Goal: Task Accomplishment & Management: Manage account settings

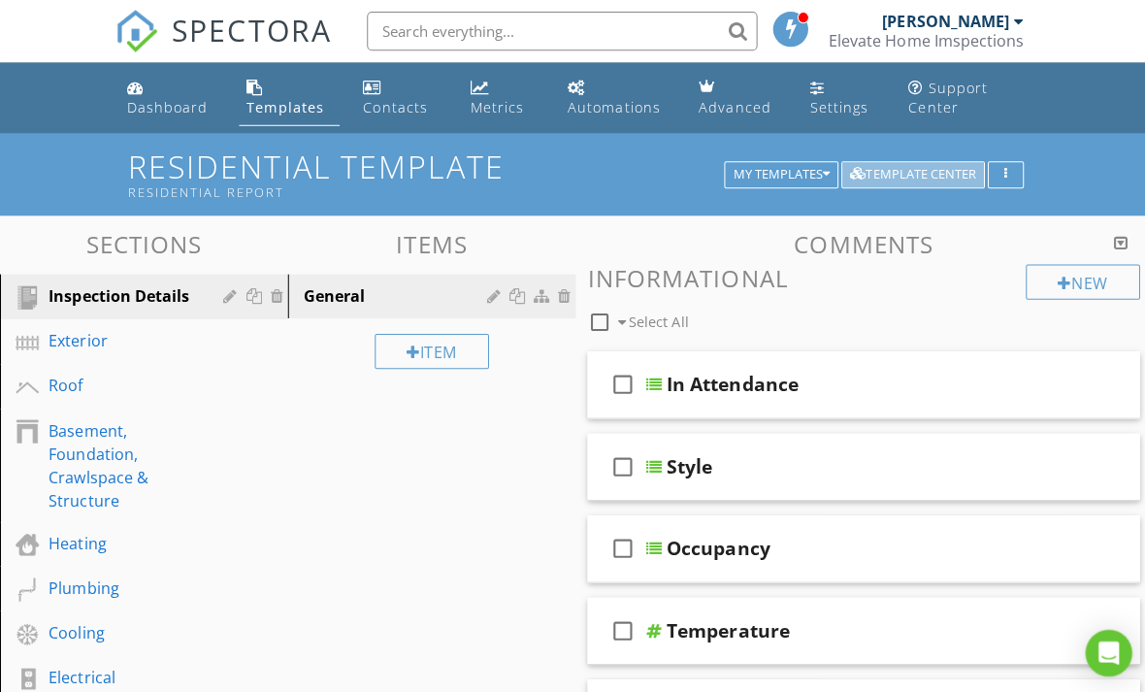
click at [919, 173] on div "Template Center" at bounding box center [907, 174] width 125 height 14
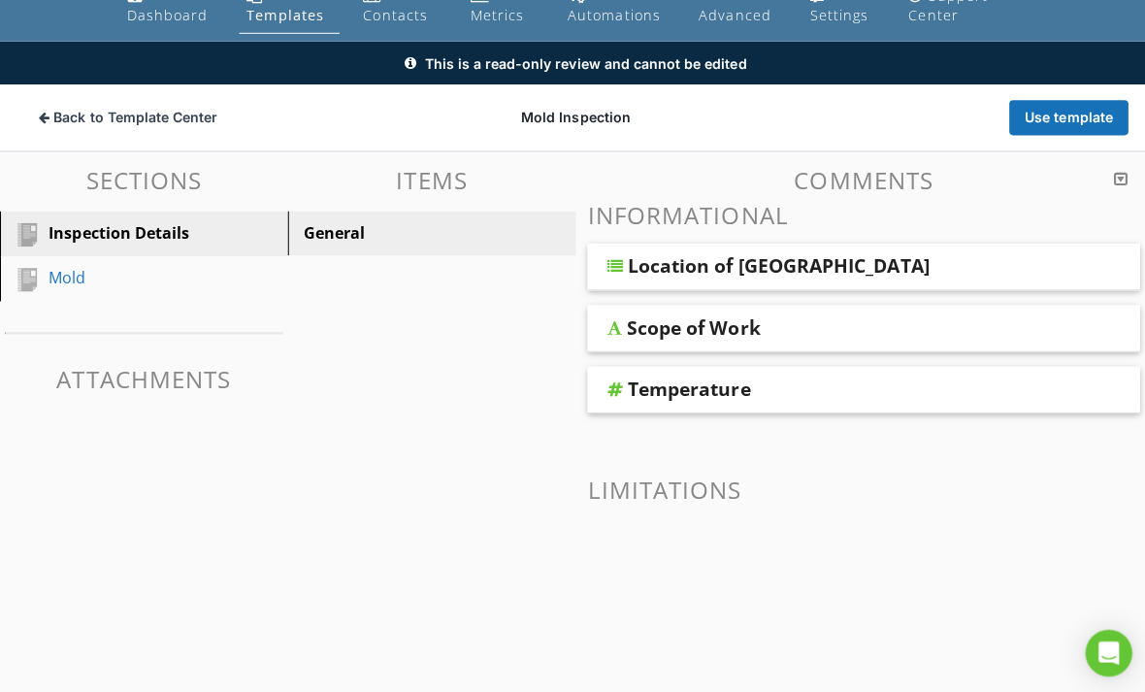
scroll to position [90, 0]
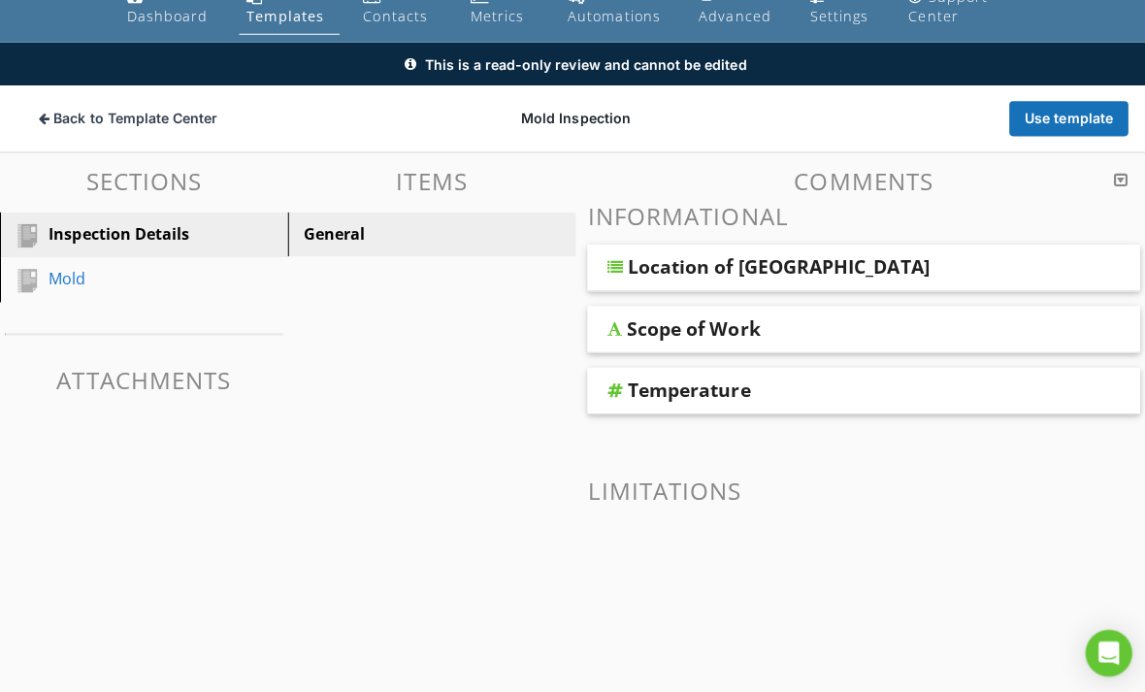
click at [475, 246] on link "General" at bounding box center [432, 233] width 280 height 43
click at [60, 298] on link "Mold" at bounding box center [146, 278] width 280 height 45
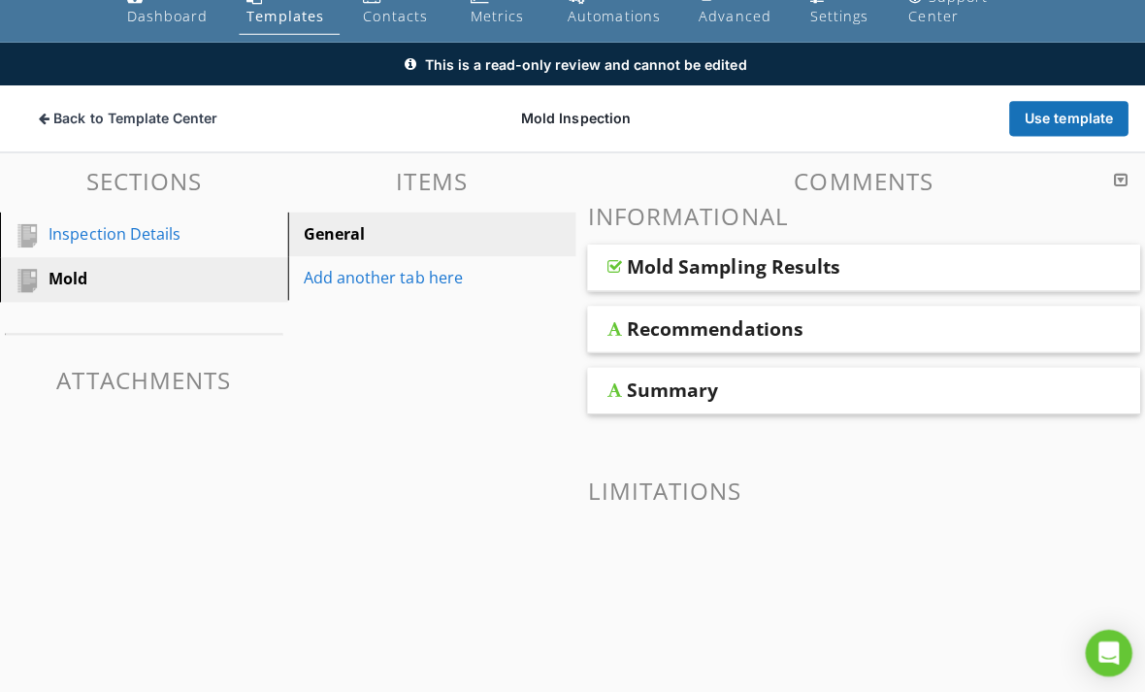
click at [786, 262] on div "Mold Sampling Results" at bounding box center [729, 265] width 213 height 23
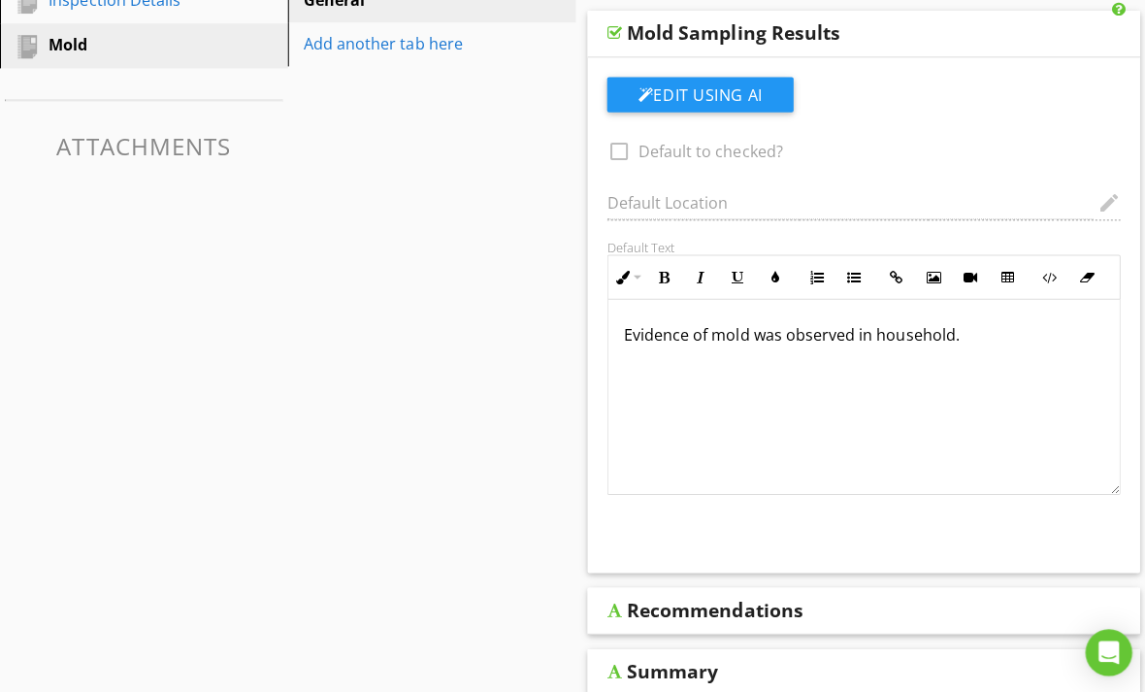
scroll to position [325, 0]
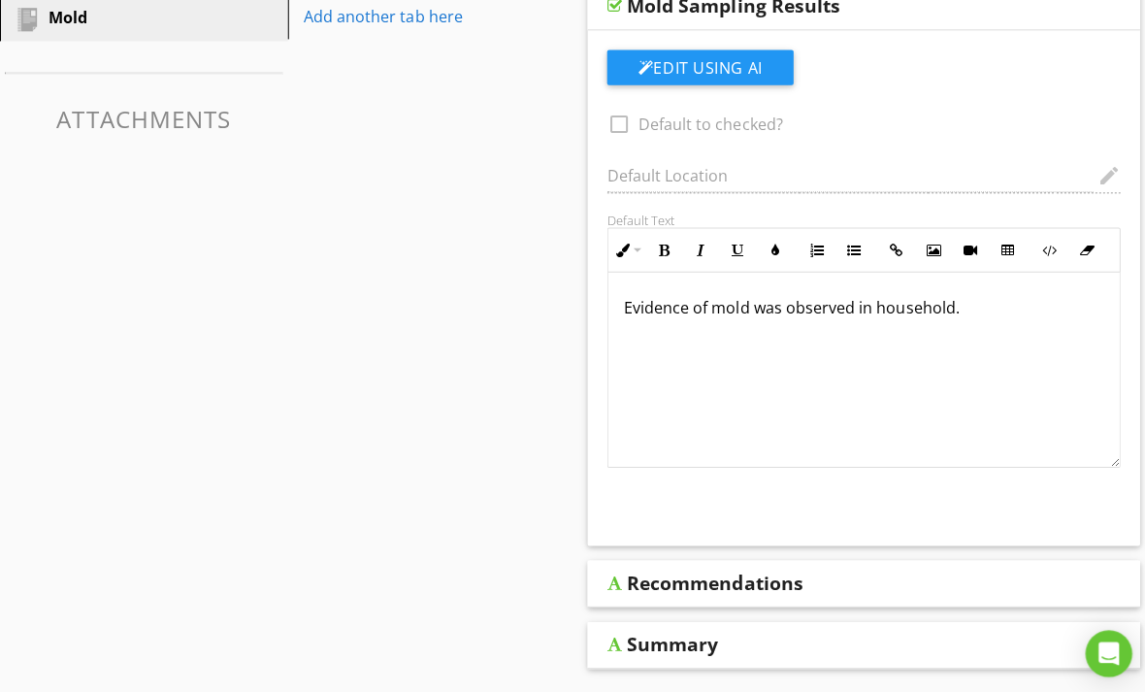
click at [977, 577] on div "Recommendations" at bounding box center [814, 579] width 383 height 23
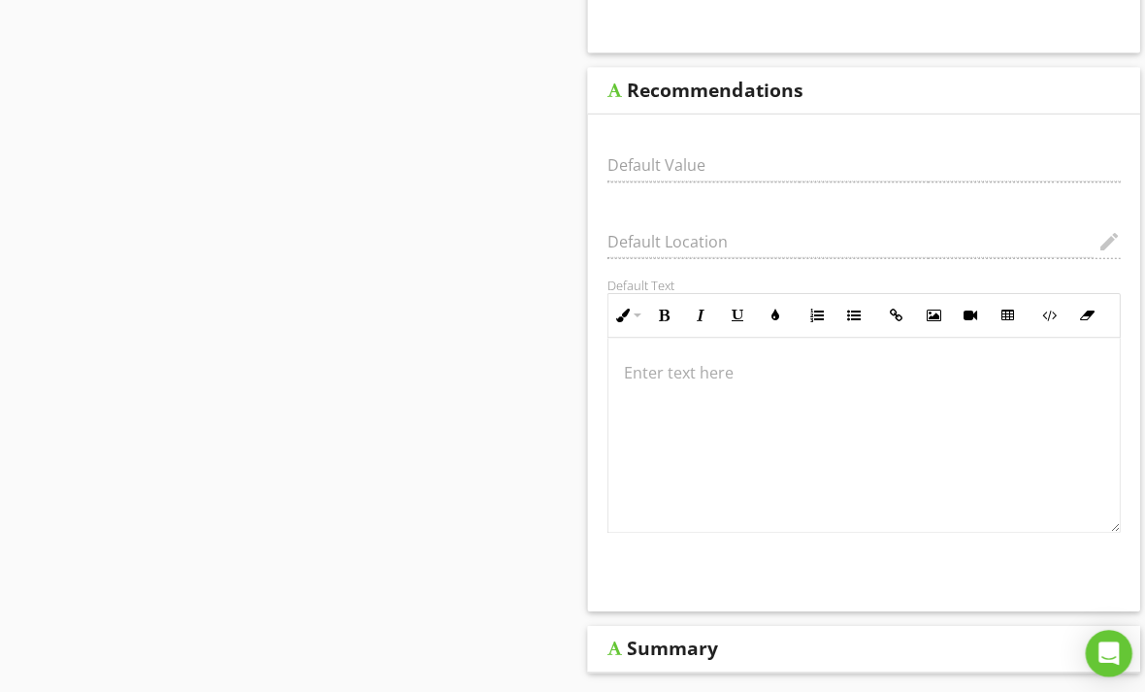
click at [928, 630] on div "Summary" at bounding box center [858, 645] width 549 height 47
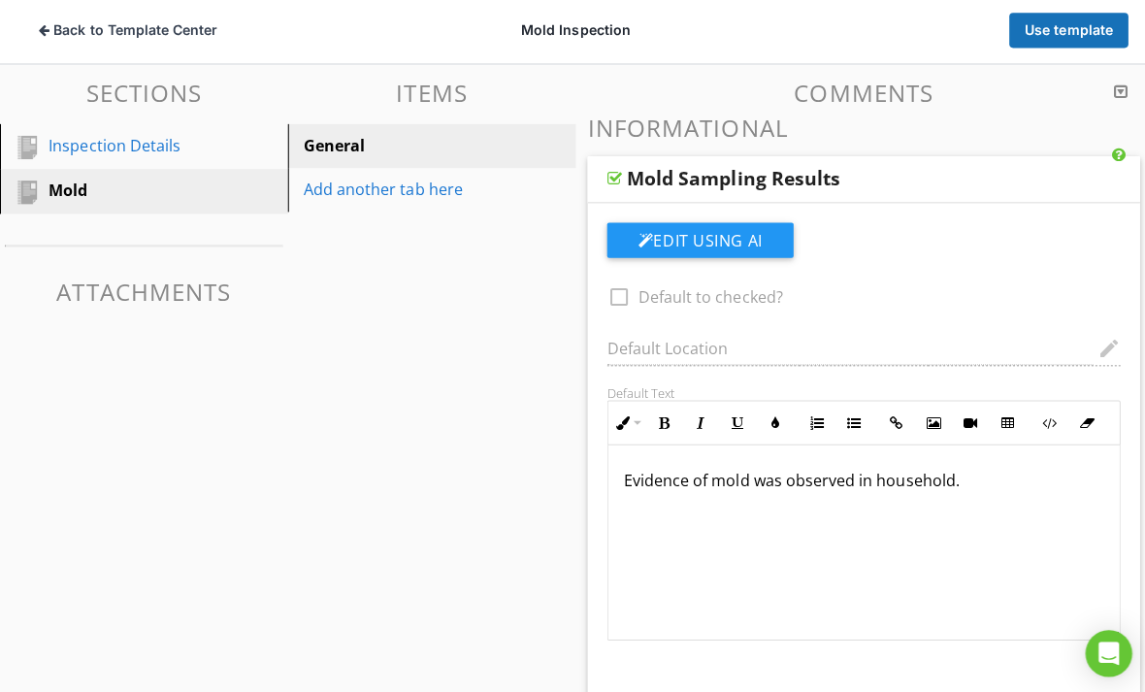
scroll to position [0, 0]
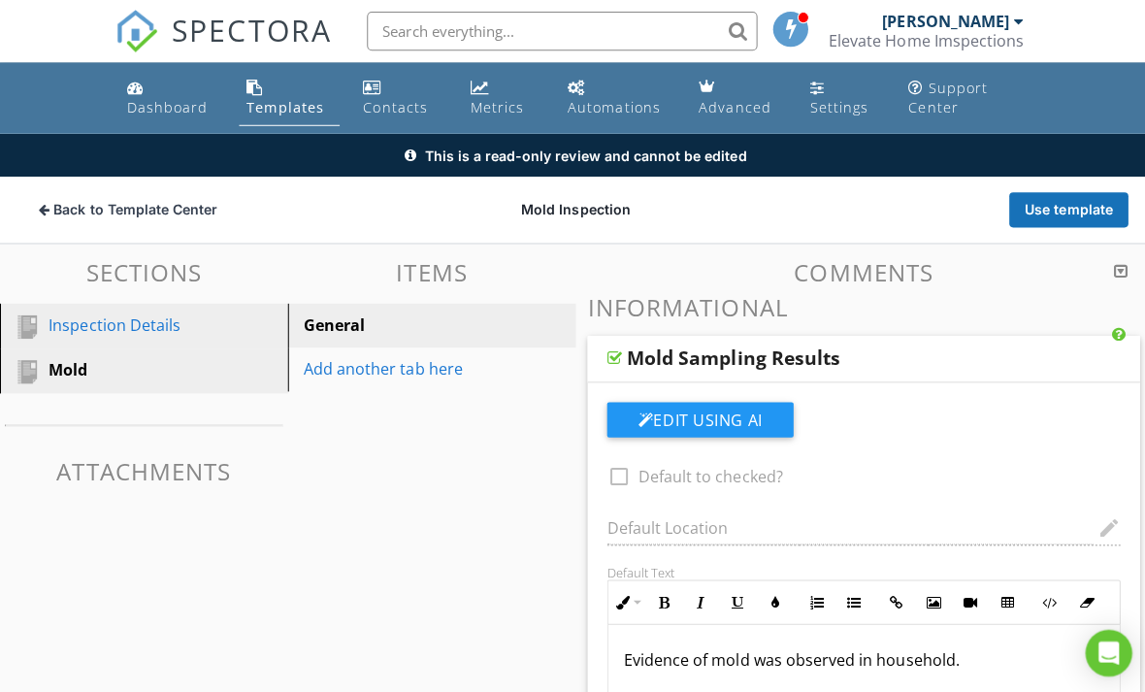
click at [79, 327] on div "Inspection Details" at bounding box center [122, 323] width 146 height 23
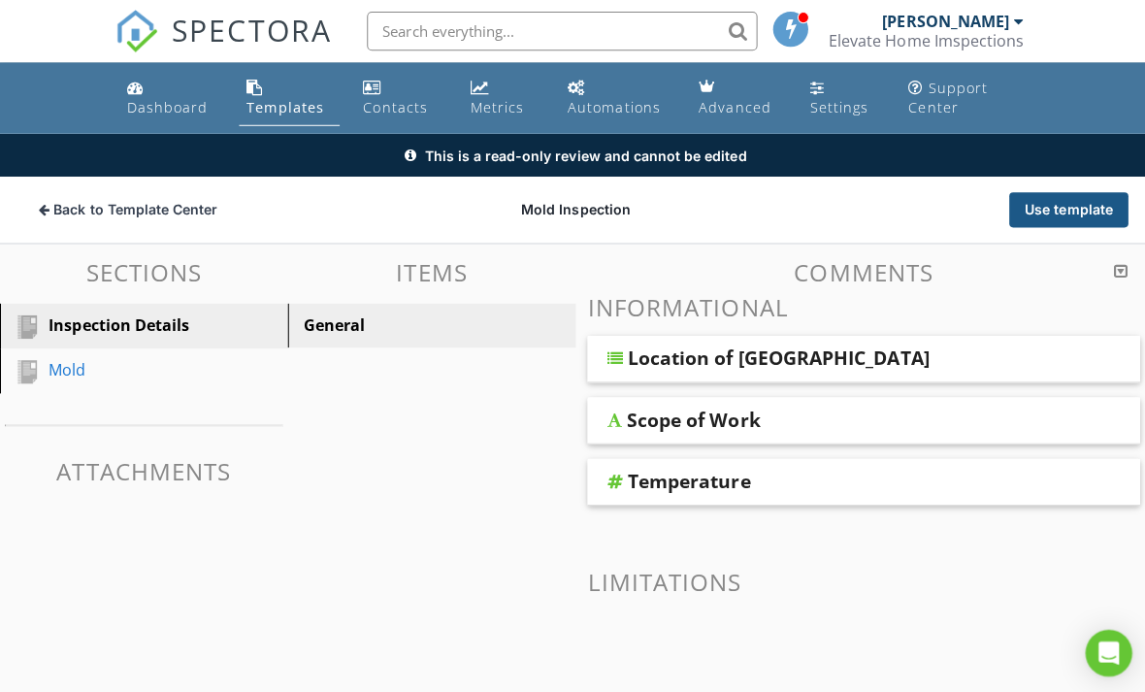
click at [1072, 203] on button "Use template" at bounding box center [1063, 208] width 118 height 35
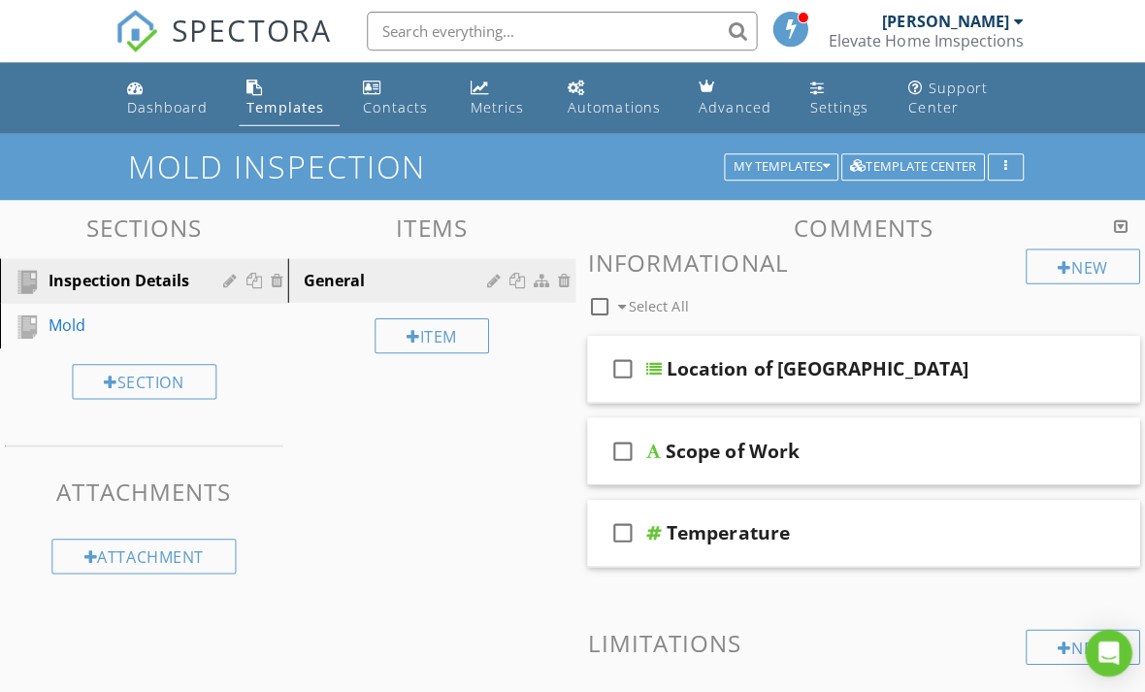
click at [272, 97] on div "Templates" at bounding box center [284, 106] width 77 height 18
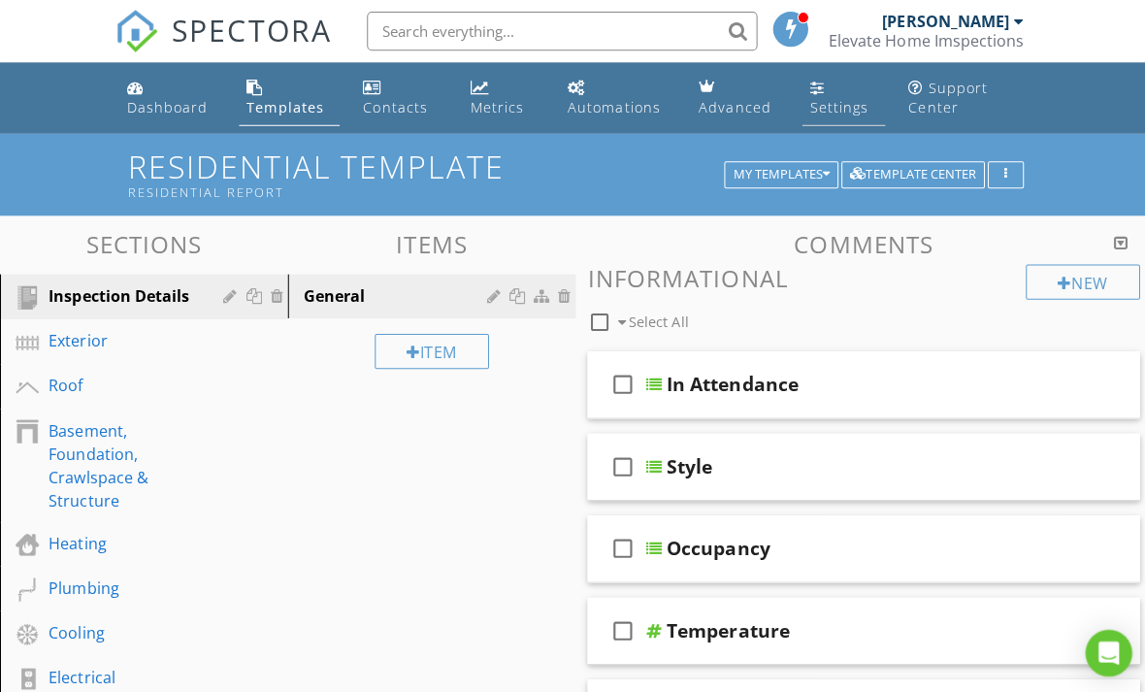
click at [839, 93] on link "Settings" at bounding box center [839, 97] width 82 height 55
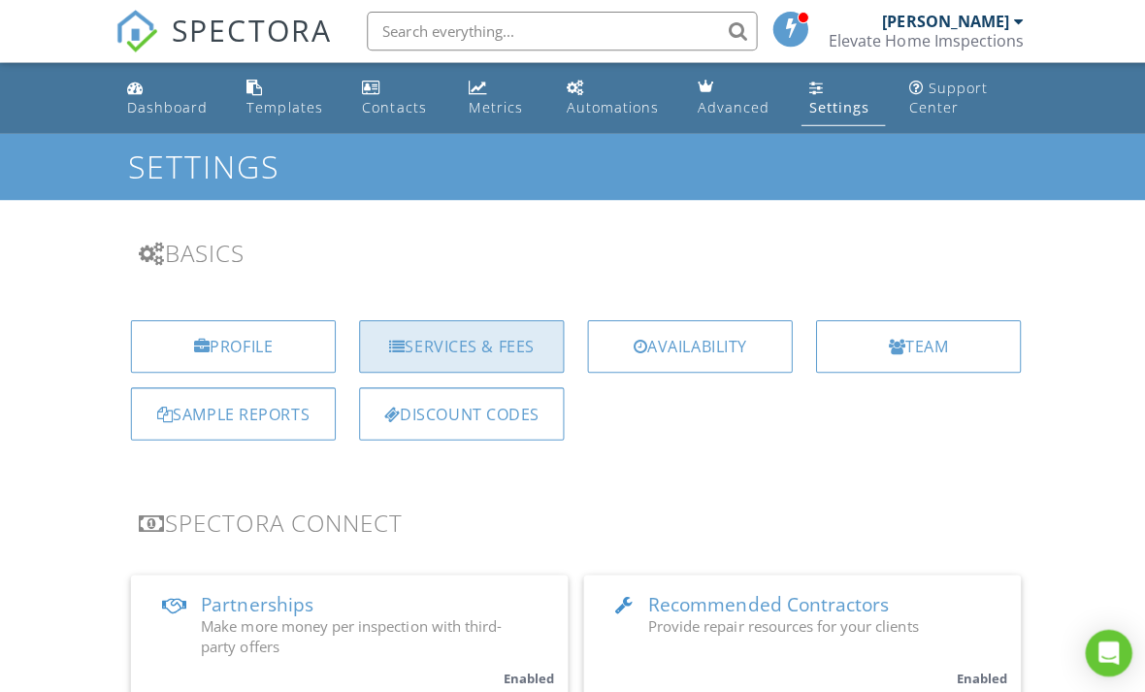
click at [502, 343] on div "Services & Fees" at bounding box center [459, 344] width 204 height 52
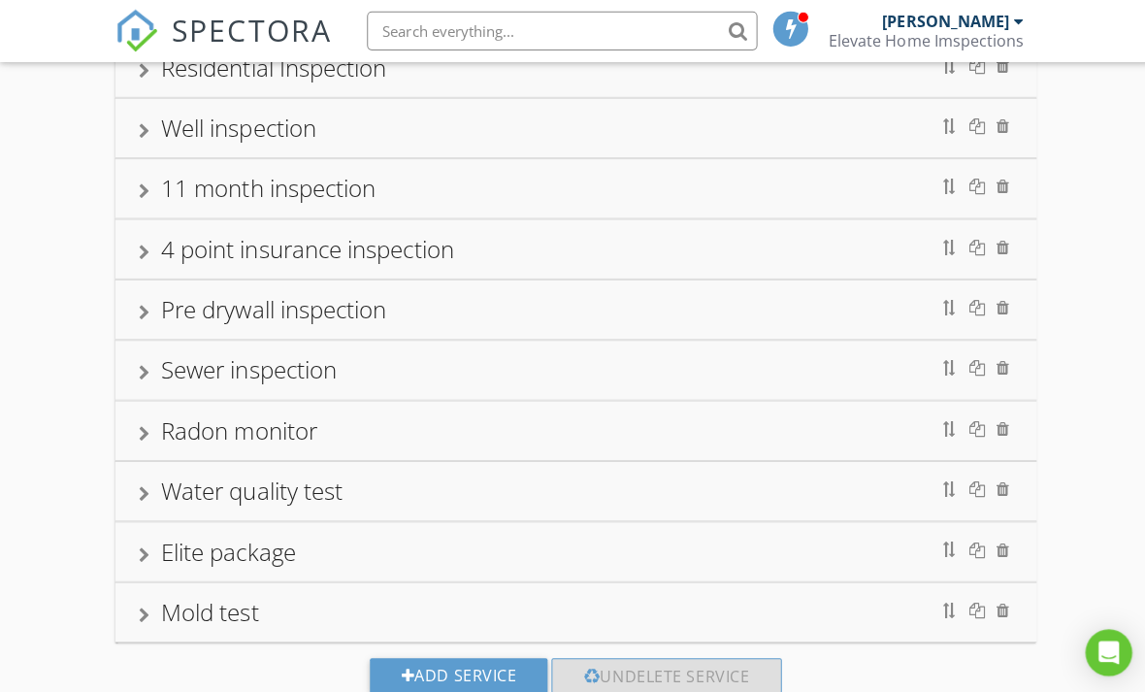
scroll to position [191, 0]
click at [202, 614] on div "Mold test" at bounding box center [208, 609] width 97 height 32
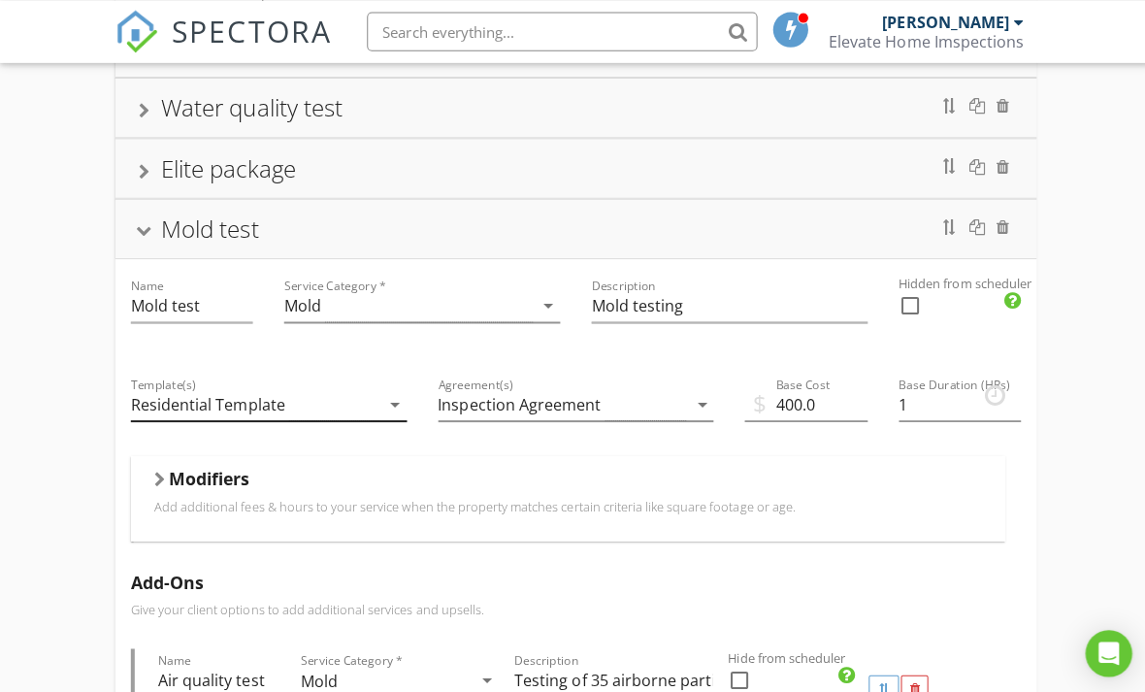
click at [169, 405] on div "Residential Template" at bounding box center [206, 401] width 153 height 17
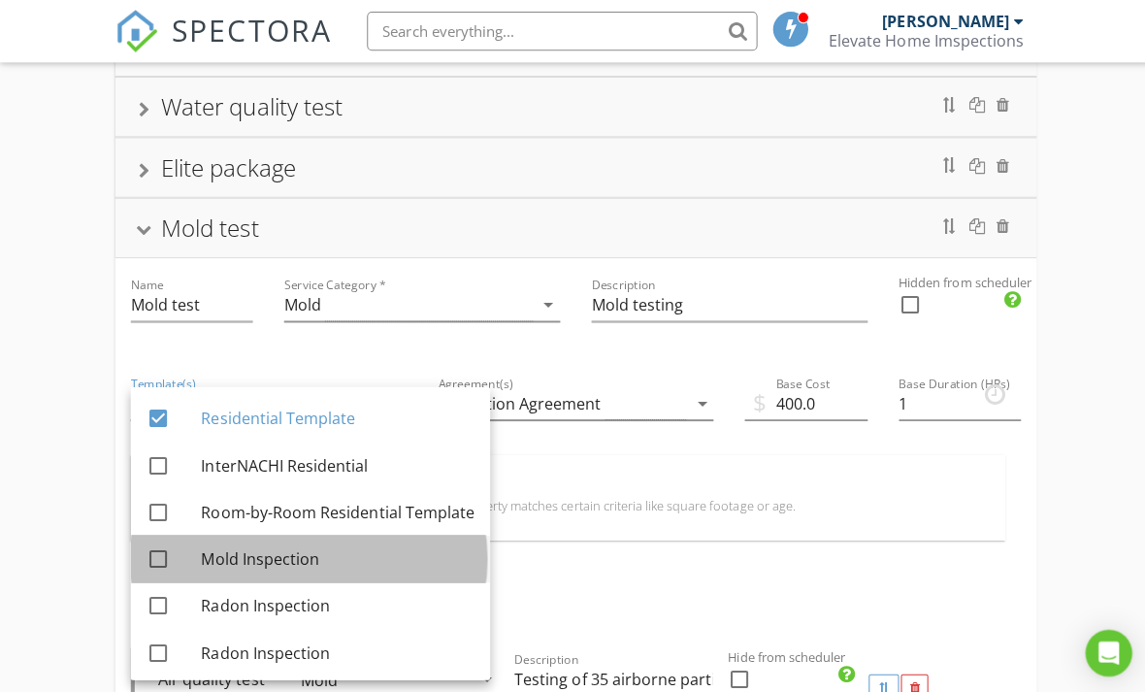
click at [175, 548] on div "check_box_outline_blank" at bounding box center [161, 555] width 31 height 23
checkbox input "true"
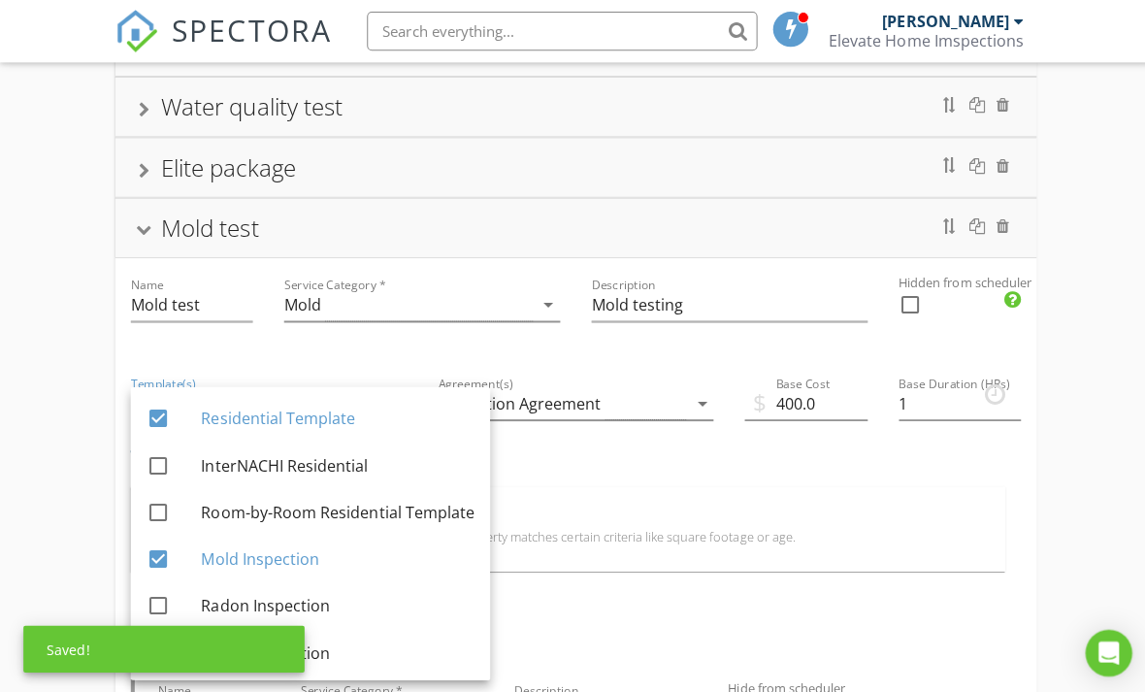
click at [12, 401] on div "Residential Inspection Well inspection 11 month inspection 4 point insurance in…" at bounding box center [572, 603] width 1145 height 1957
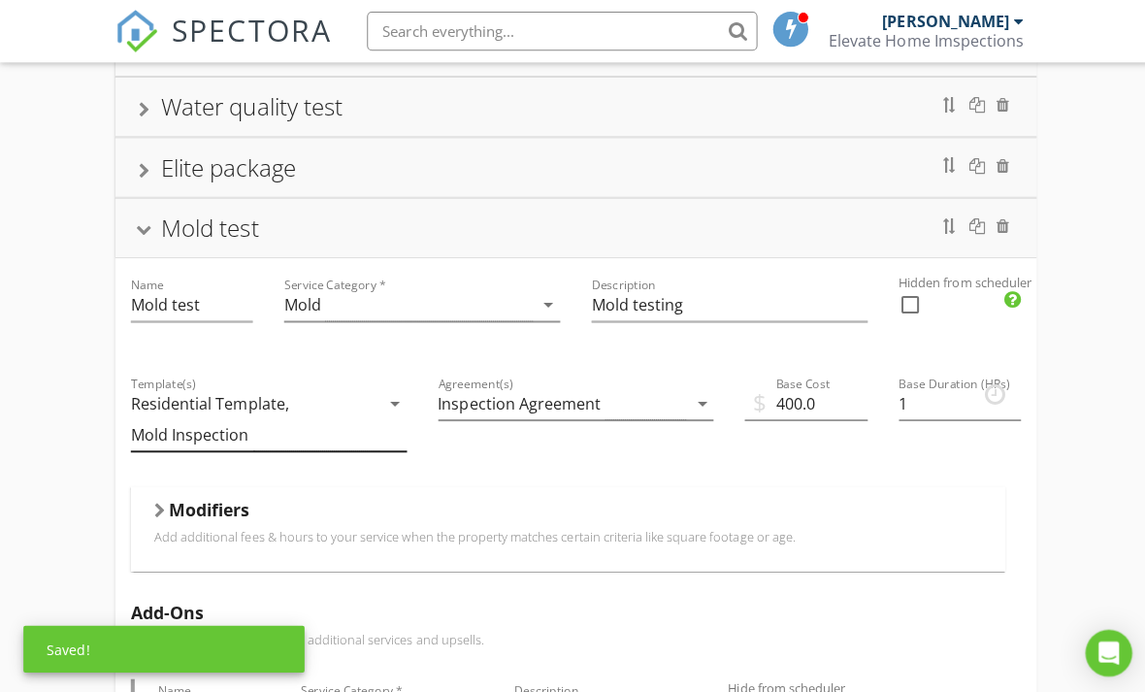
click at [214, 405] on div "Residential Template," at bounding box center [208, 401] width 157 height 17
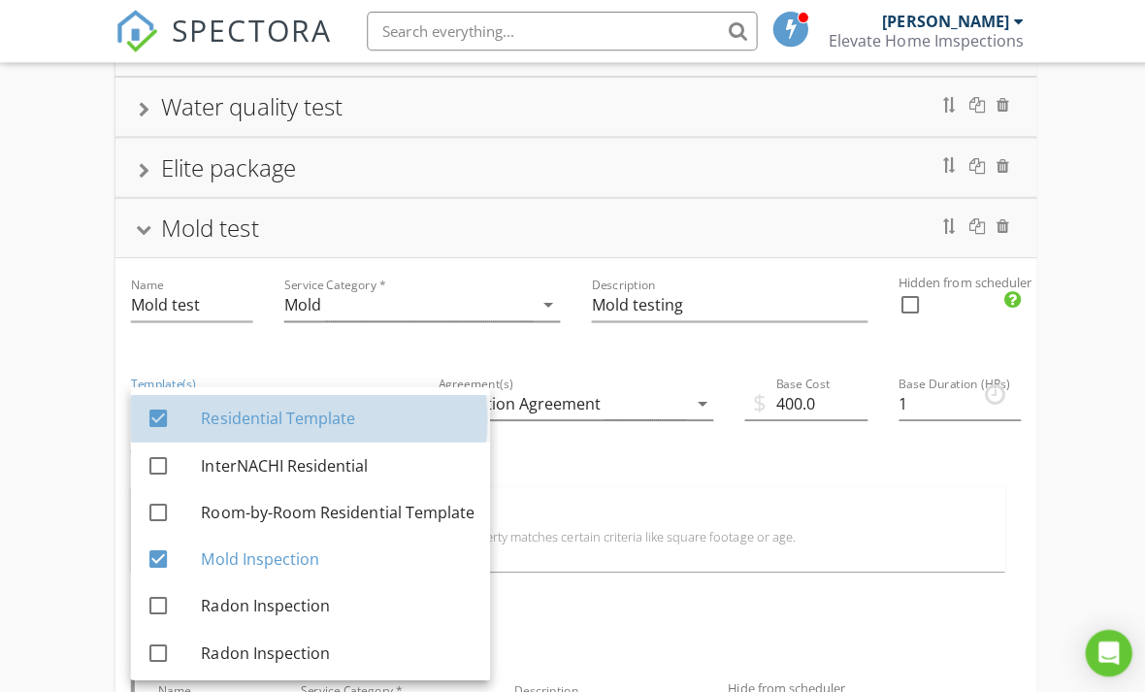
click at [141, 412] on div at bounding box center [157, 416] width 33 height 33
checkbox input "false"
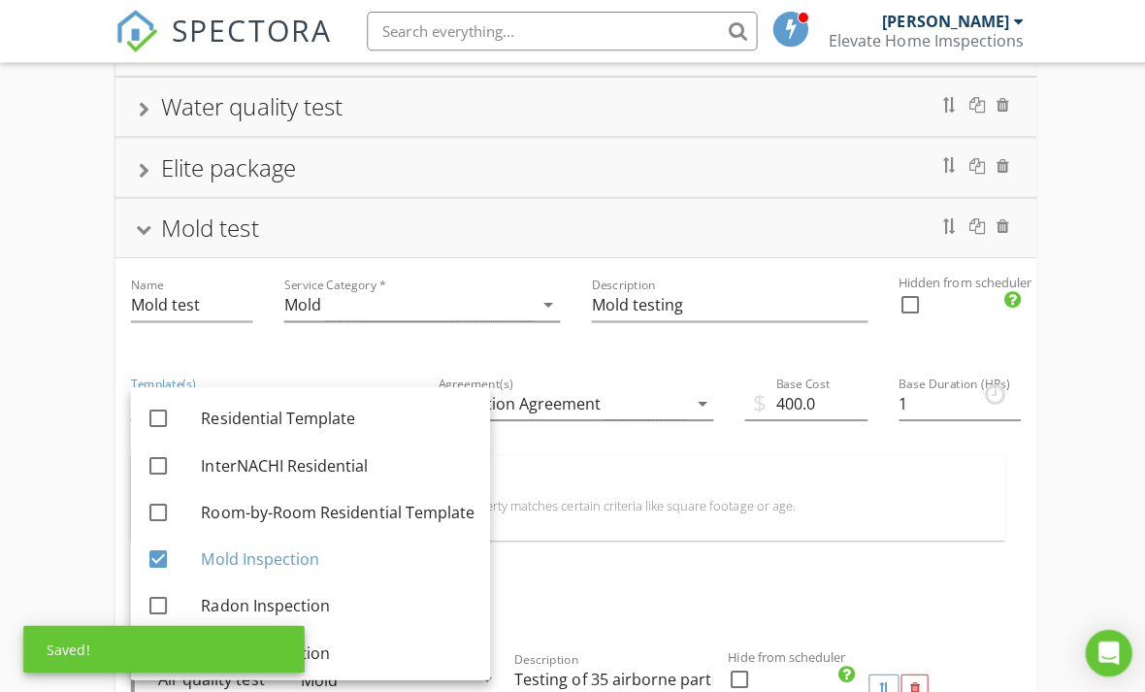
click at [57, 488] on div "Residential Inspection Well inspection 11 month inspection 4 point insurance in…" at bounding box center [572, 588] width 1145 height 1926
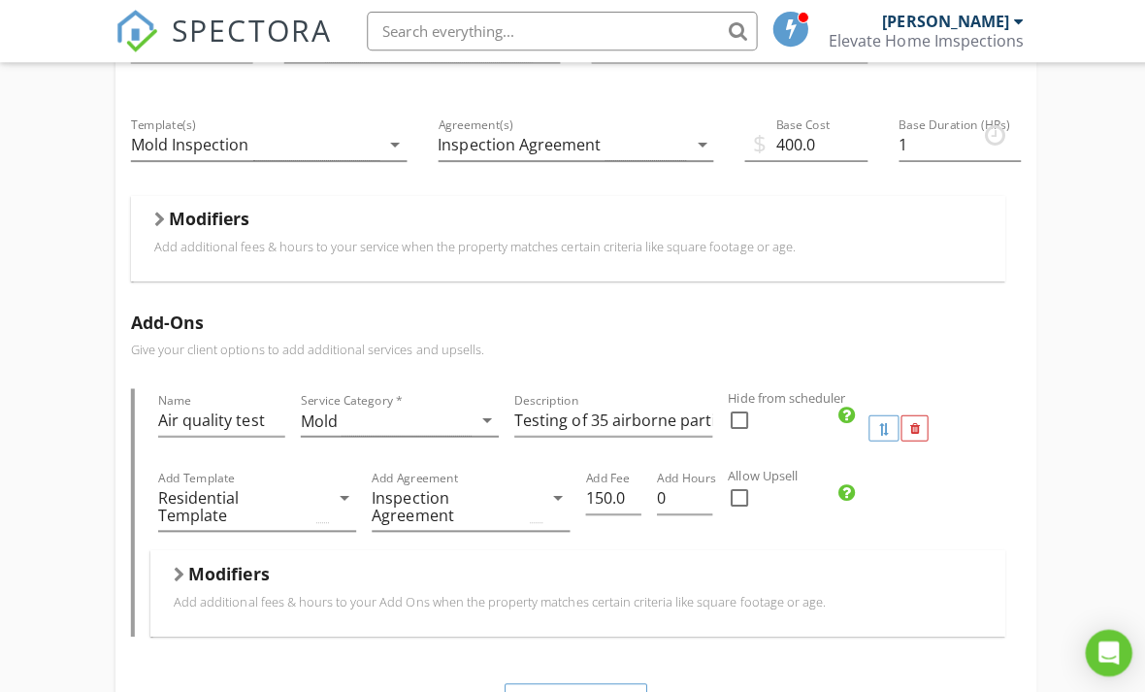
scroll to position [847, 0]
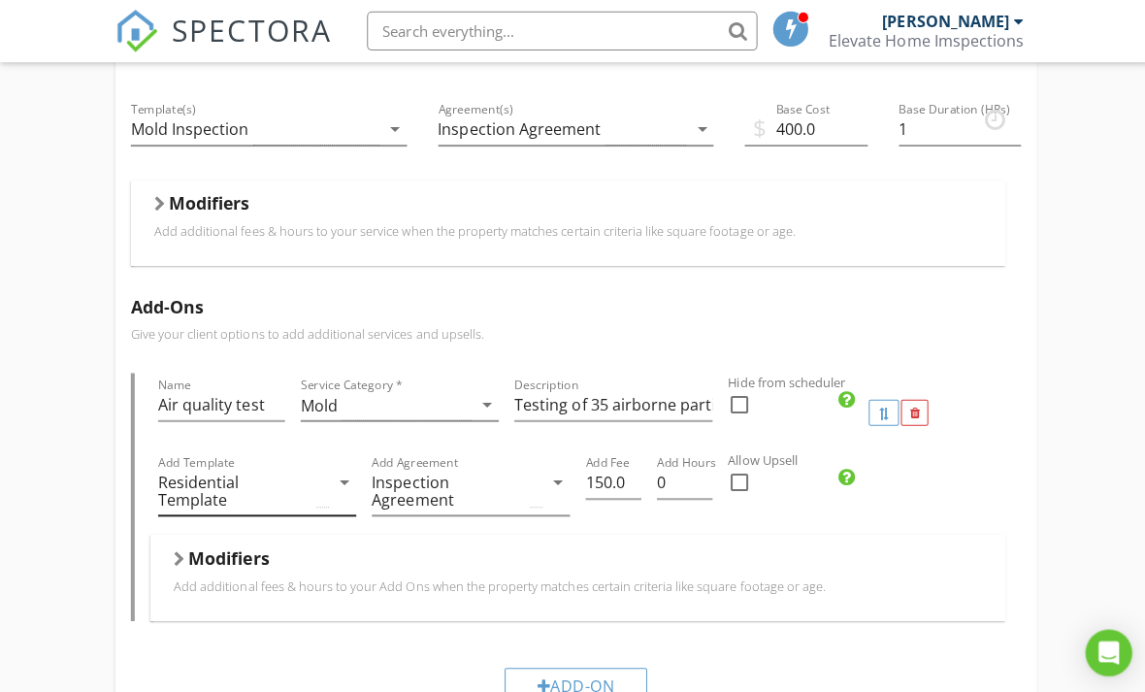
click at [220, 481] on div "Residential Template" at bounding box center [233, 488] width 153 height 35
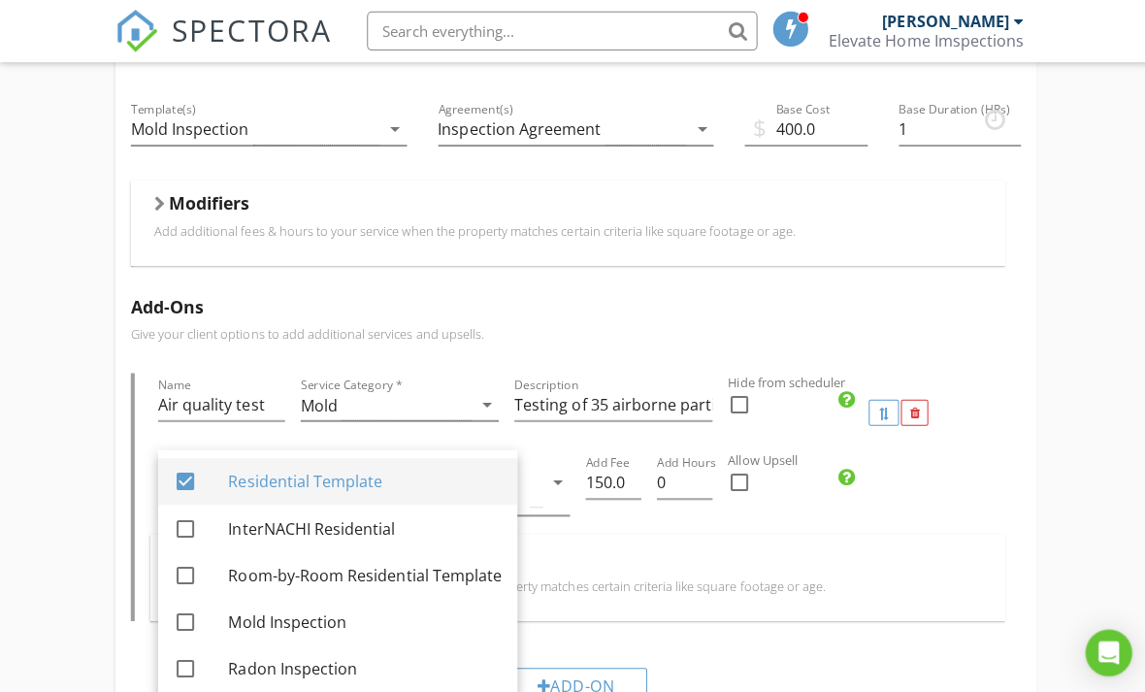
click at [189, 473] on div at bounding box center [184, 478] width 33 height 33
checkbox input "false"
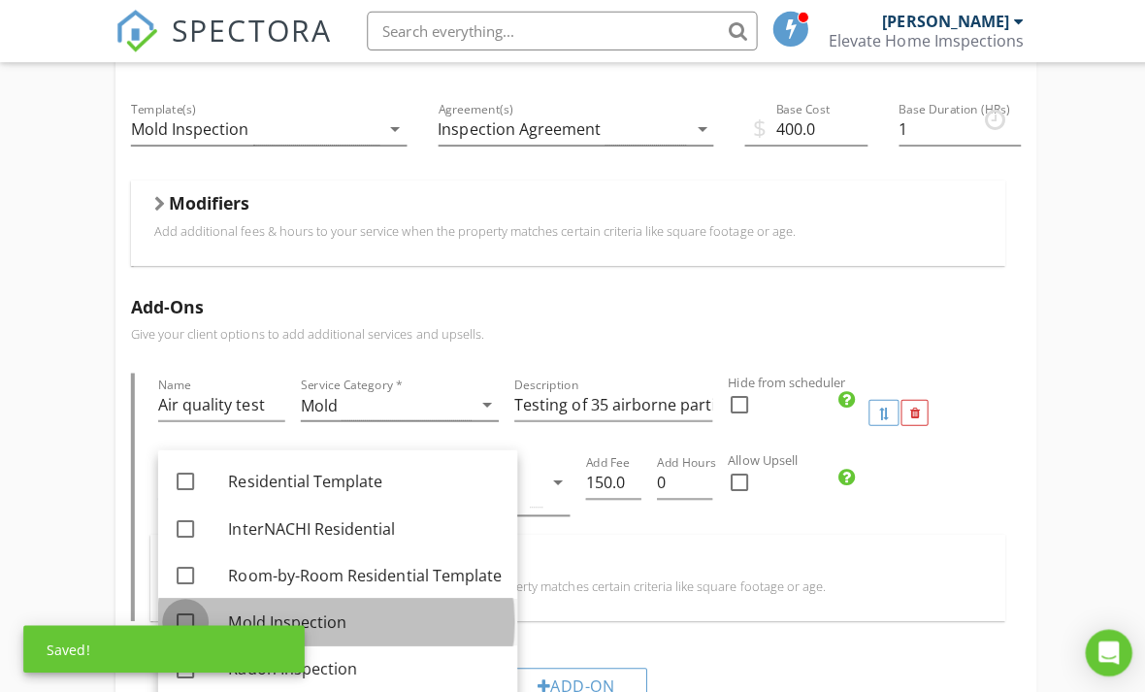
click at [190, 618] on div at bounding box center [184, 618] width 33 height 33
checkbox input "true"
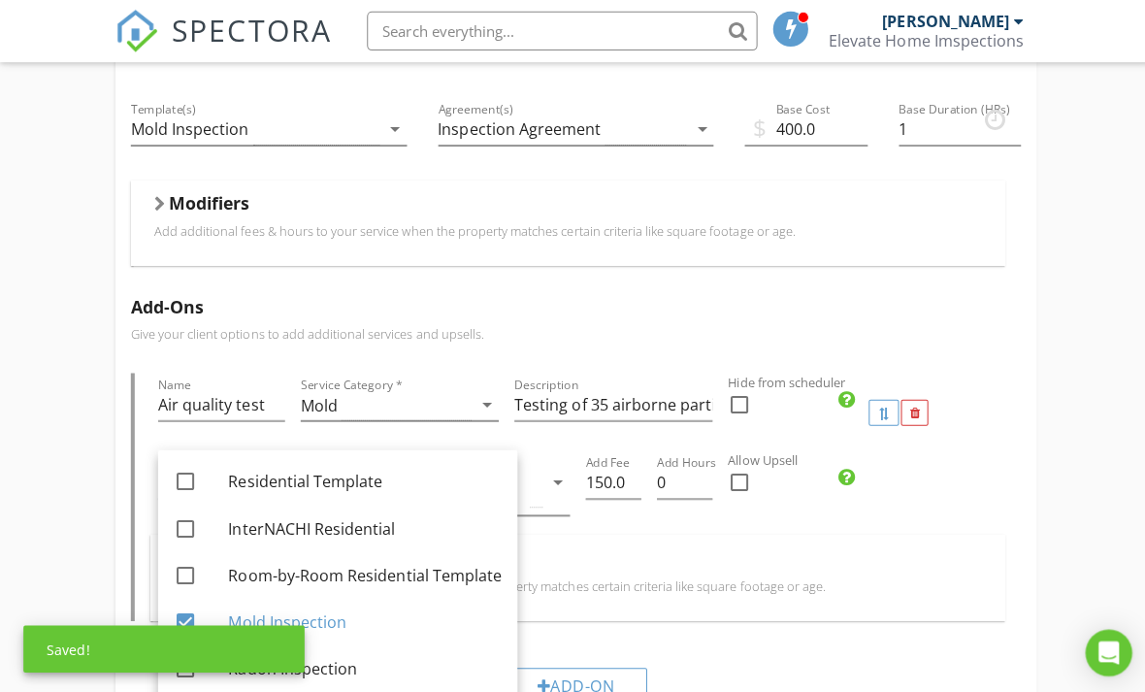
click at [1091, 508] on div "Residential Inspection Well inspection 11 month inspection 4 point insurance in…" at bounding box center [572, 315] width 1145 height 1926
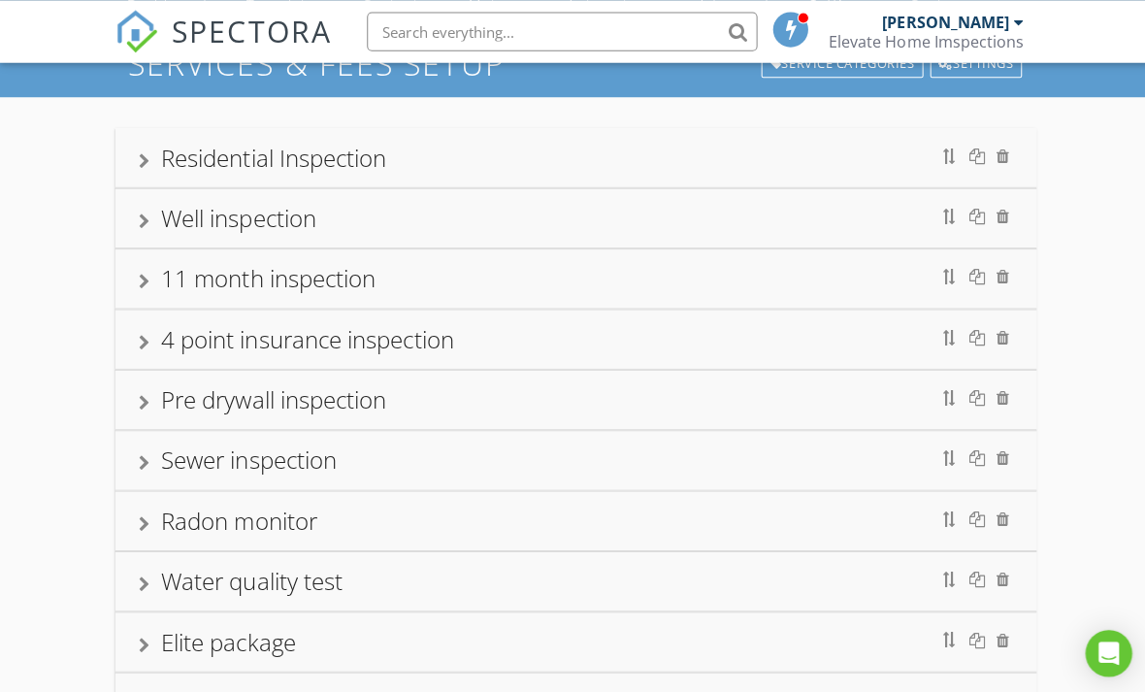
scroll to position [0, 0]
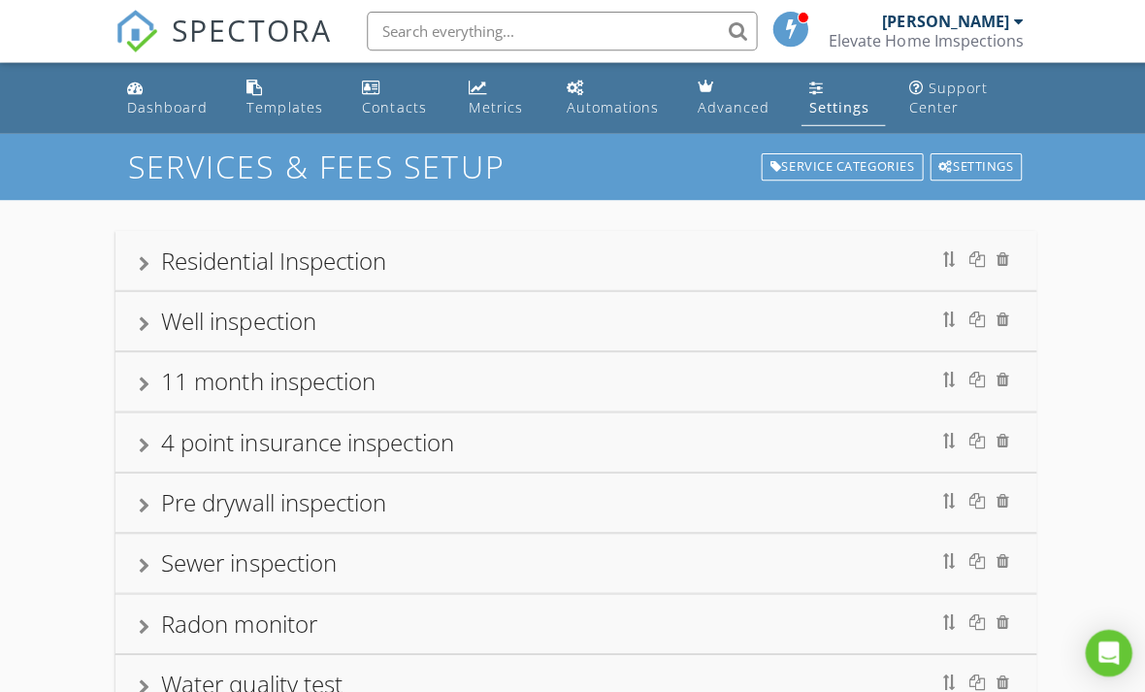
click at [807, 103] on div "Settings" at bounding box center [835, 106] width 60 height 18
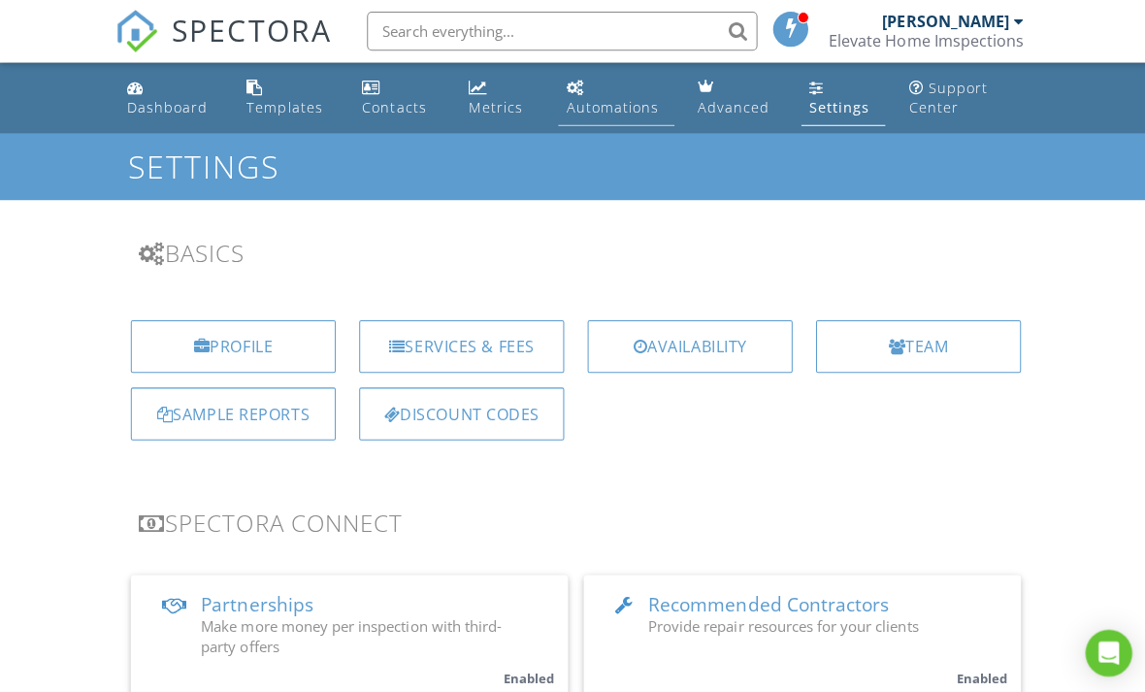
click at [621, 115] on div "Automations" at bounding box center [609, 106] width 92 height 18
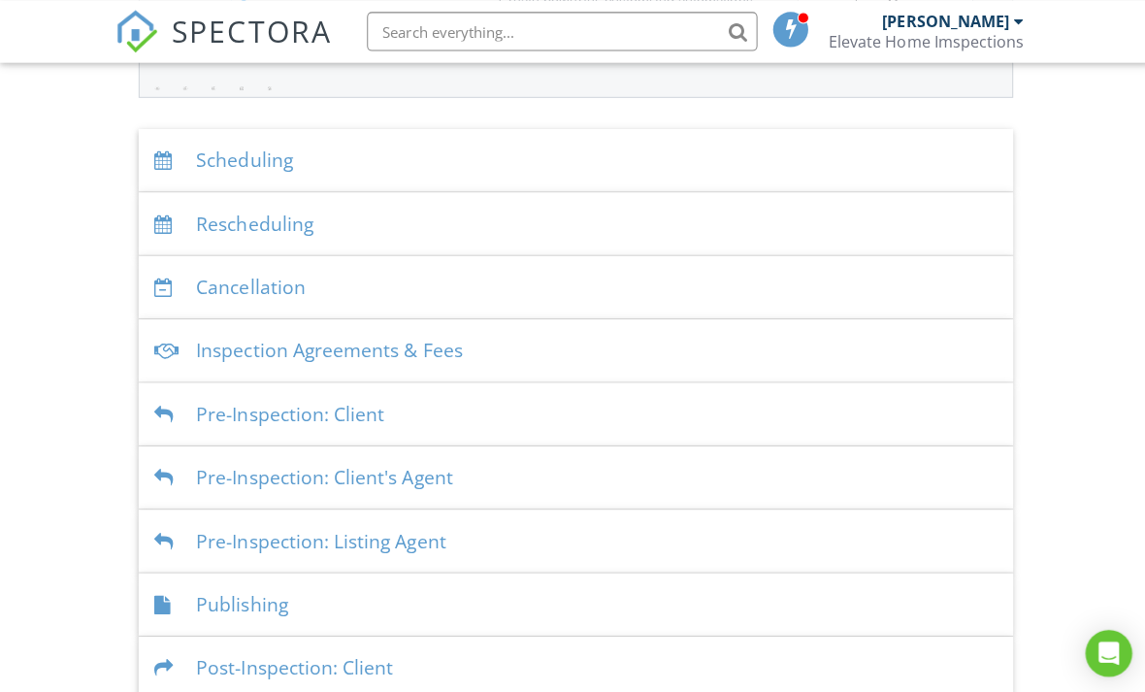
click at [210, 361] on div "Inspection Agreements & Fees" at bounding box center [573, 348] width 870 height 63
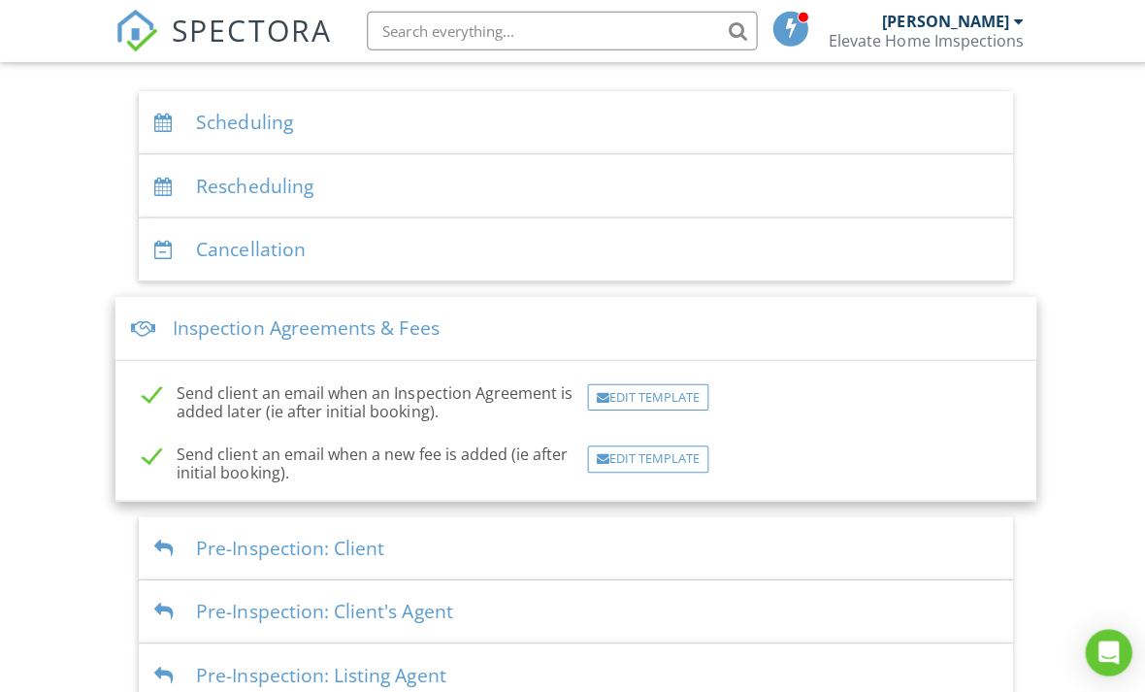
scroll to position [398, 0]
click at [1091, 453] on div "Dashboard Templates Contacts Metrics Automations Advanced Settings Support Cent…" at bounding box center [572, 309] width 1145 height 1290
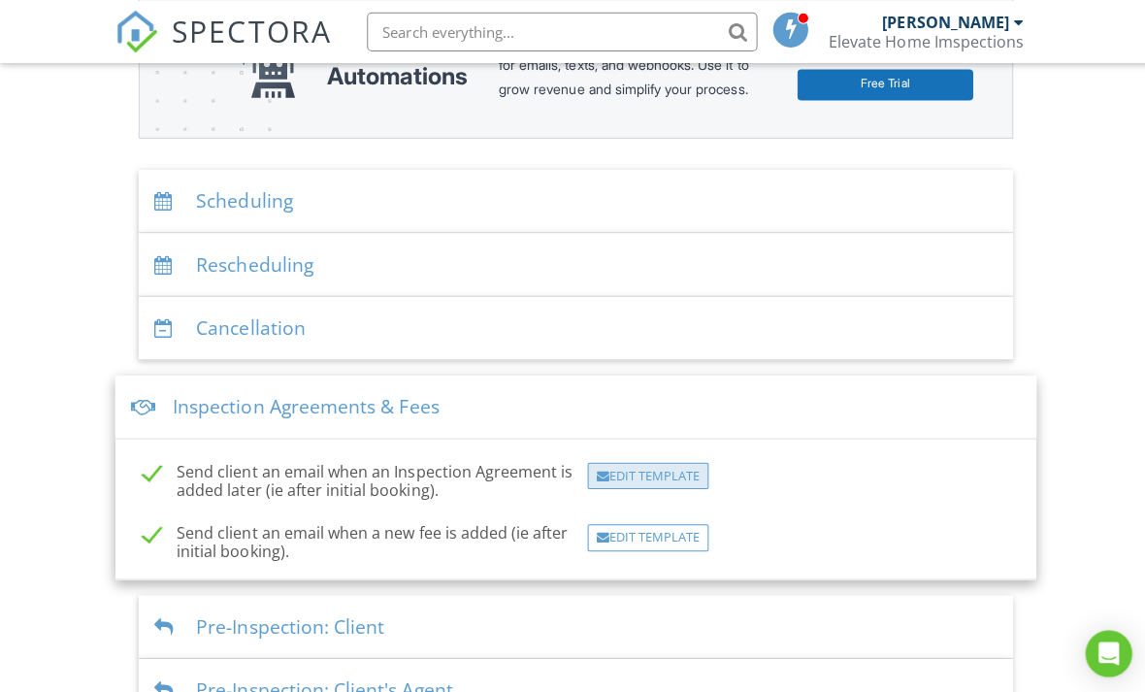
click at [660, 486] on div "Edit Template" at bounding box center [644, 472] width 120 height 27
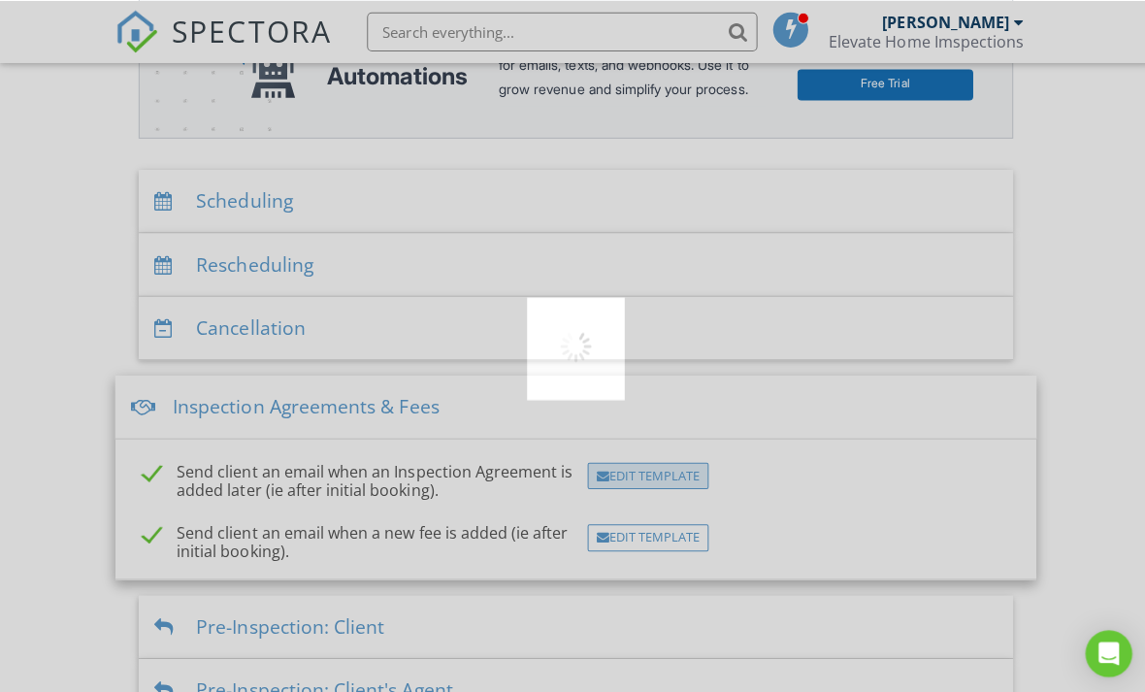
scroll to position [319, 0]
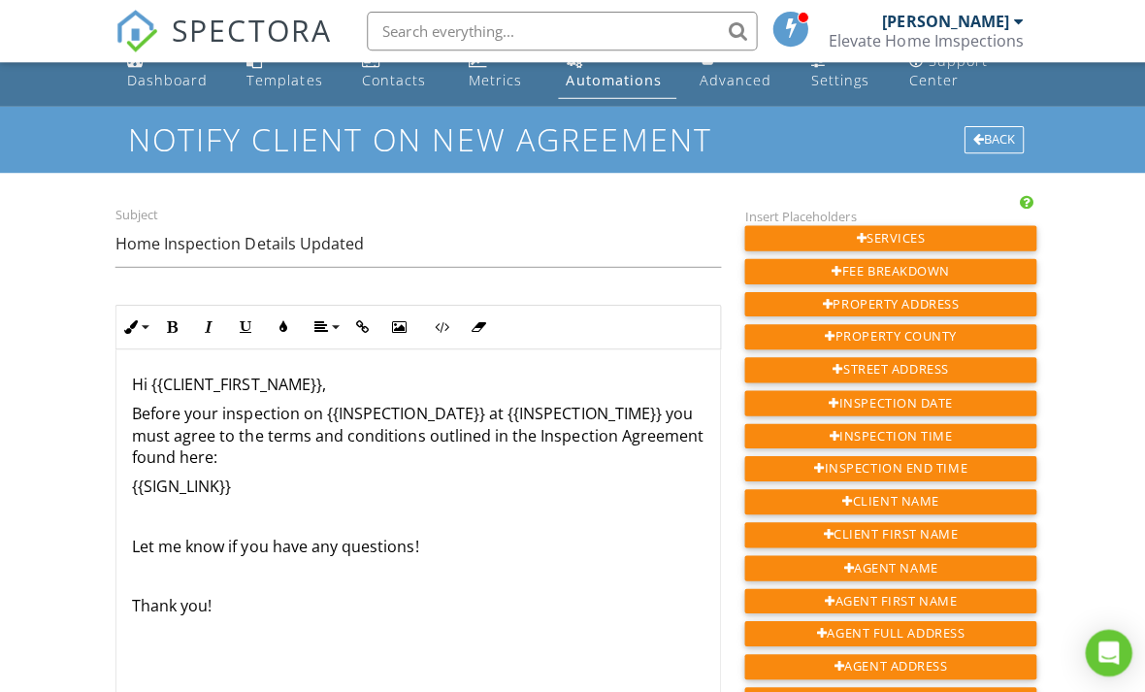
scroll to position [54, 0]
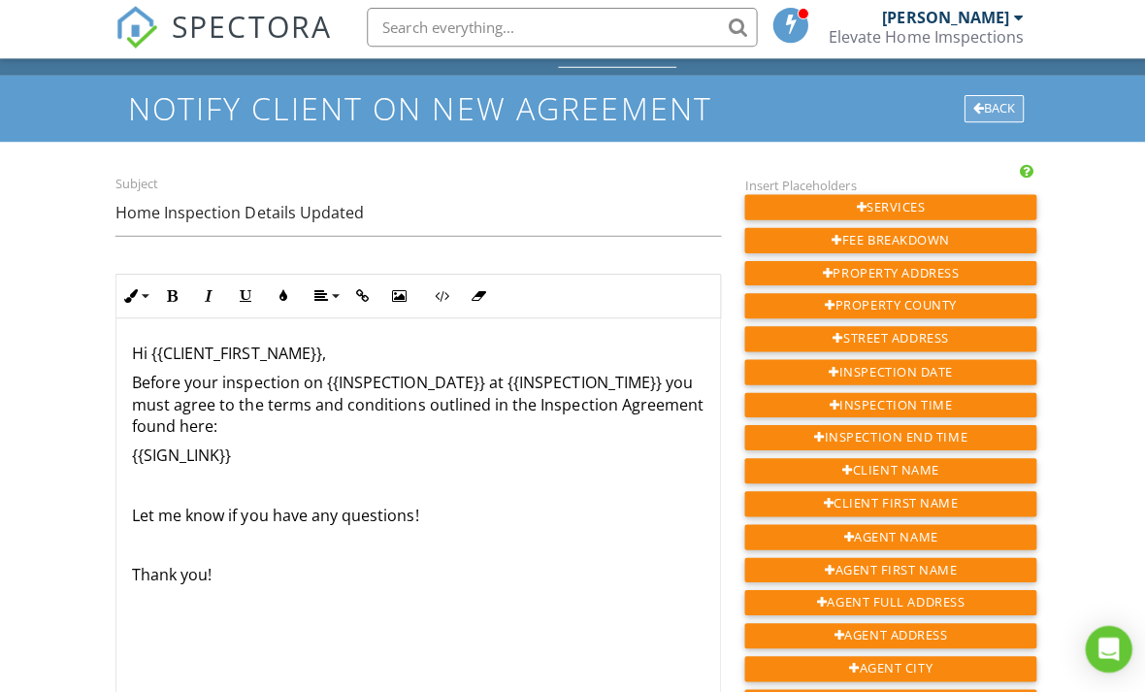
click at [987, 115] on div "Back" at bounding box center [988, 111] width 59 height 27
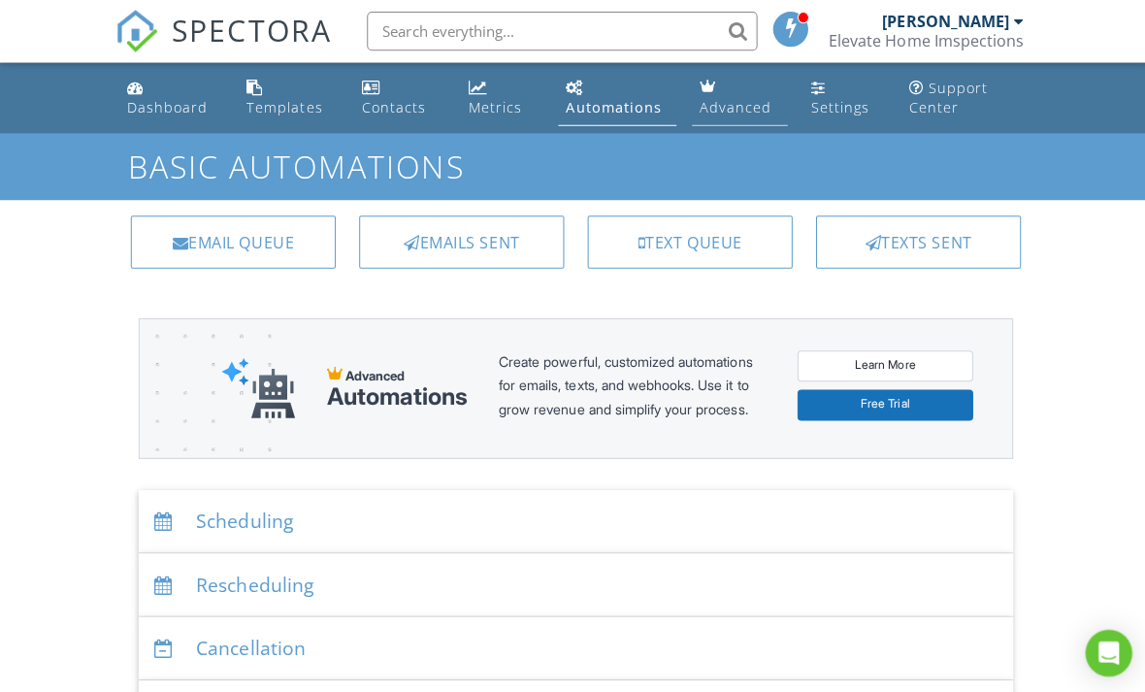
click at [729, 106] on div "Advanced" at bounding box center [732, 106] width 72 height 18
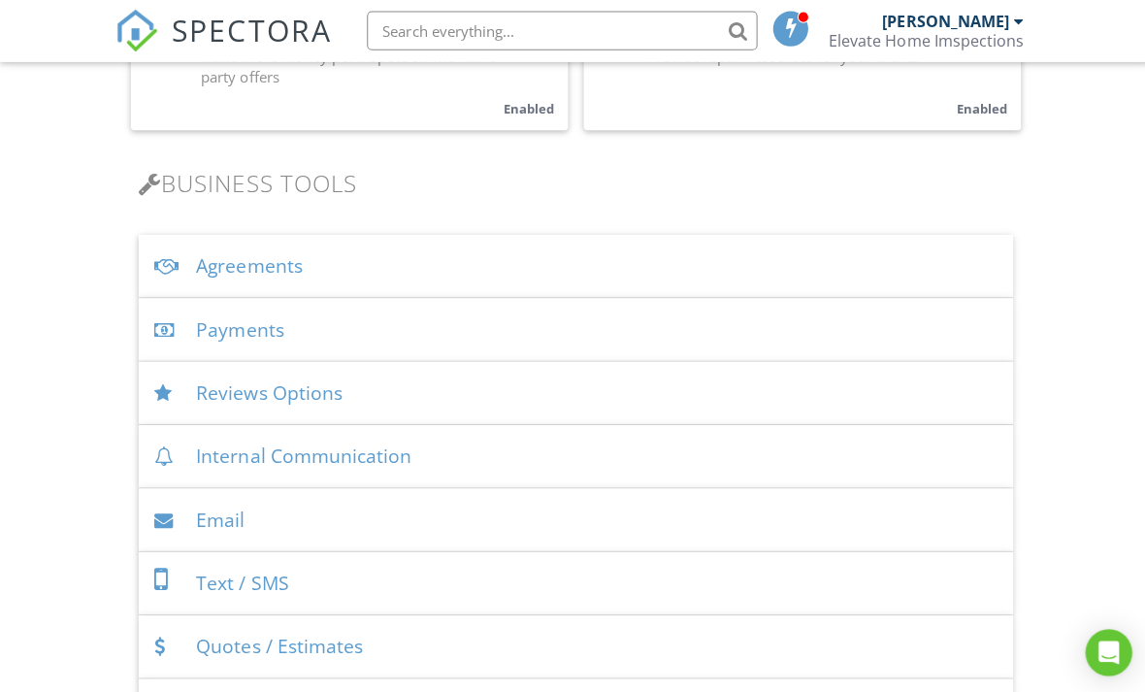
scroll to position [579, 0]
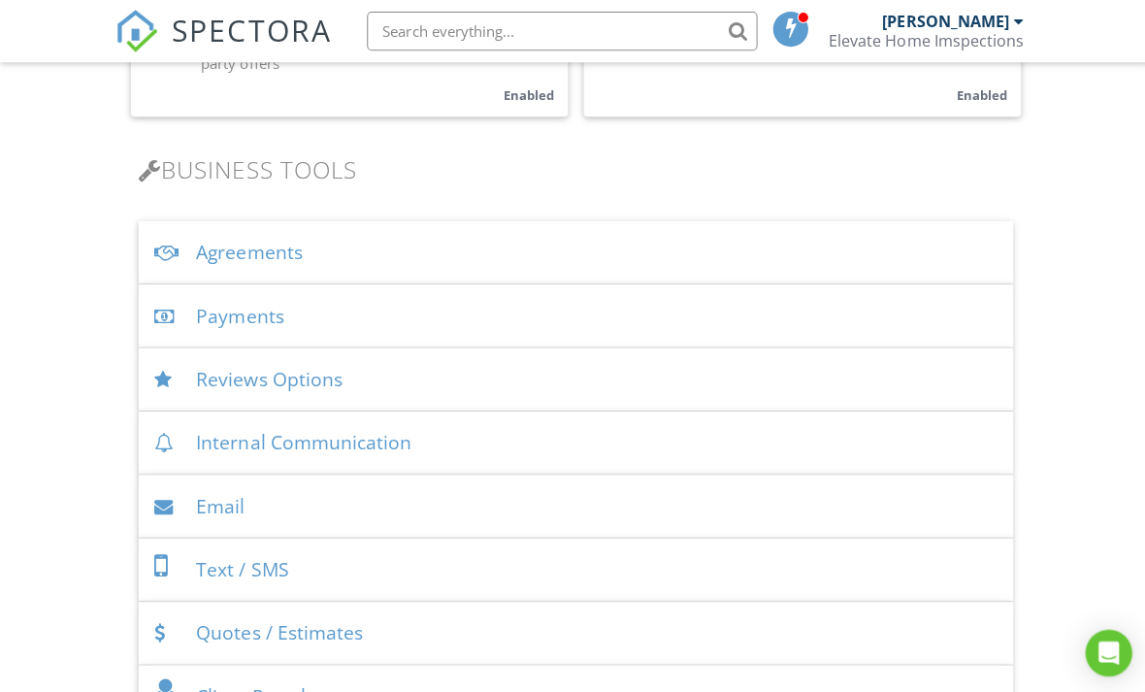
click at [226, 244] on div "Agreements" at bounding box center [573, 251] width 870 height 63
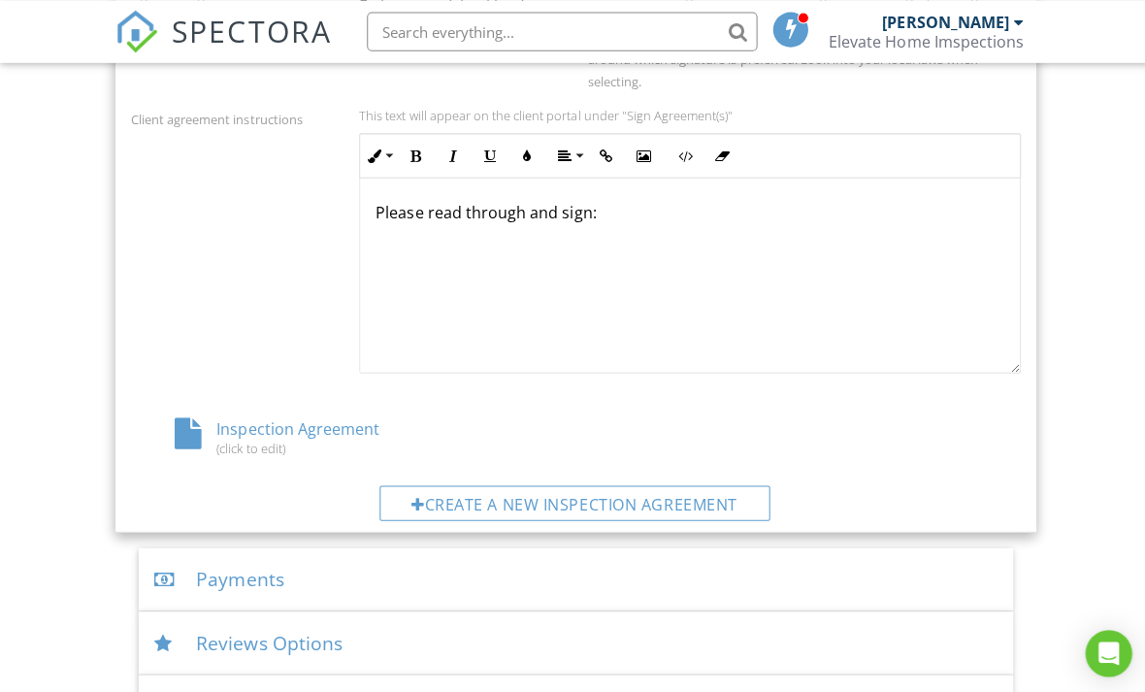
scroll to position [923, 0]
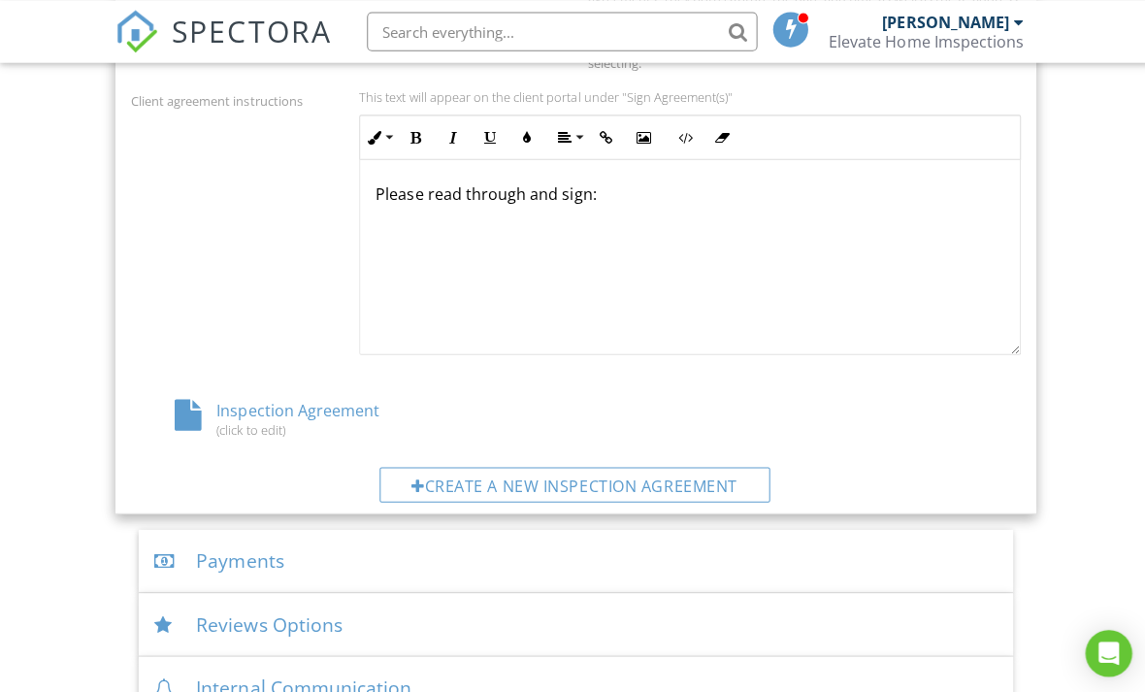
click at [230, 410] on div "Inspection Agreement (click to edit)" at bounding box center [277, 415] width 295 height 37
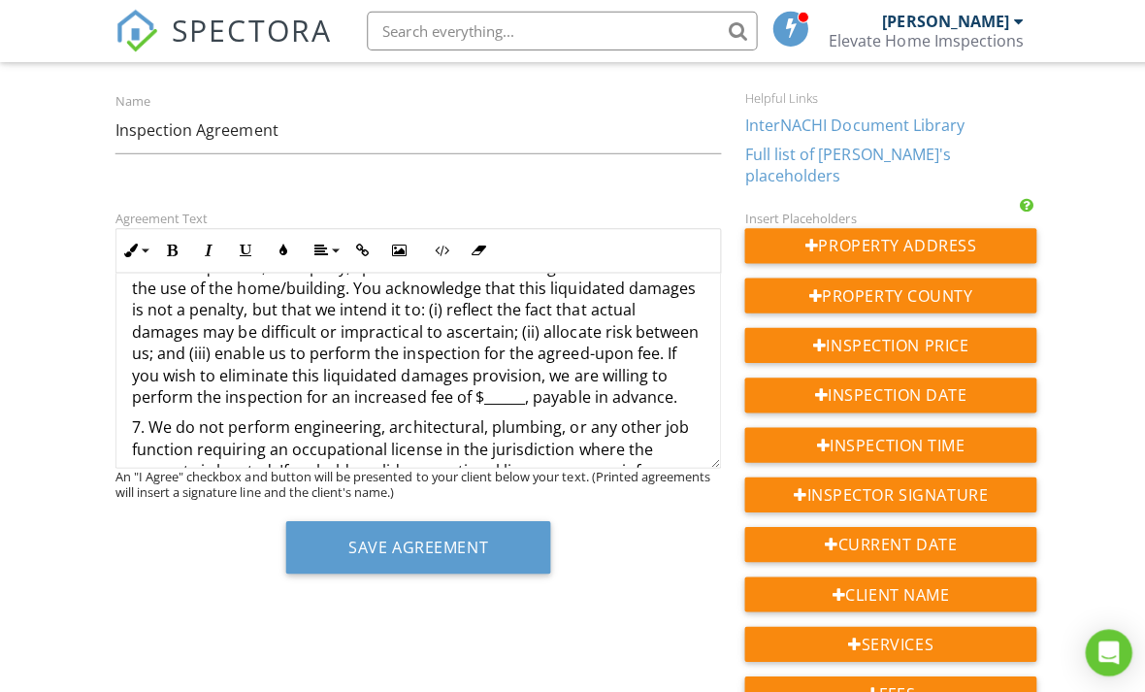
scroll to position [1229, 0]
click at [599, 373] on div "INTERNACHI Home Inspection Agreement Revised [DATE] This is an Agreement betwee…" at bounding box center [415, 359] width 601 height 2632
click at [599, 367] on p "6. LIMITATION ON LIABILITY AND DAMAGES. We assume no liability for the cost of …" at bounding box center [416, 285] width 570 height 239
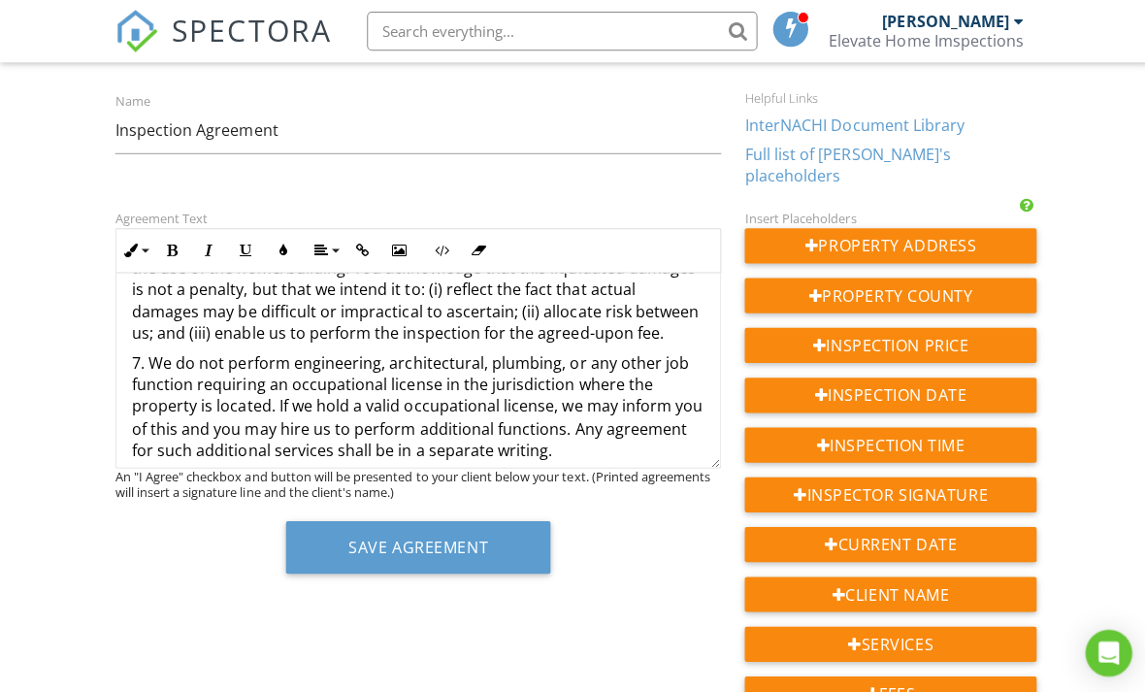
scroll to position [1276, 0]
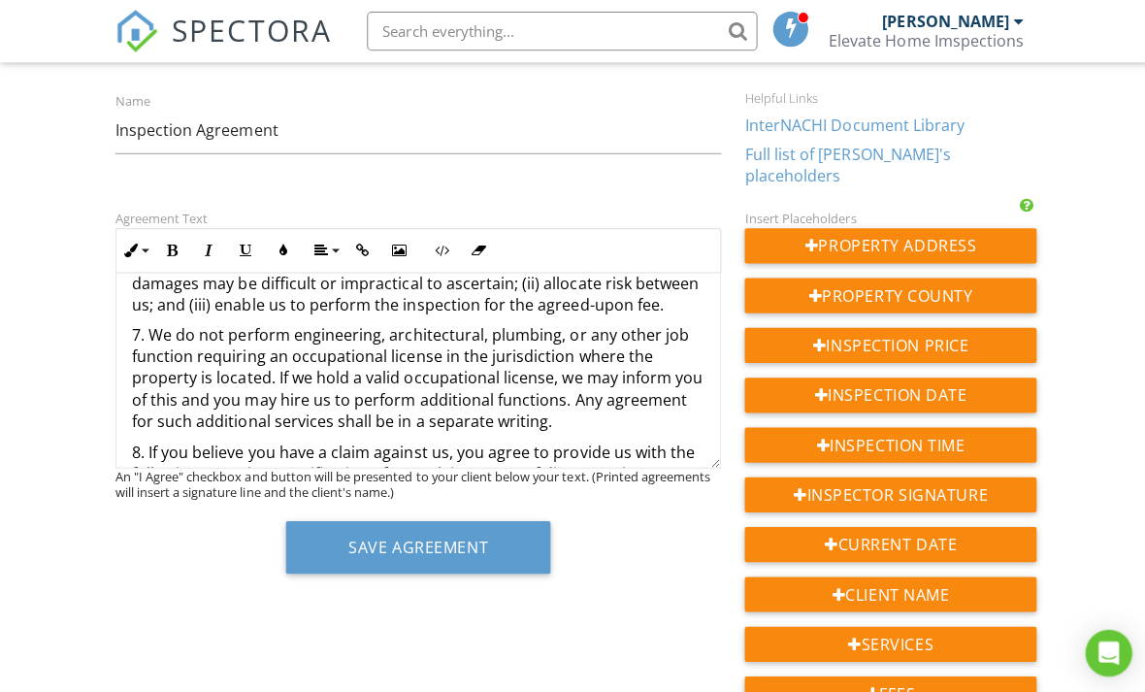
click at [634, 571] on div "Save Agreement" at bounding box center [416, 551] width 603 height 67
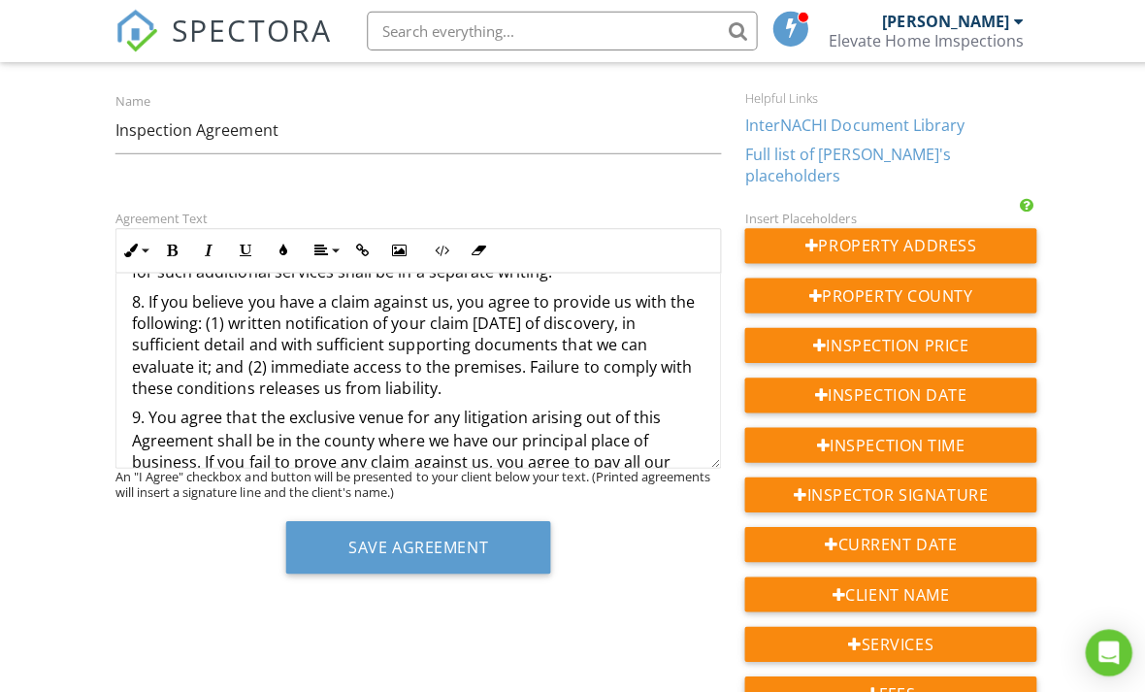
scroll to position [1427, 0]
click at [455, 349] on p "8. If you believe you have a claim against us, you agree to provide us with the…" at bounding box center [416, 342] width 570 height 109
click at [234, 332] on p "8. If you believe you have a claim against us, you agree to provide us with the…" at bounding box center [416, 342] width 570 height 109
click at [417, 342] on p "8. If you believe you have a claim against us, you agree to provide us with the…" at bounding box center [416, 342] width 570 height 109
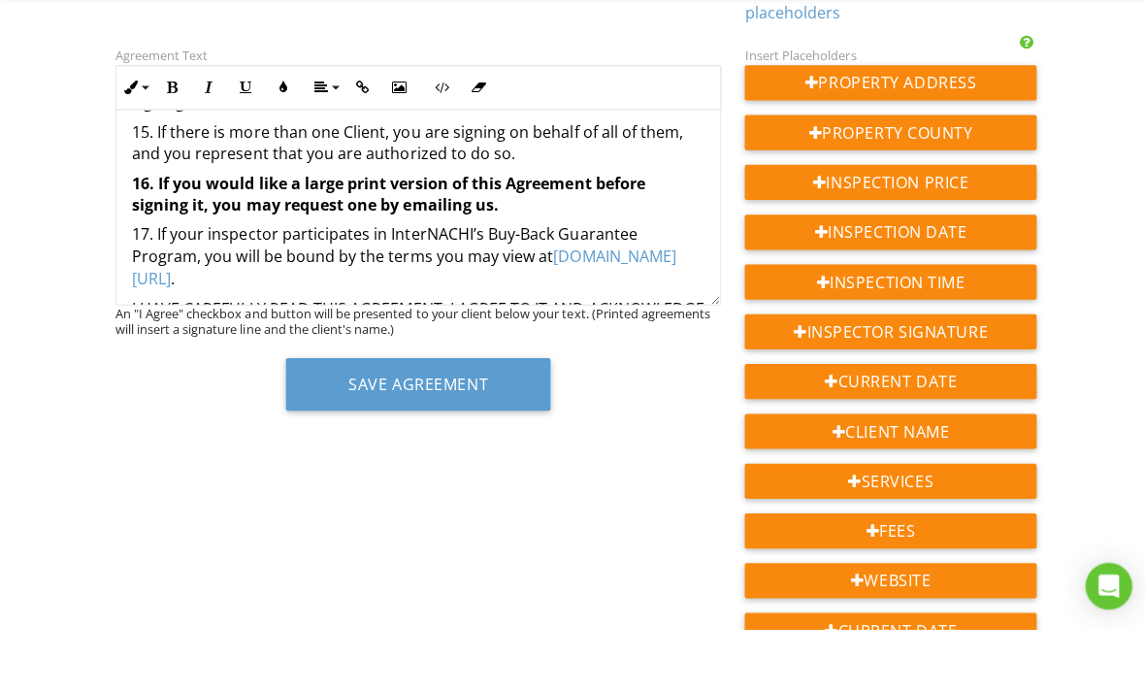
scroll to position [246, 0]
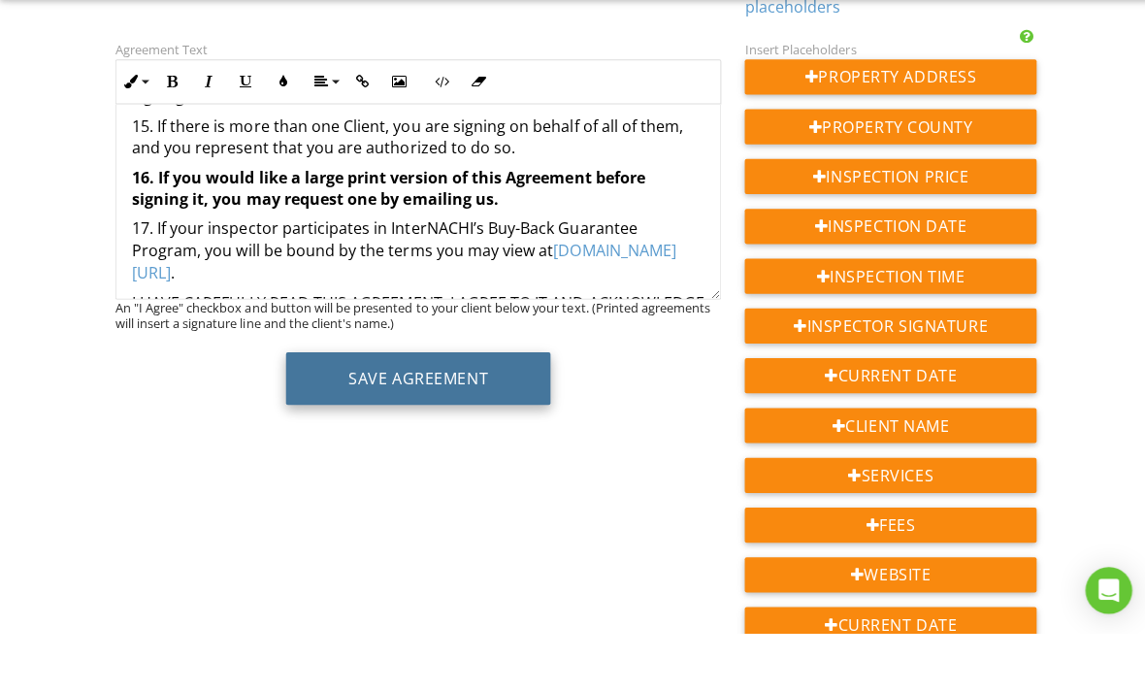
click at [313, 412] on button "Save Agreement" at bounding box center [415, 438] width 263 height 52
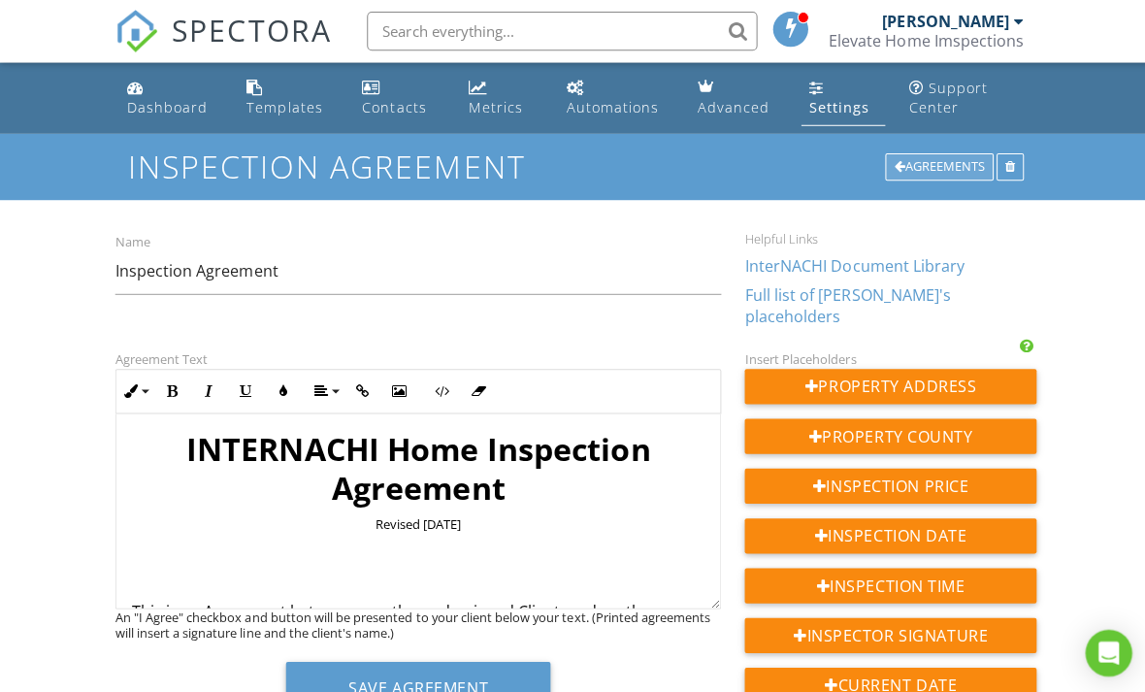
click at [961, 156] on div "Agreements" at bounding box center [934, 165] width 108 height 27
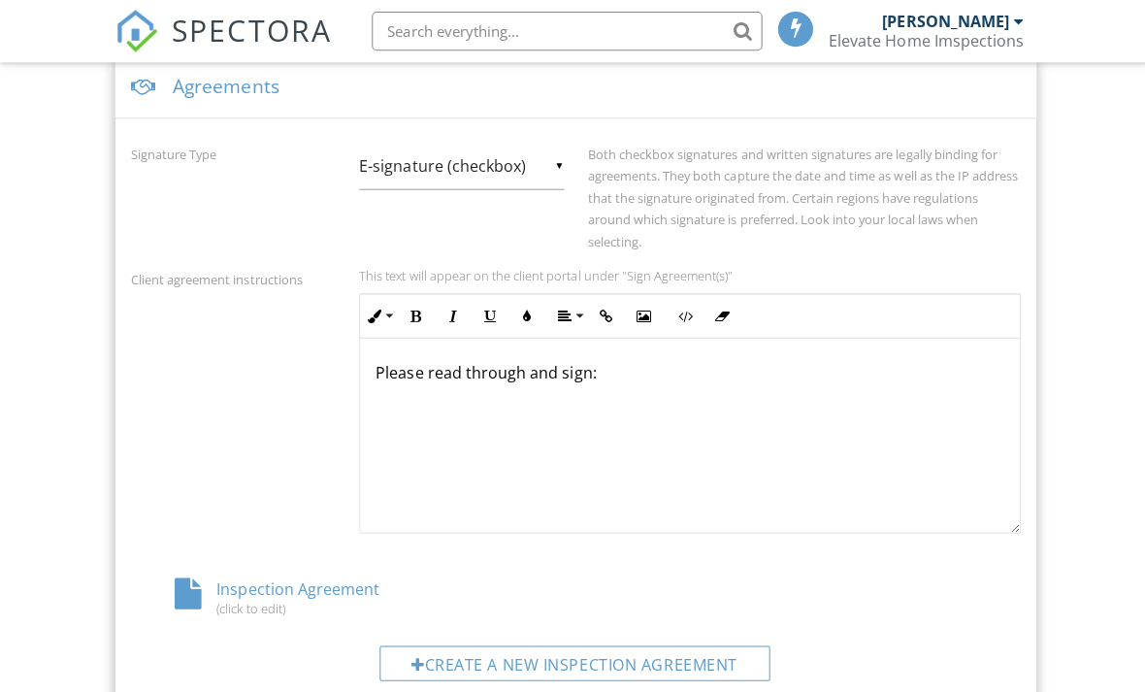
scroll to position [741, 0]
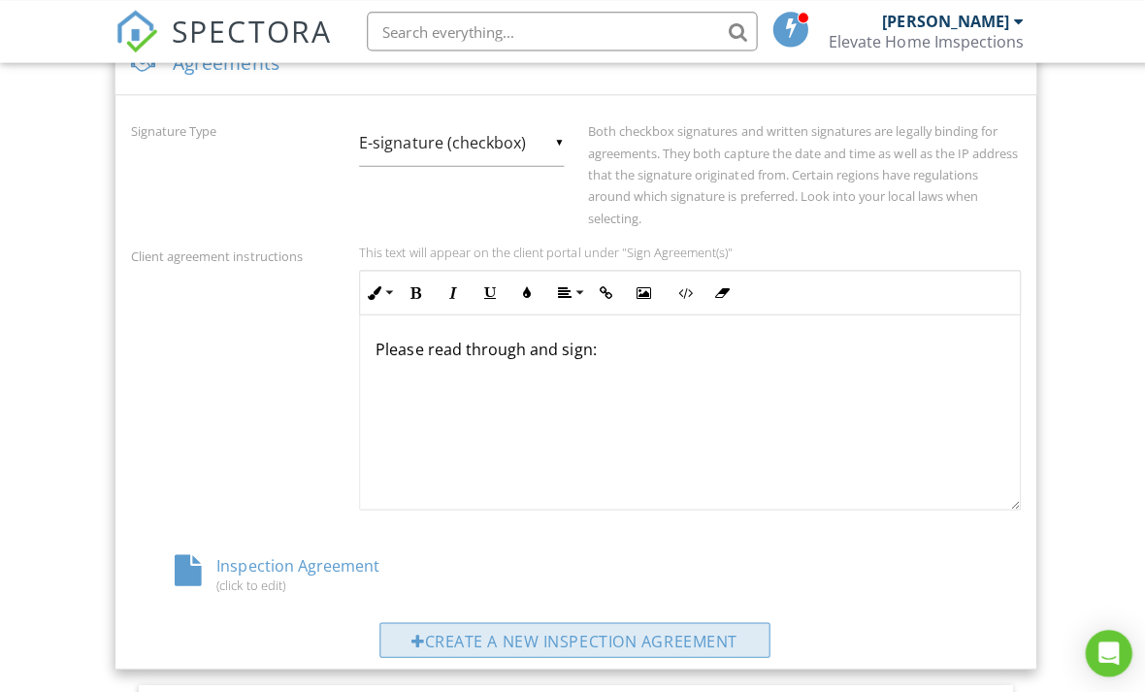
click at [424, 637] on div "Create a new inspection agreement" at bounding box center [572, 635] width 388 height 35
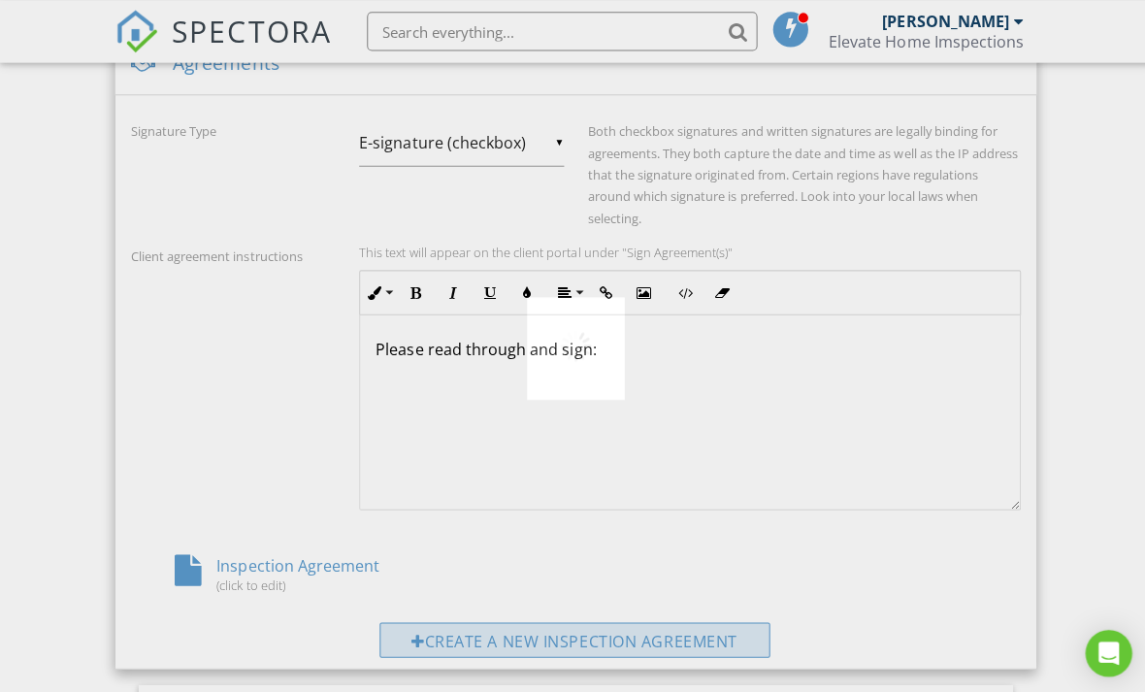
scroll to position [769, 0]
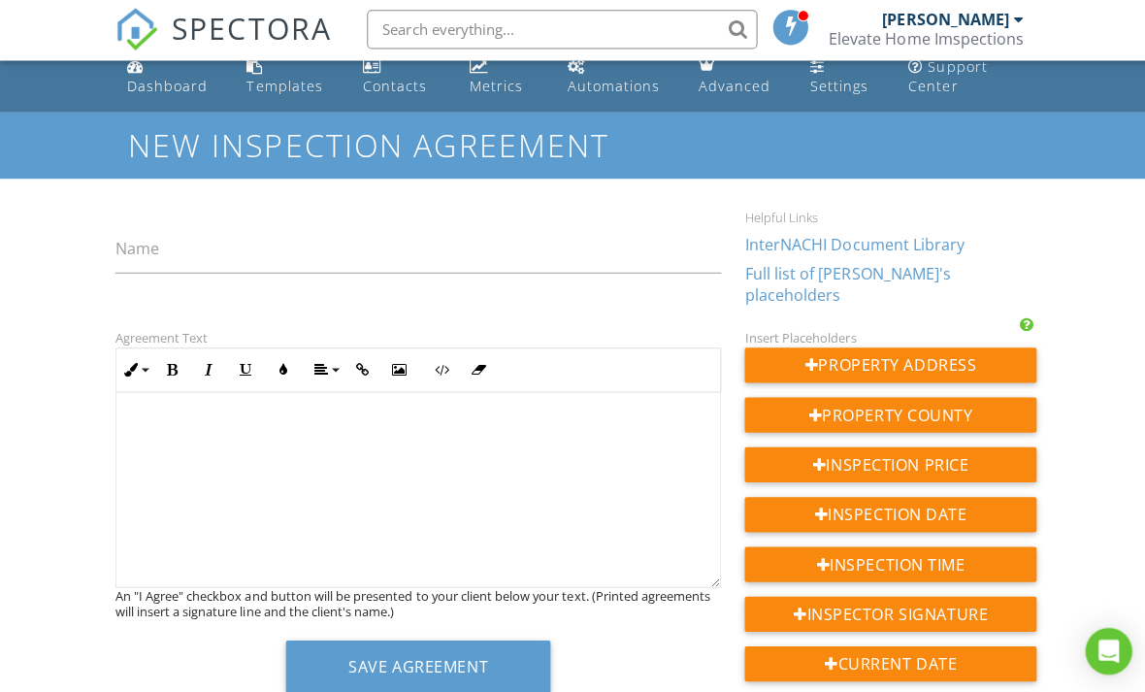
scroll to position [19, 0]
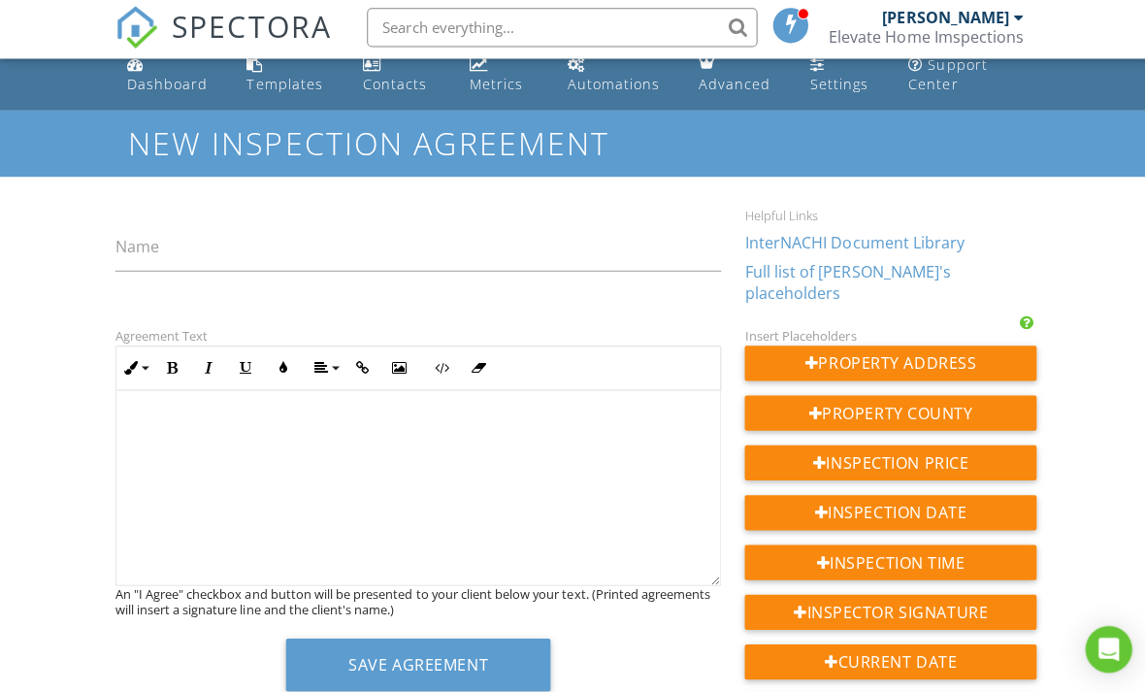
click at [928, 240] on link "InterNACHI Document Library" at bounding box center [850, 244] width 218 height 21
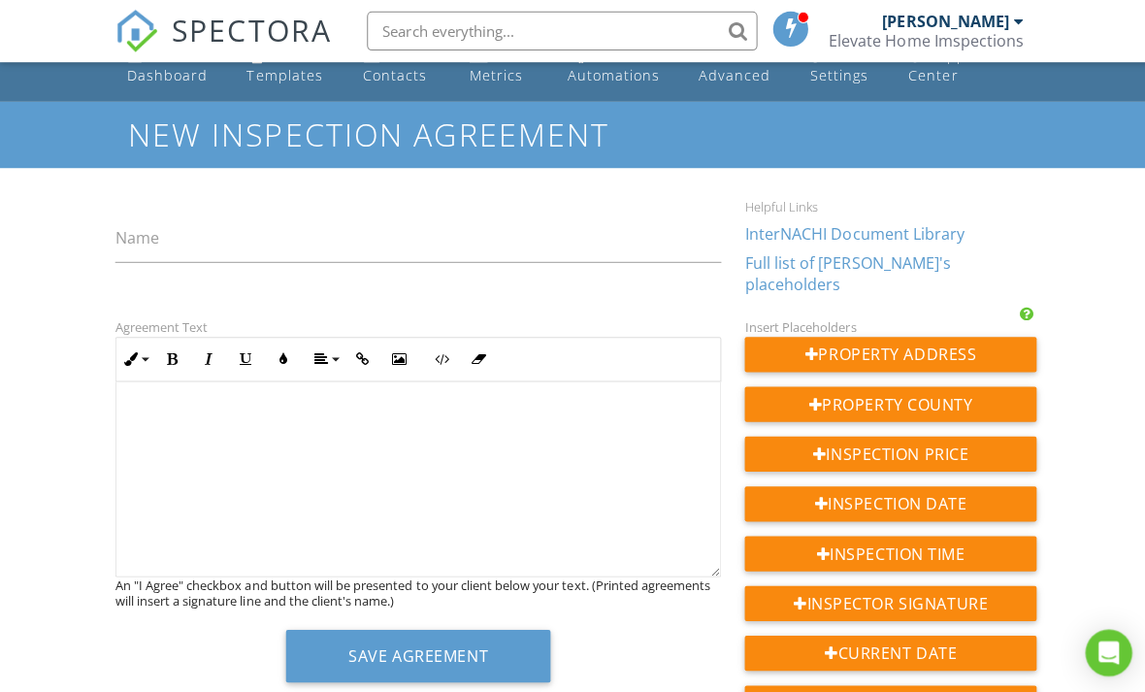
scroll to position [40, 0]
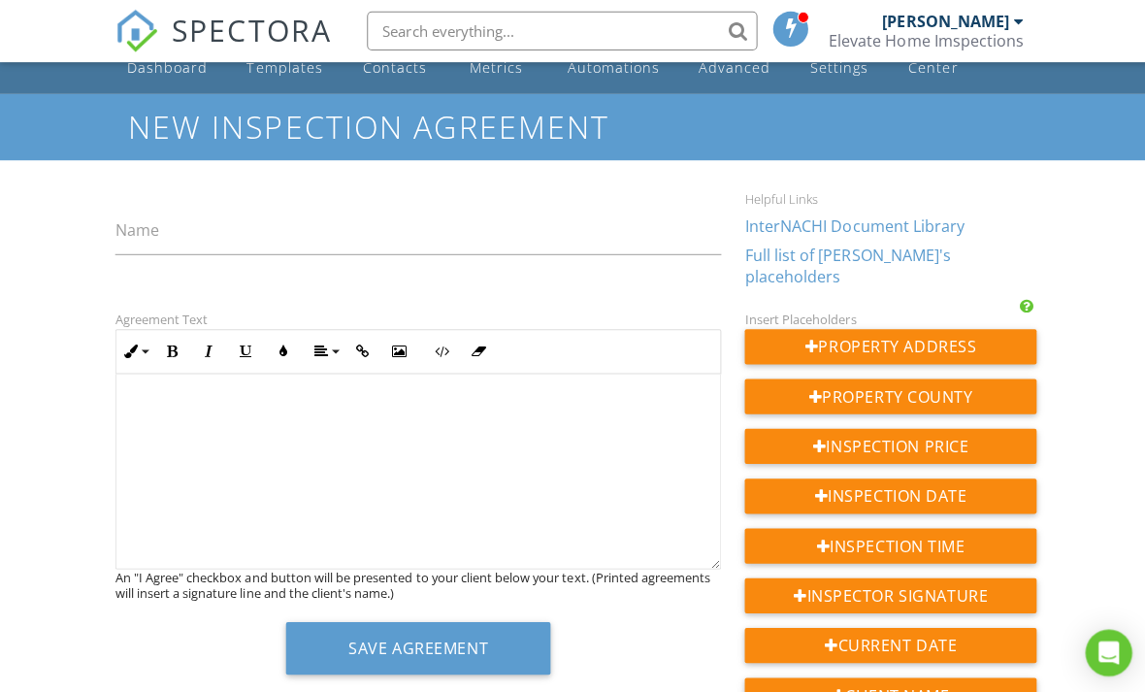
click at [163, 410] on div at bounding box center [415, 469] width 601 height 194
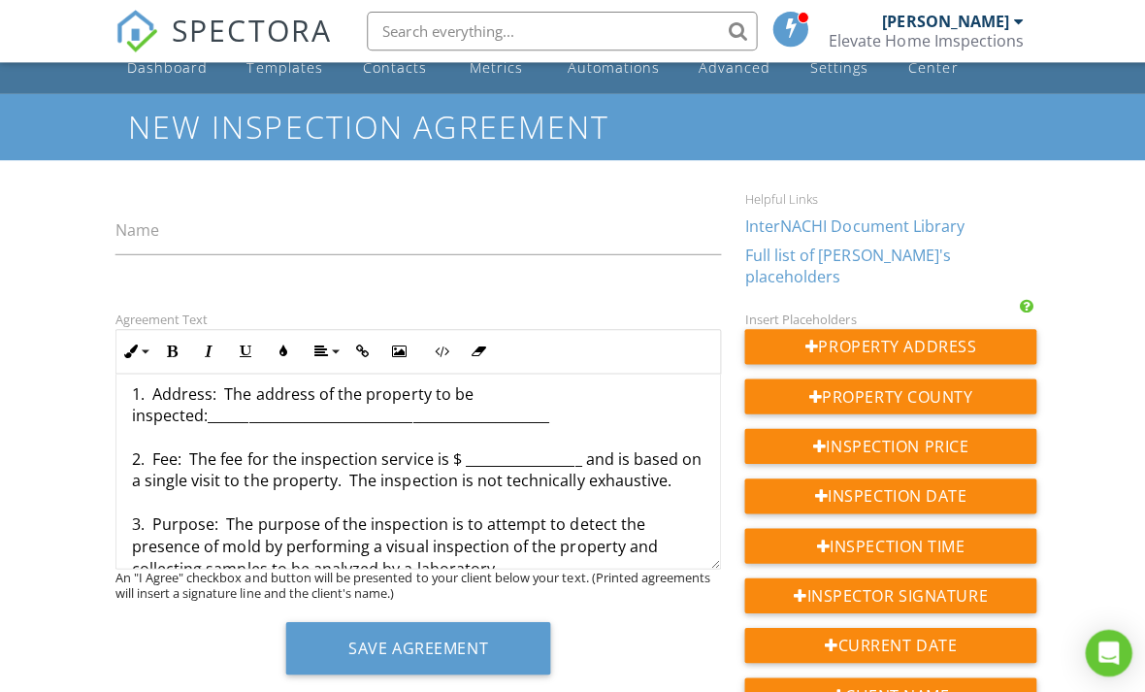
click at [152, 229] on label "Name" at bounding box center [137, 227] width 44 height 21
click at [152, 229] on input "Name" at bounding box center [416, 230] width 603 height 48
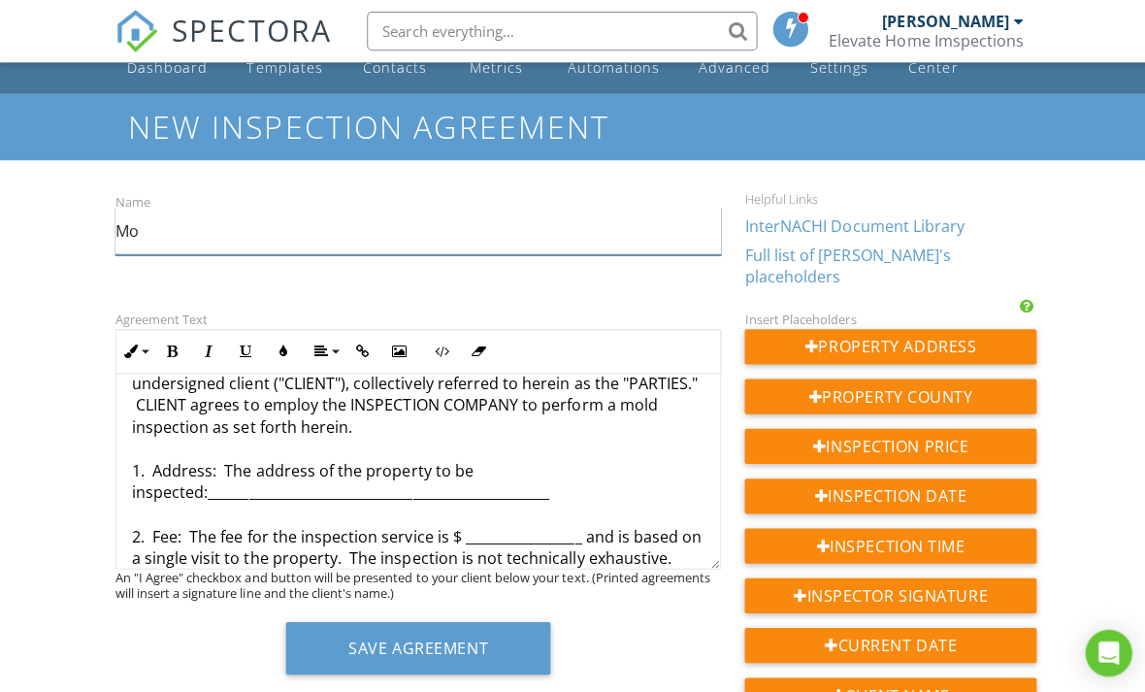
scroll to position [132, 0]
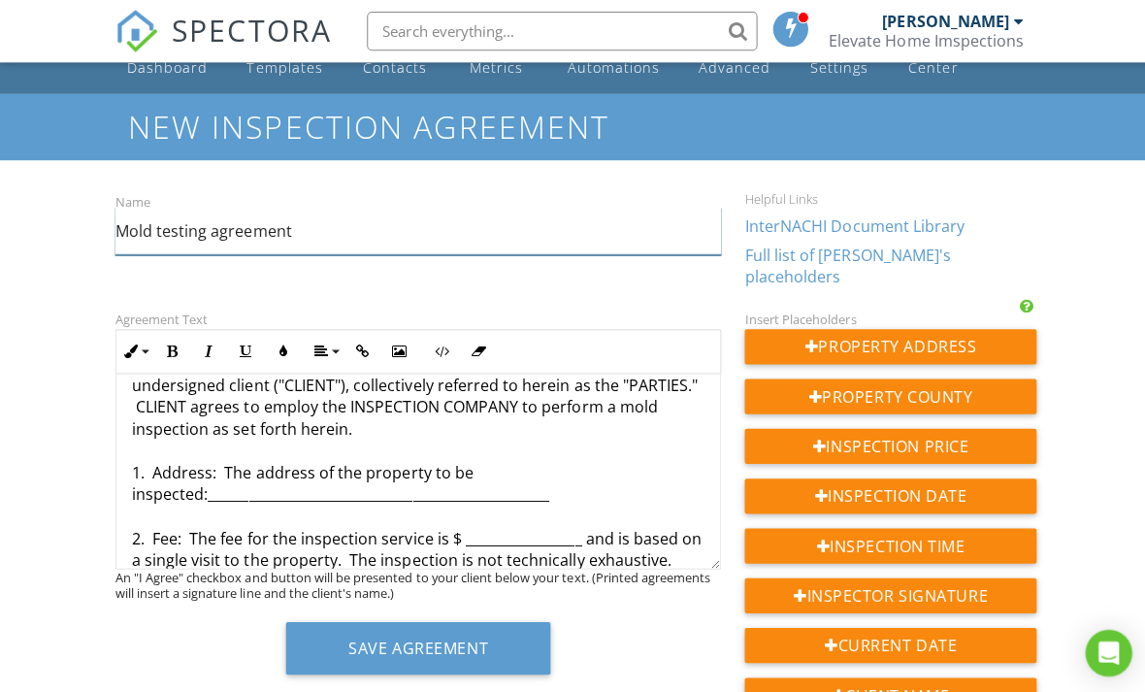
type input "Mold testing agreement"
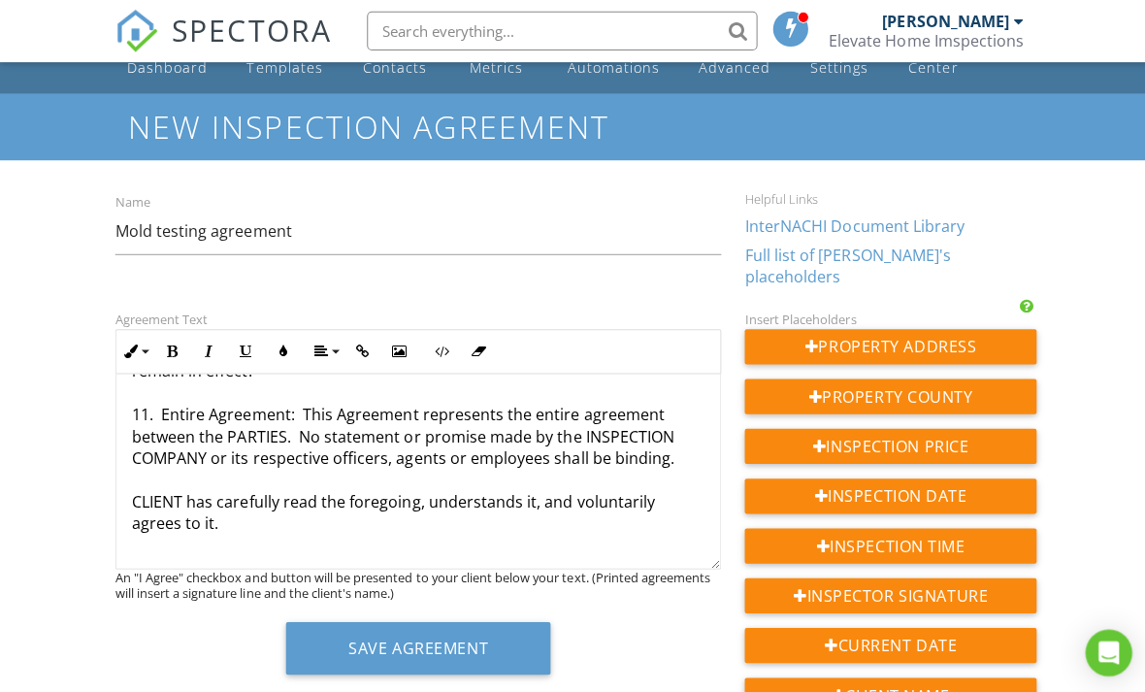
scroll to position [1774, 0]
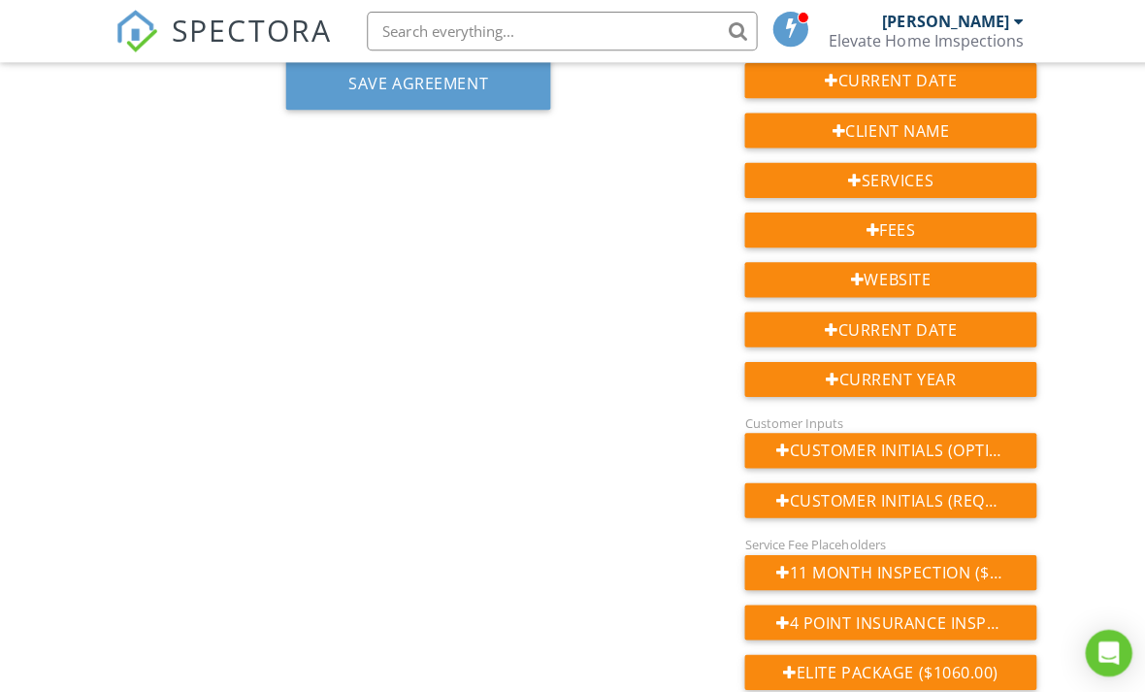
scroll to position [601, 0]
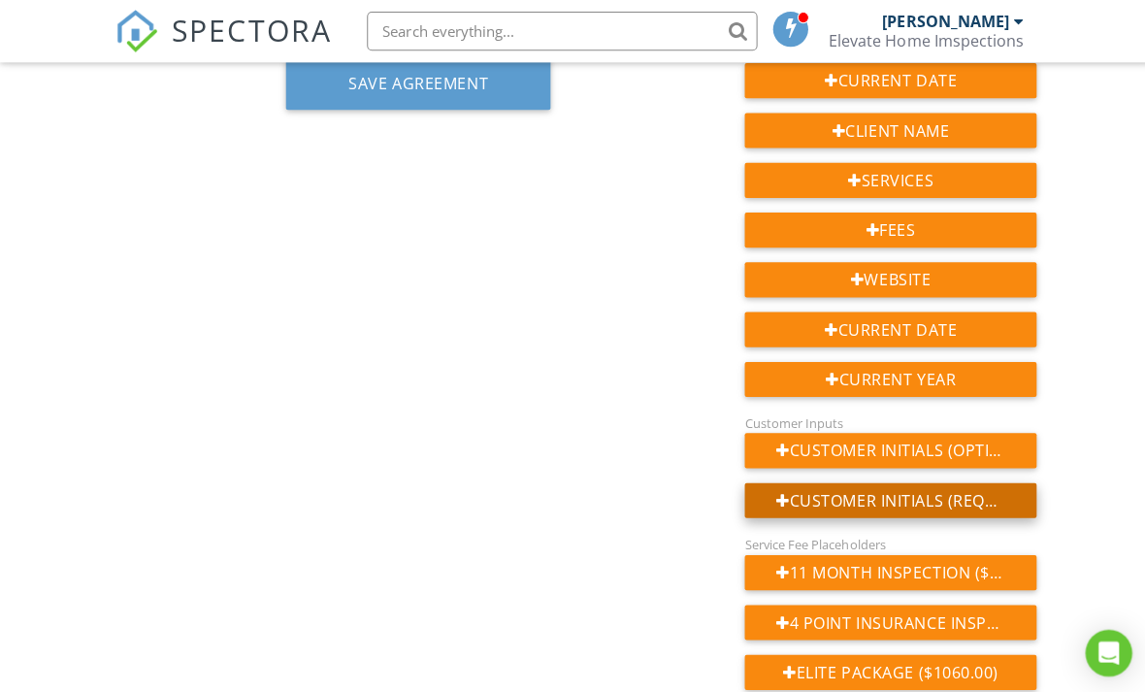
click at [980, 480] on div "Customer Initials (Required)" at bounding box center [886, 497] width 290 height 35
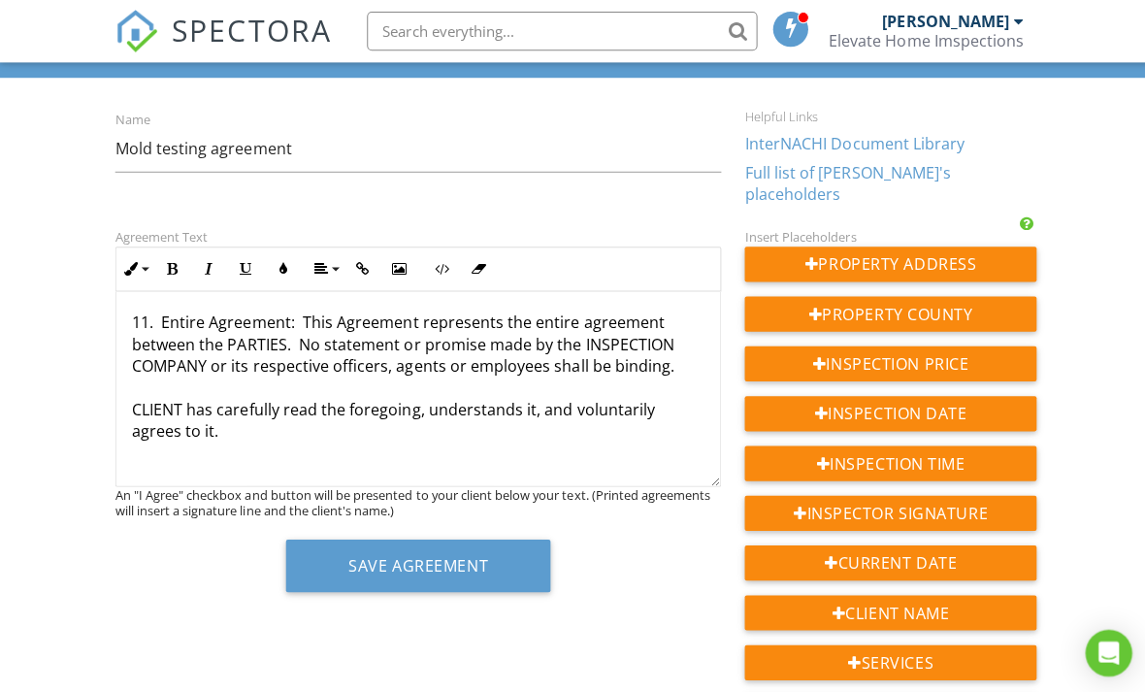
scroll to position [60, 0]
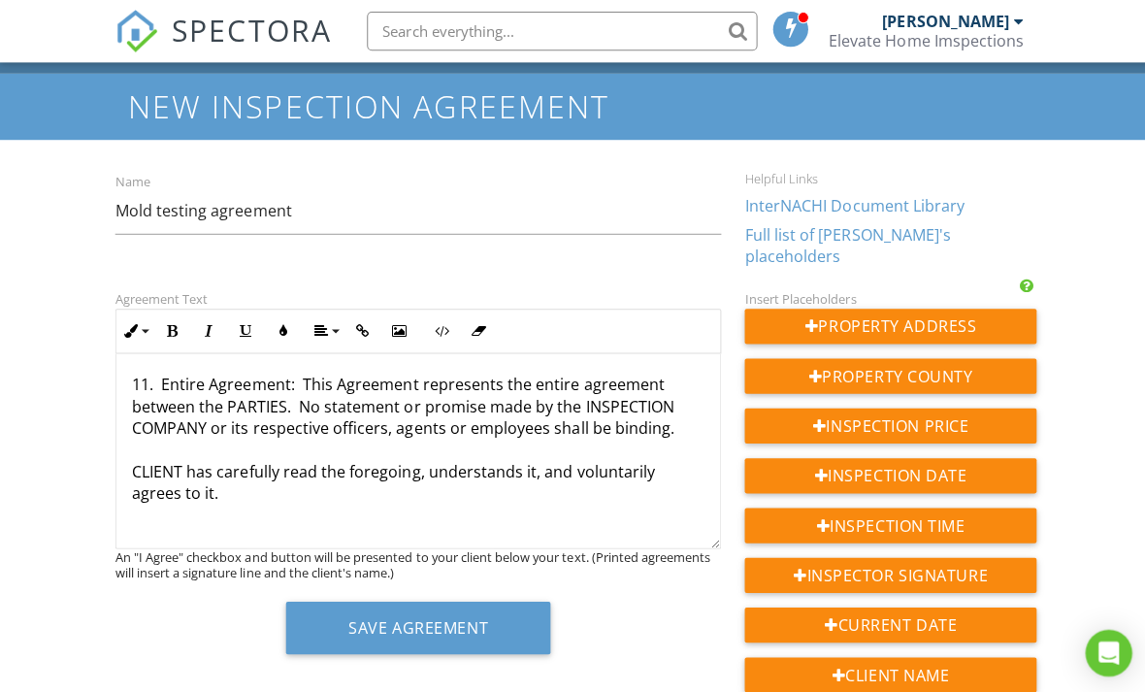
click at [895, 241] on link "Full list of Spectora's placeholders" at bounding box center [843, 243] width 205 height 43
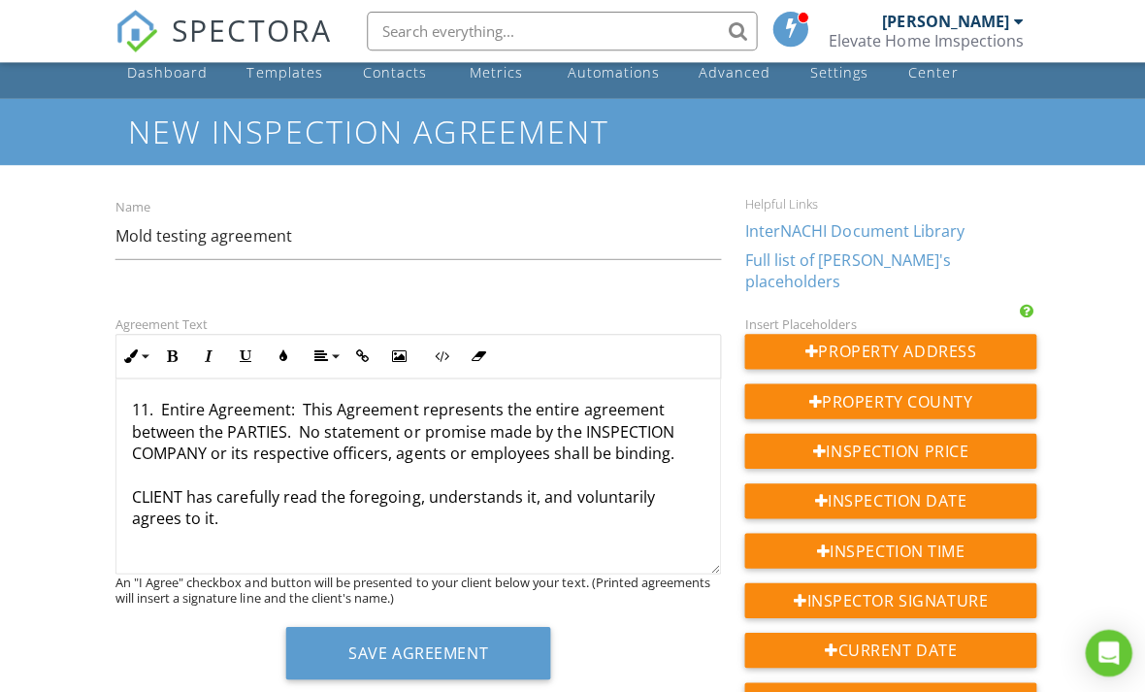
scroll to position [33, 0]
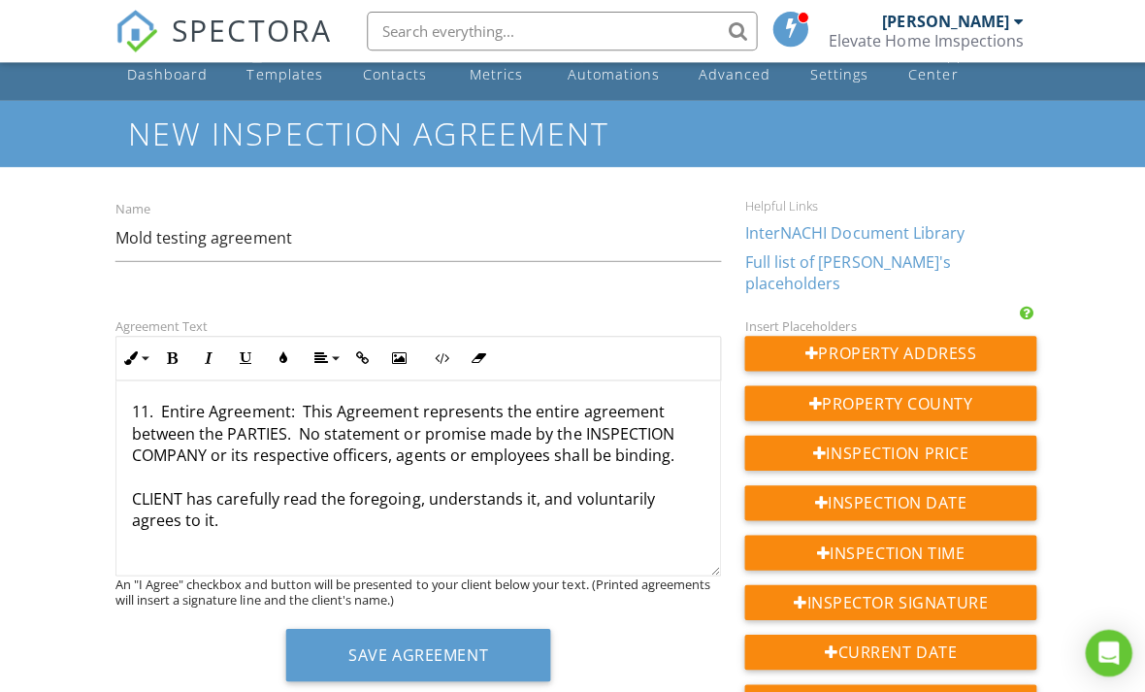
click at [153, 536] on p "____________________________________________________________ CLIENT (Date)" at bounding box center [416, 590] width 570 height 109
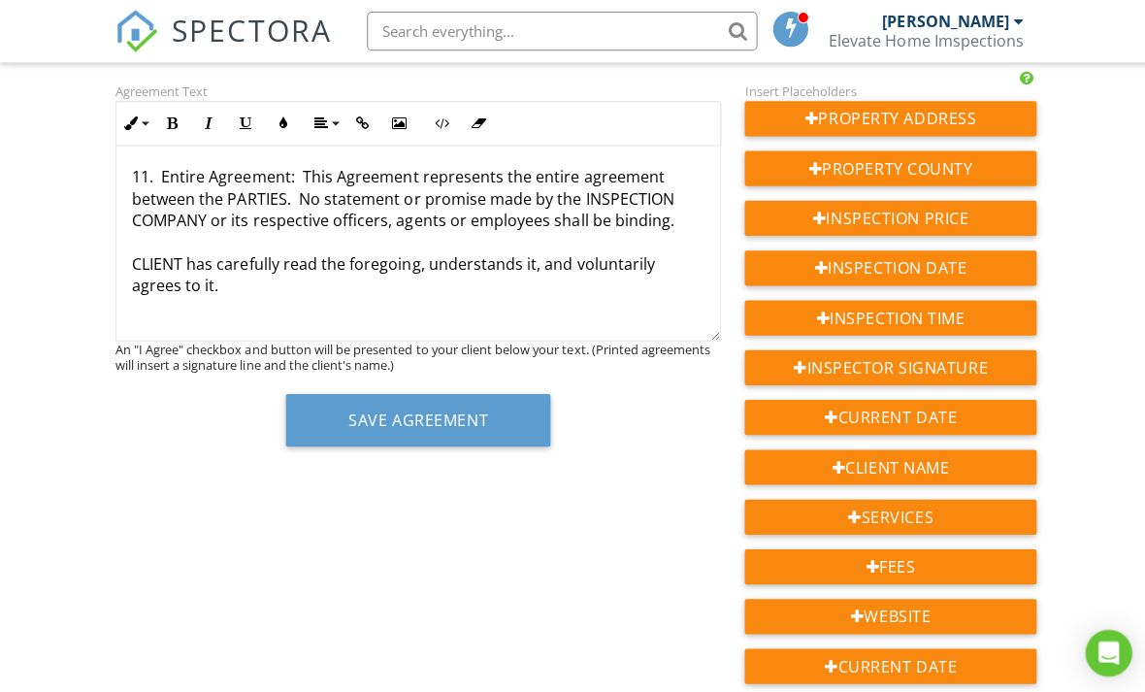
scroll to position [115, 0]
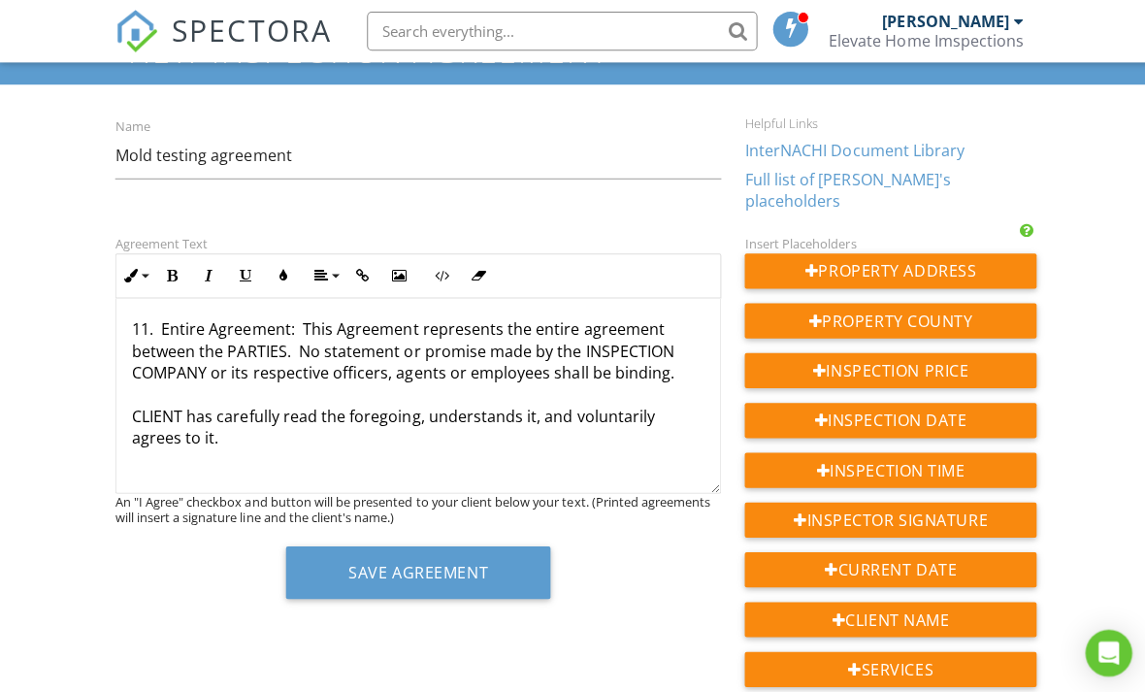
click at [581, 454] on p "____________________________________________________________ CLIENT (Date)" at bounding box center [416, 508] width 570 height 109
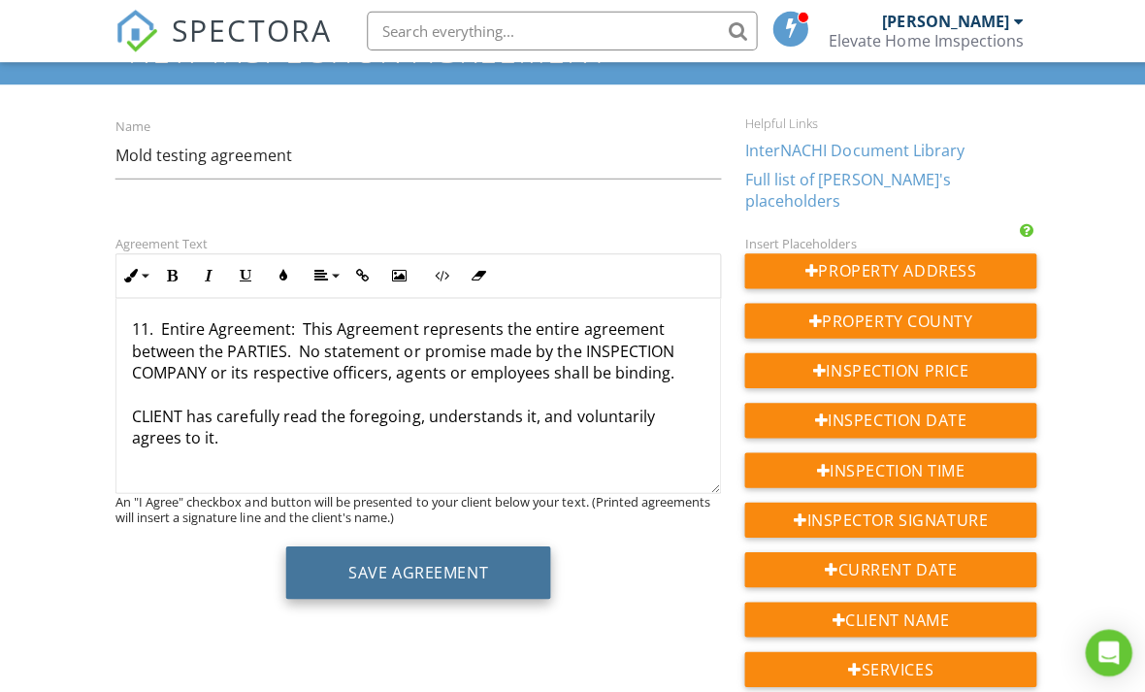
click at [530, 546] on button "Save Agreement" at bounding box center [415, 570] width 263 height 52
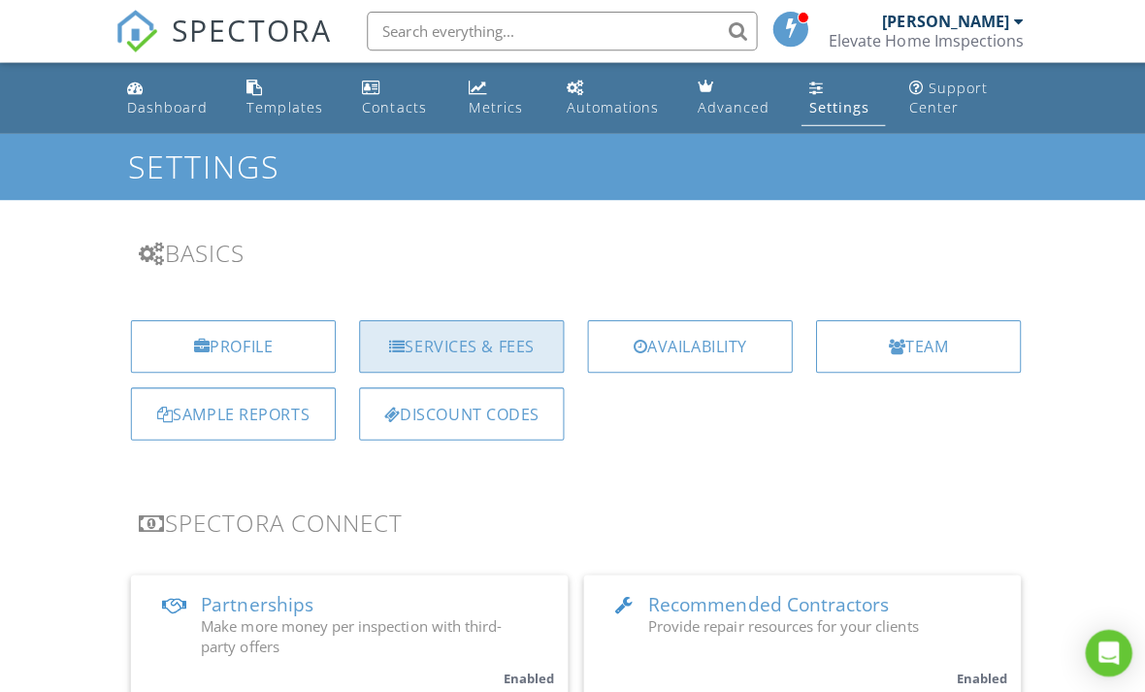
click at [499, 348] on div "Services & Fees" at bounding box center [459, 344] width 204 height 52
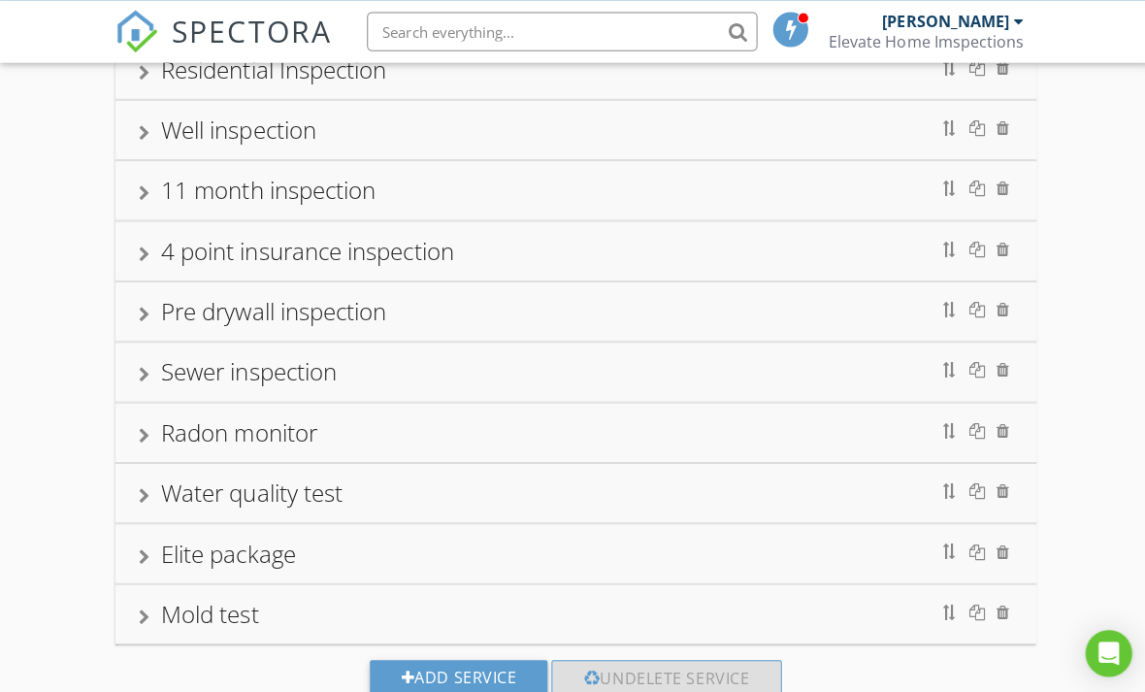
click at [207, 612] on div "Mold test" at bounding box center [208, 610] width 97 height 32
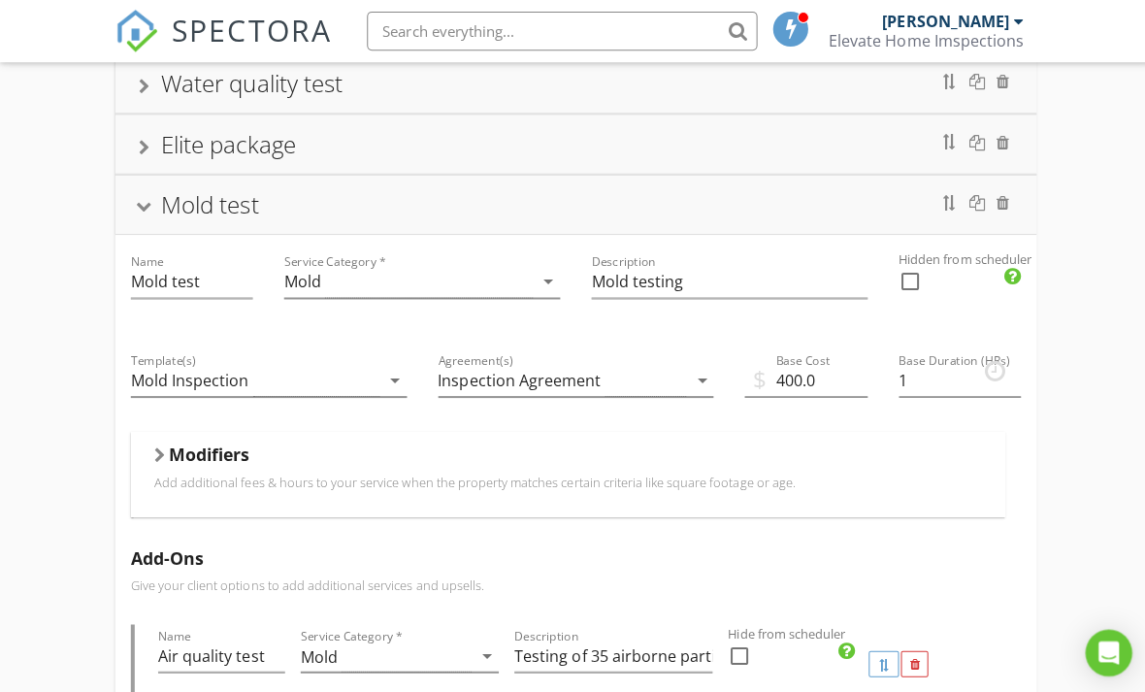
scroll to position [598, 0]
click at [601, 377] on div "Inspection Agreement" at bounding box center [559, 378] width 247 height 32
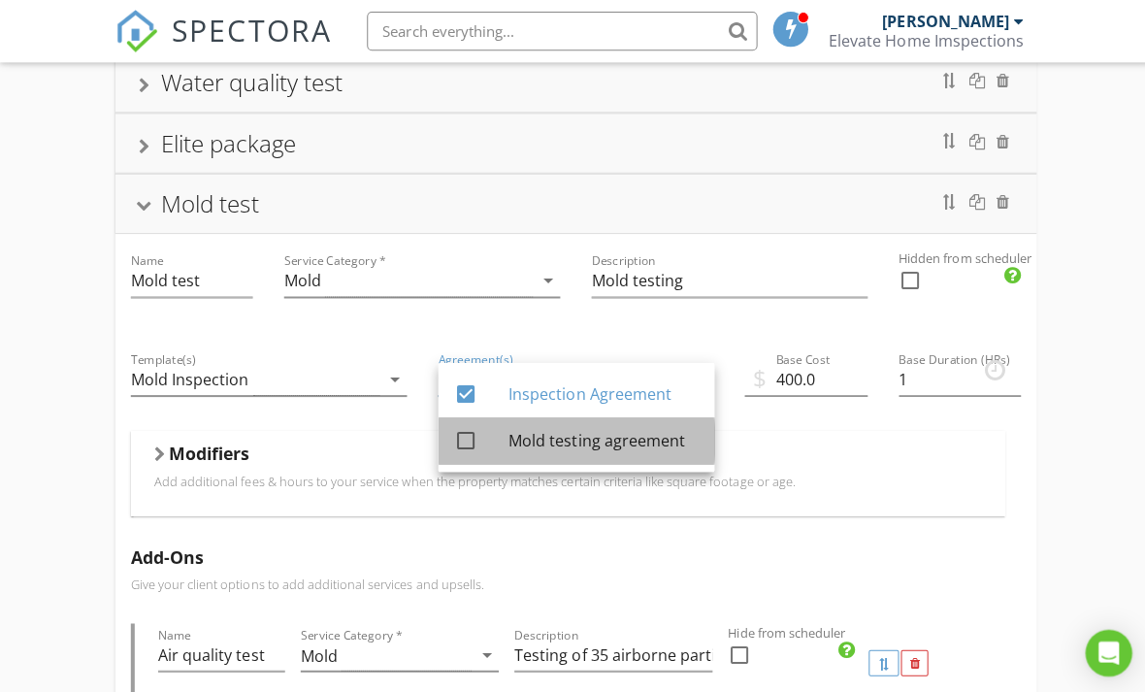
click at [601, 438] on div "Mold testing agreement" at bounding box center [600, 438] width 189 height 23
checkbox input "true"
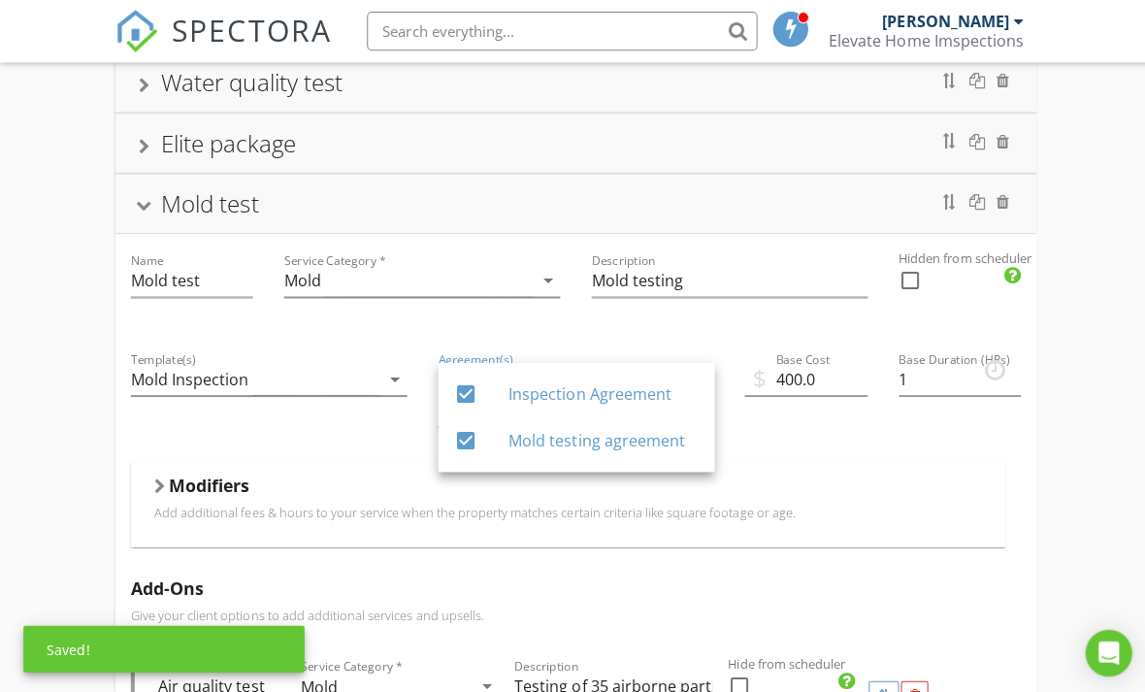
click at [1089, 486] on div "Residential Inspection Well inspection 11 month inspection 4 point insurance in…" at bounding box center [572, 579] width 1145 height 1957
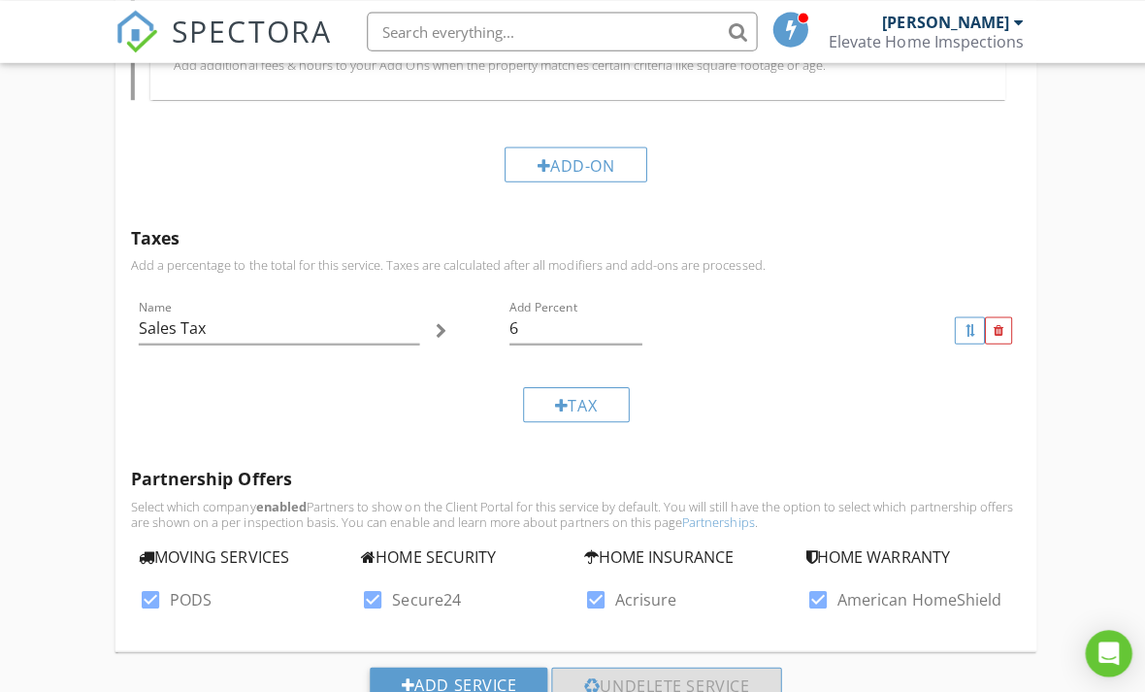
scroll to position [1406, 0]
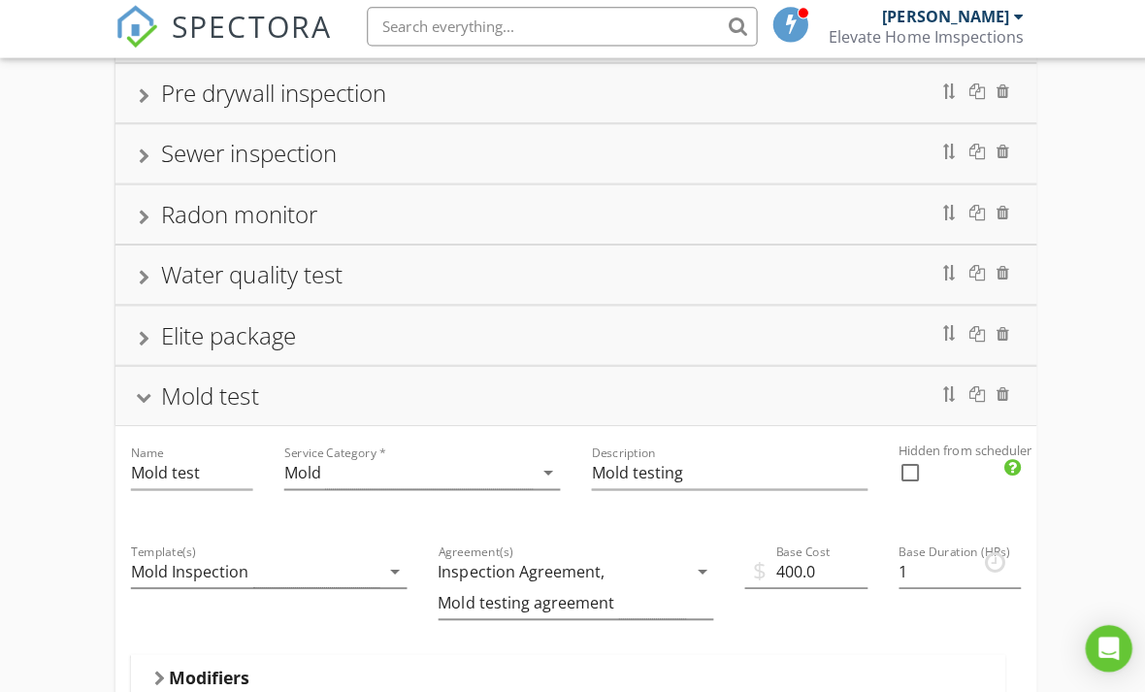
click at [175, 389] on div "Mold test" at bounding box center [208, 397] width 97 height 32
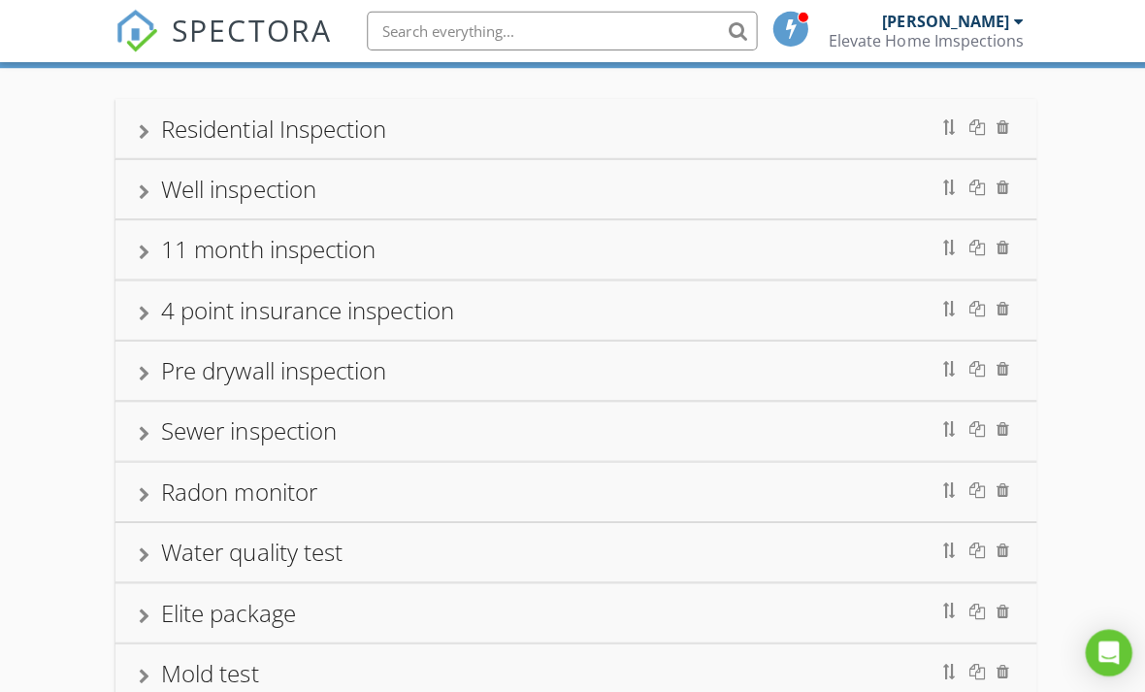
scroll to position [0, 0]
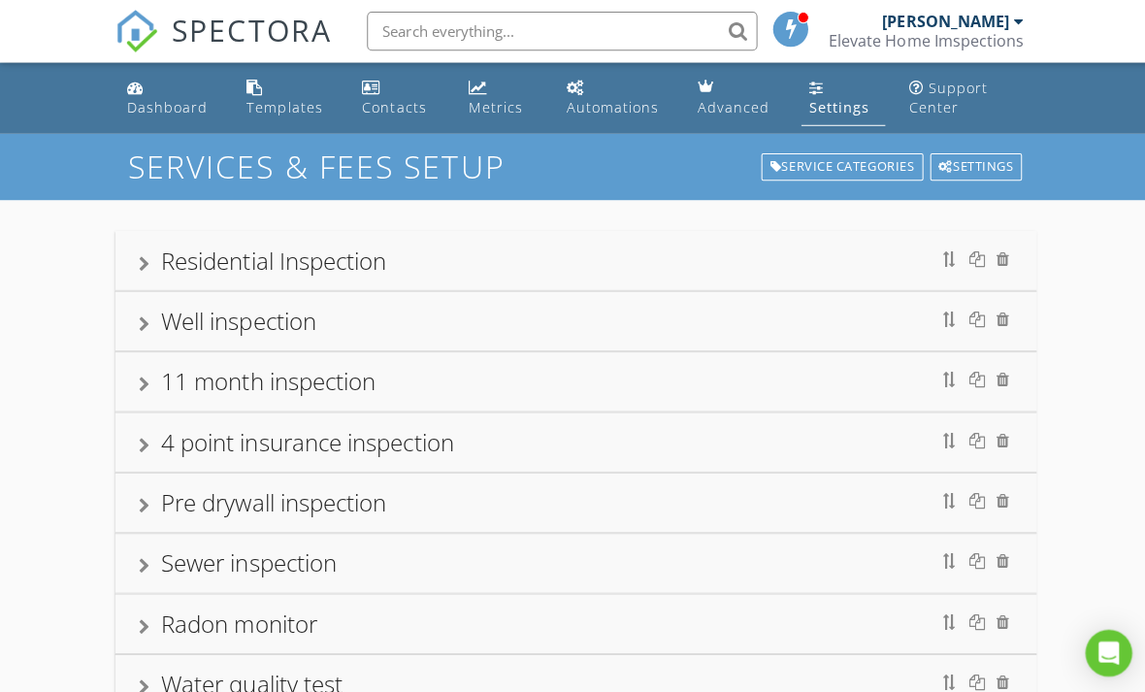
click at [838, 94] on link "Settings" at bounding box center [838, 97] width 83 height 55
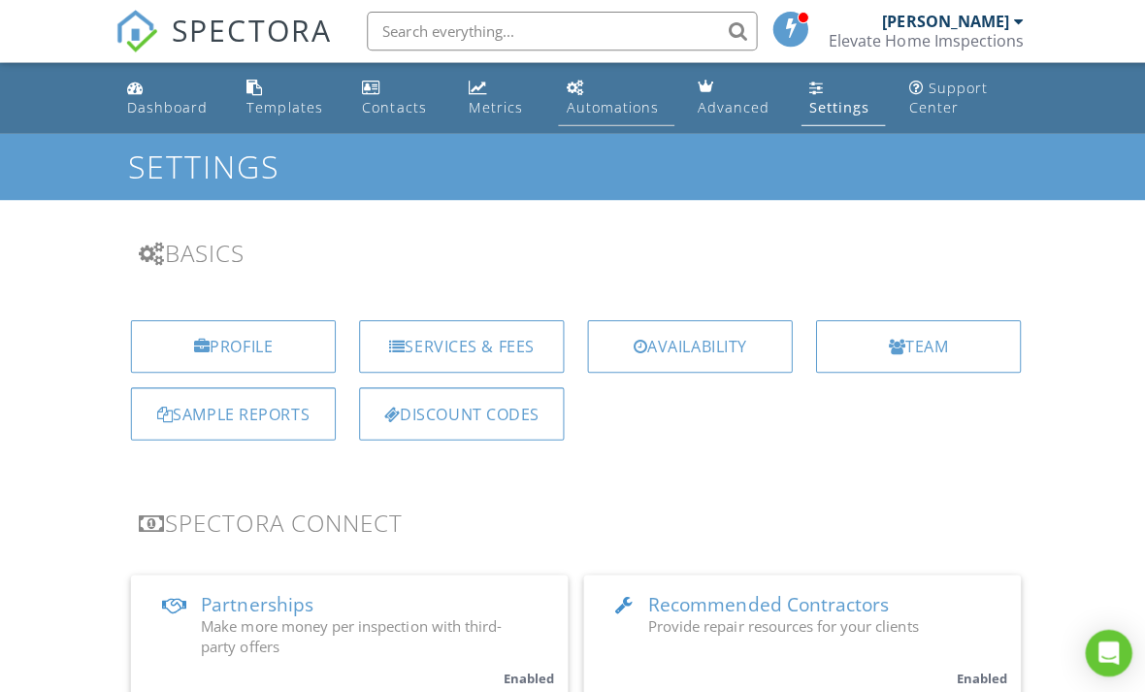
click at [626, 90] on link "Automations" at bounding box center [612, 97] width 115 height 55
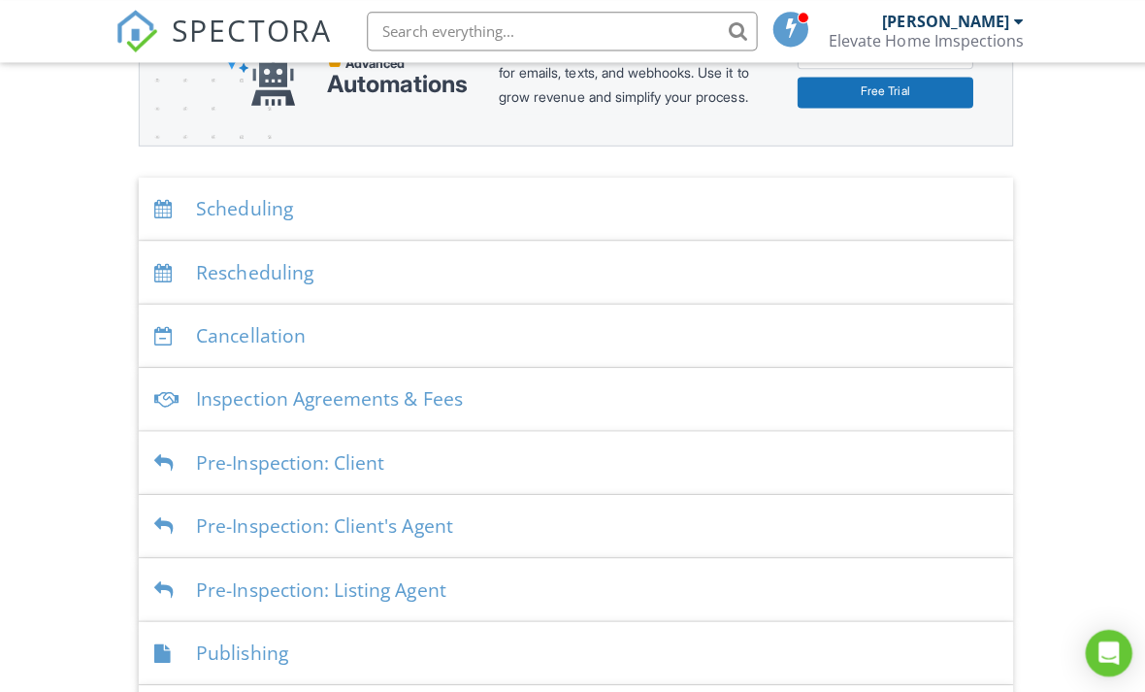
click at [444, 407] on div "Inspection Agreements & Fees" at bounding box center [573, 397] width 870 height 63
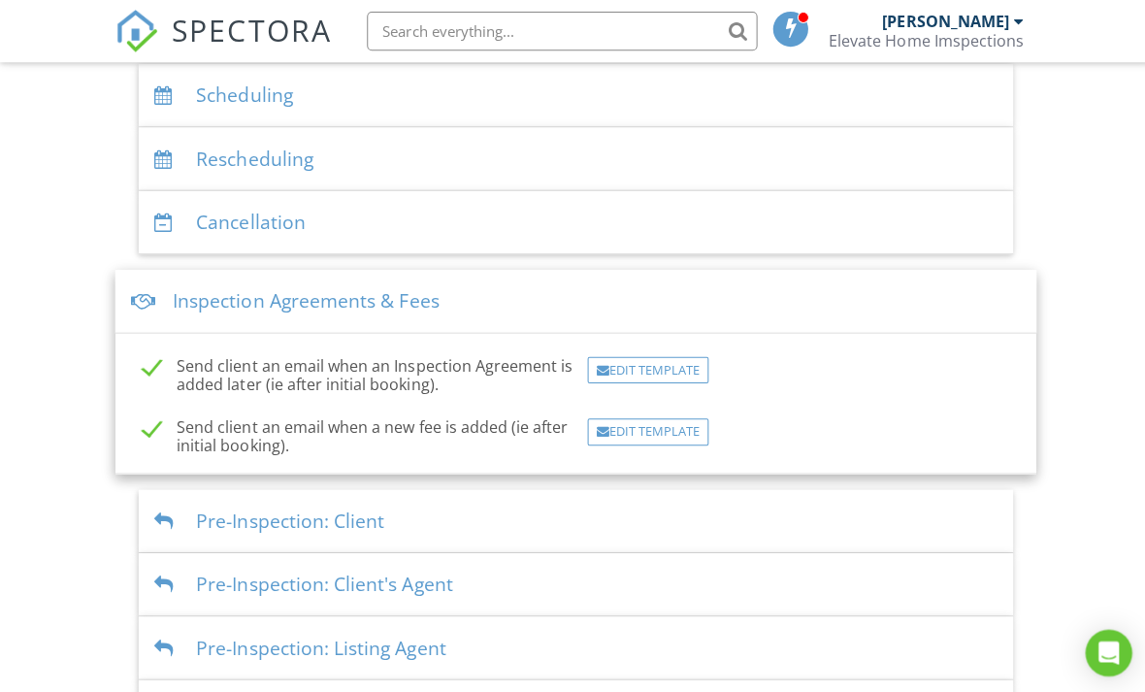
scroll to position [424, 0]
click at [663, 381] on div "Edit Template" at bounding box center [644, 367] width 120 height 27
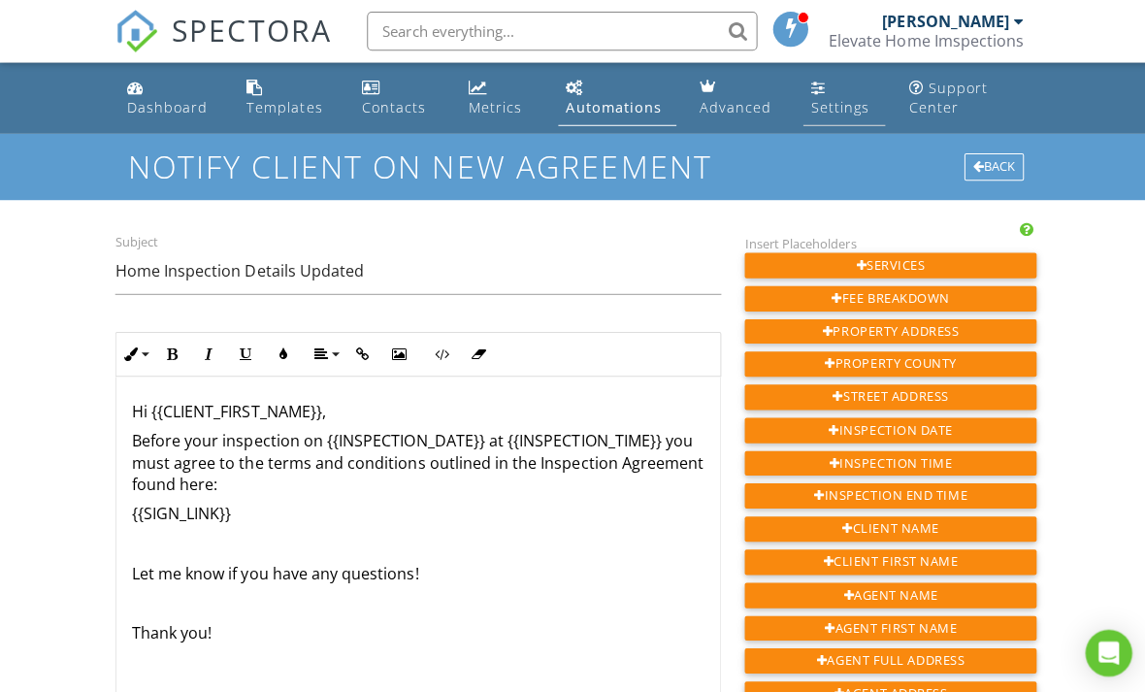
click at [823, 104] on div "Settings" at bounding box center [836, 106] width 58 height 18
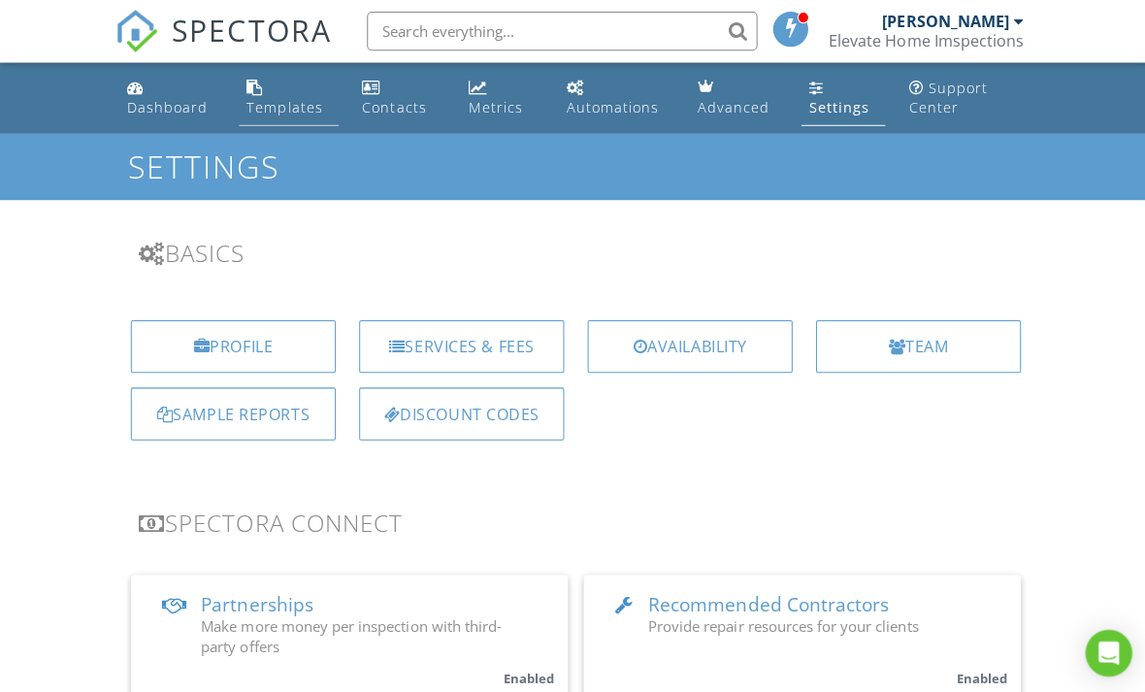
click at [304, 94] on link "Templates" at bounding box center [287, 97] width 99 height 55
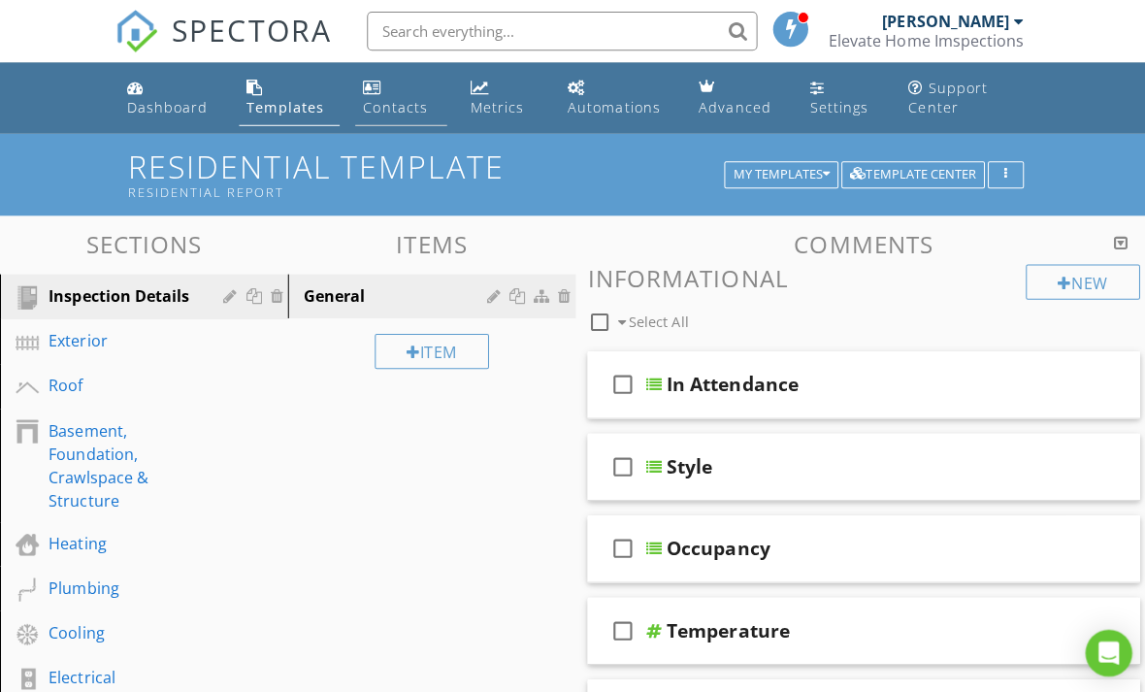
click at [401, 109] on div "Contacts" at bounding box center [393, 106] width 64 height 18
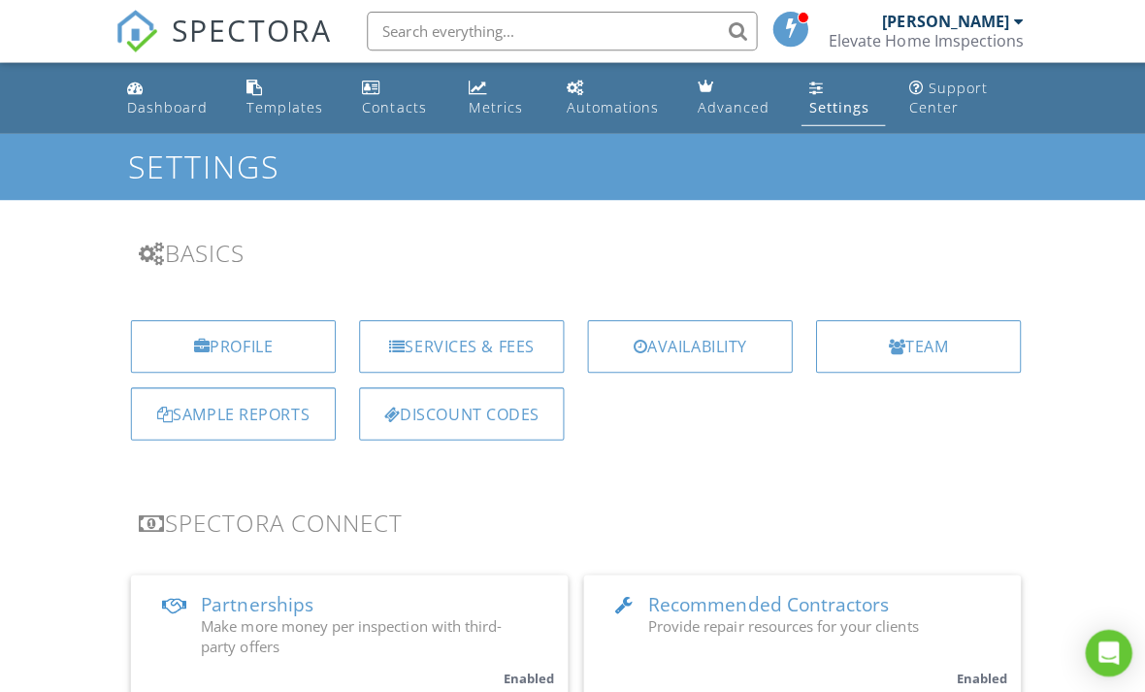
scroll to position [4, 0]
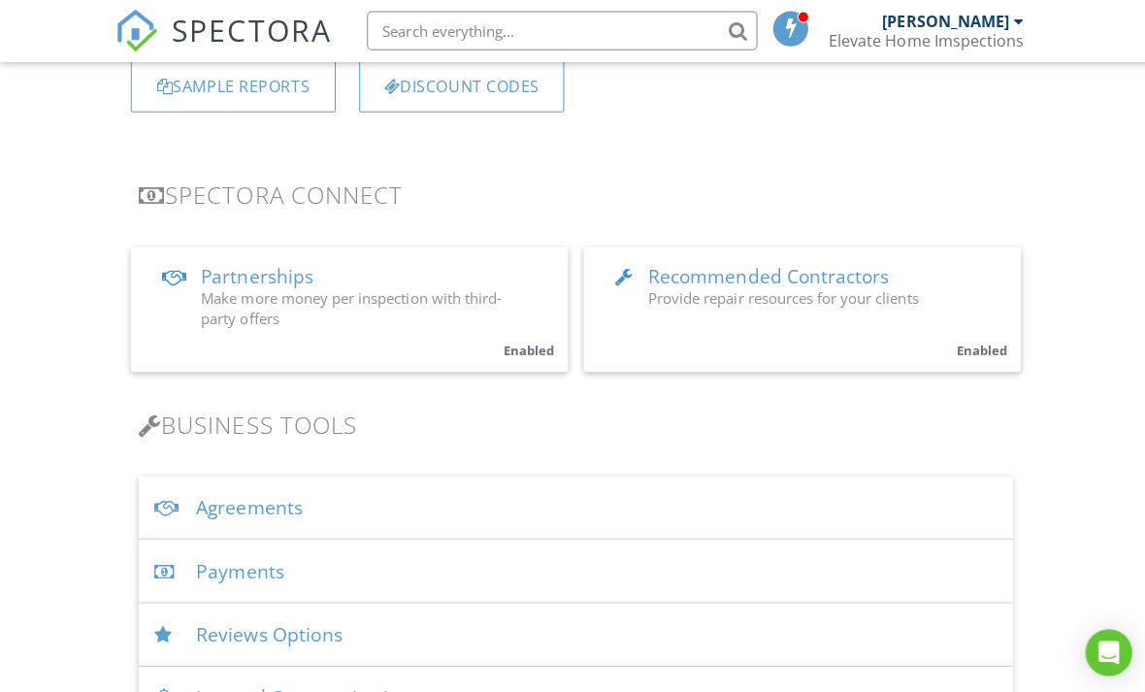
click at [224, 504] on div "Agreements" at bounding box center [573, 506] width 870 height 63
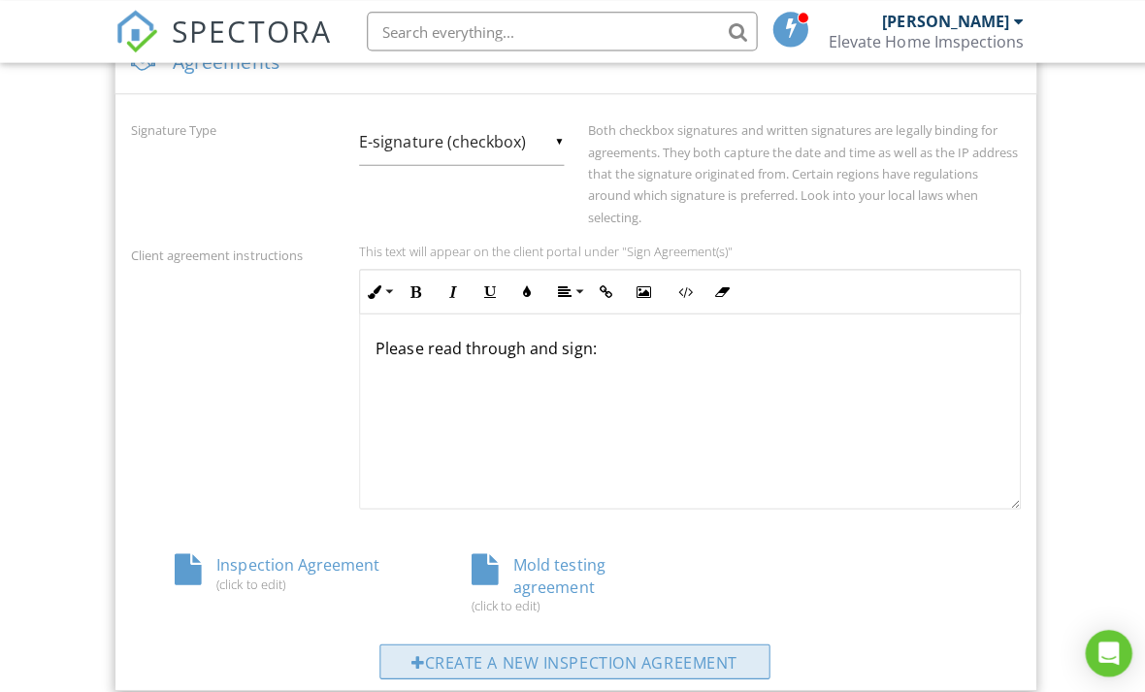
click at [741, 652] on div "Create a new inspection agreement" at bounding box center [572, 657] width 388 height 35
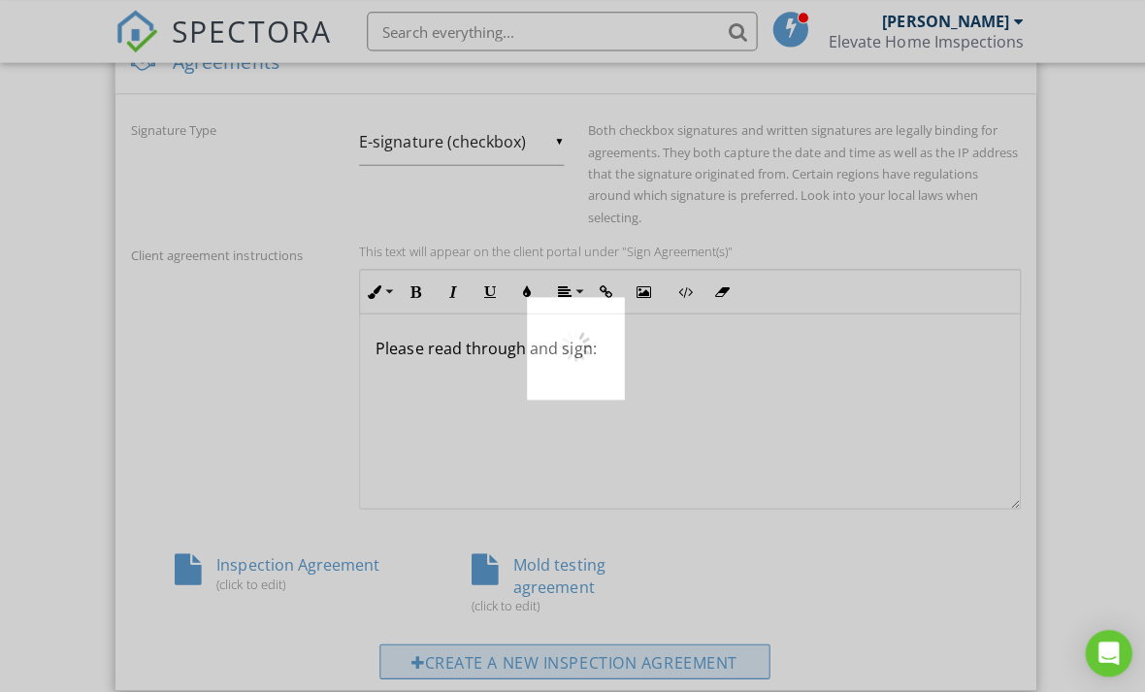
scroll to position [770, 0]
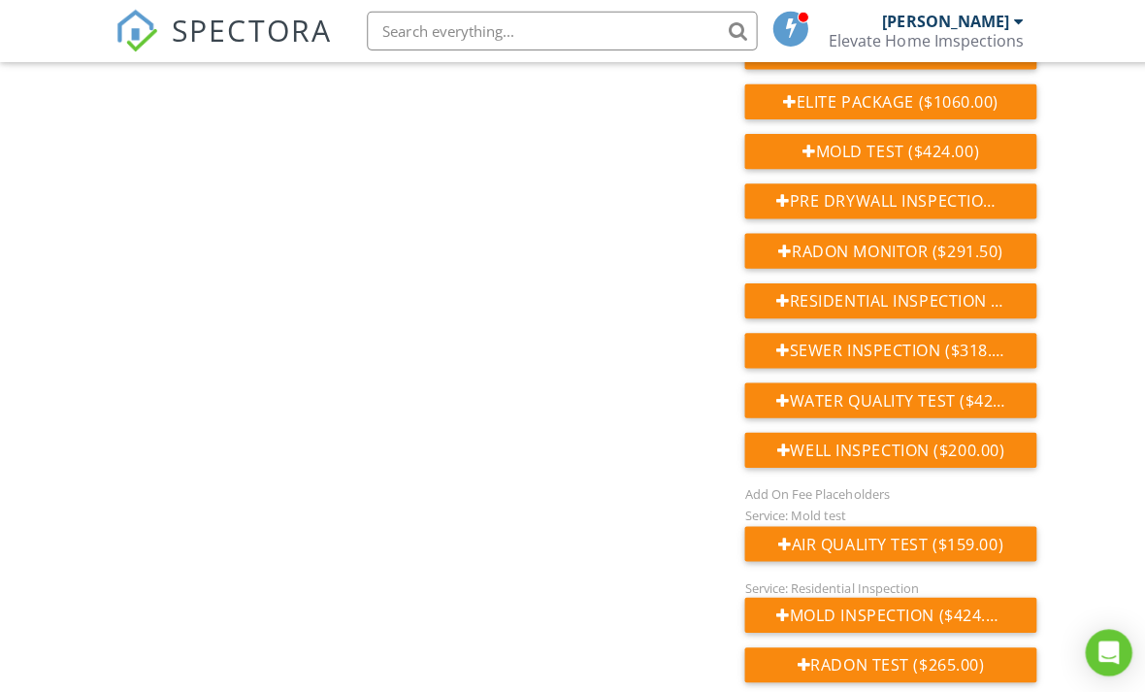
scroll to position [1168, 0]
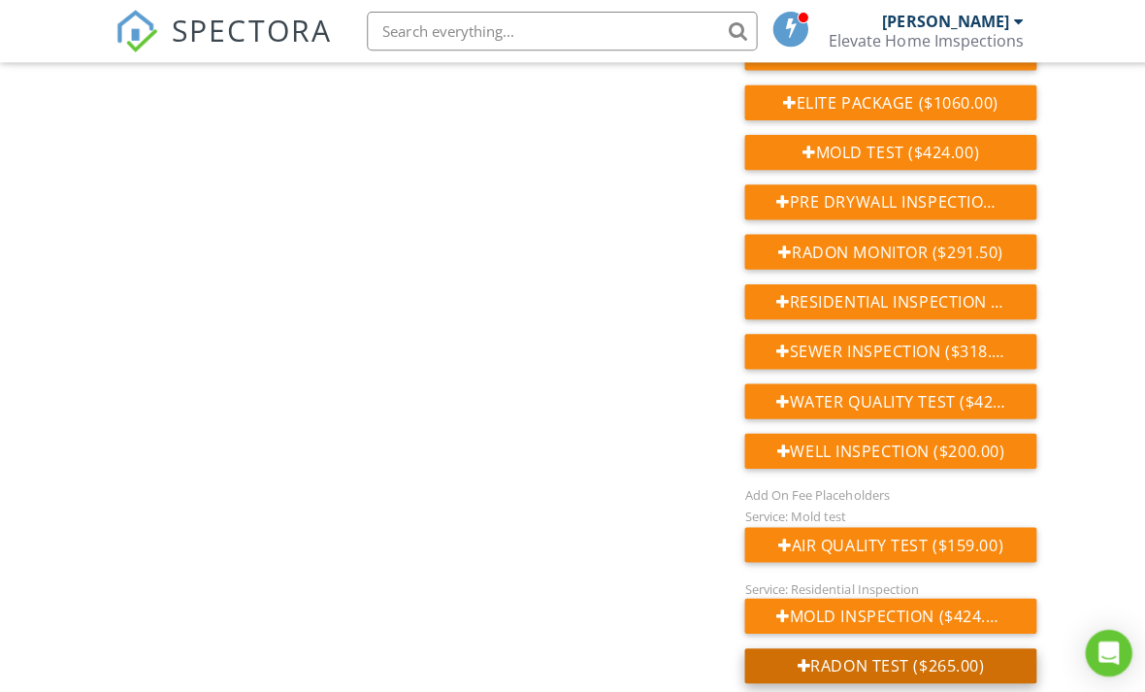
click at [871, 652] on div "Radon test ($265.00)" at bounding box center [886, 661] width 290 height 35
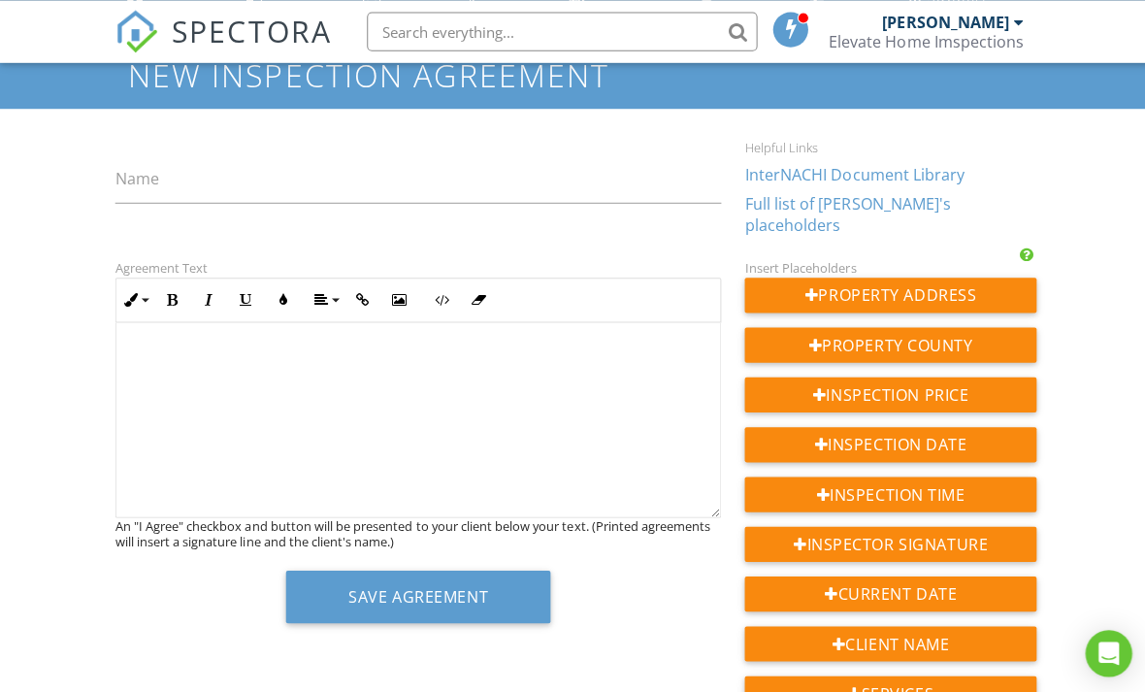
scroll to position [89, 0]
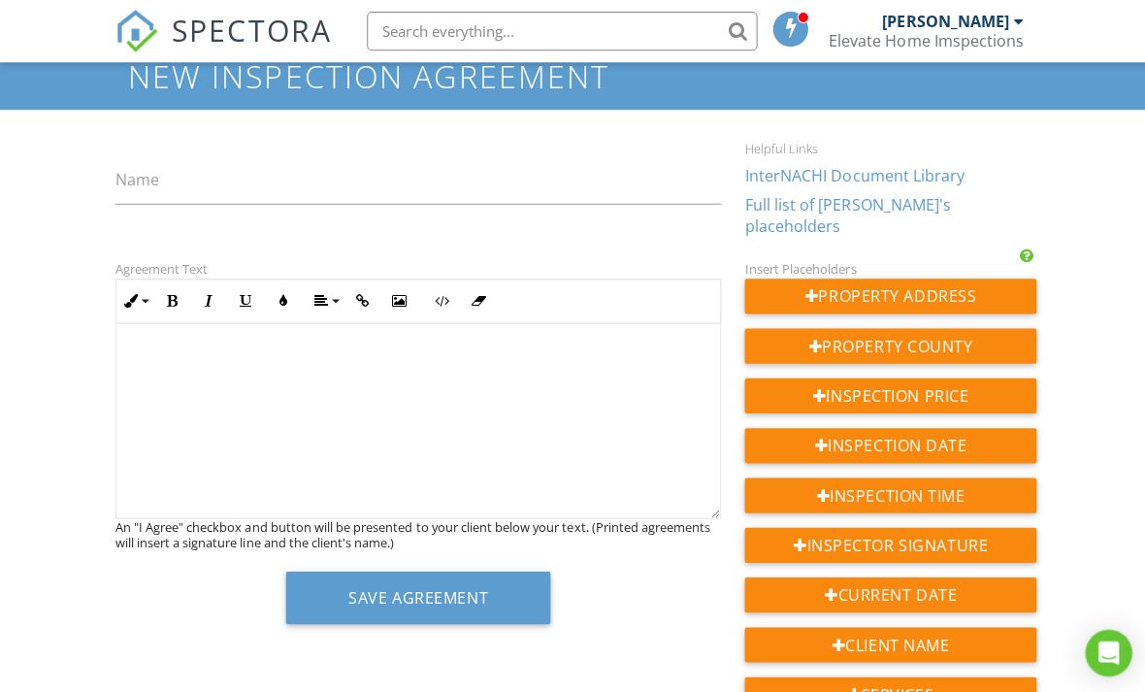
click at [165, 403] on div at bounding box center [415, 419] width 601 height 194
click at [158, 393] on div at bounding box center [415, 419] width 601 height 194
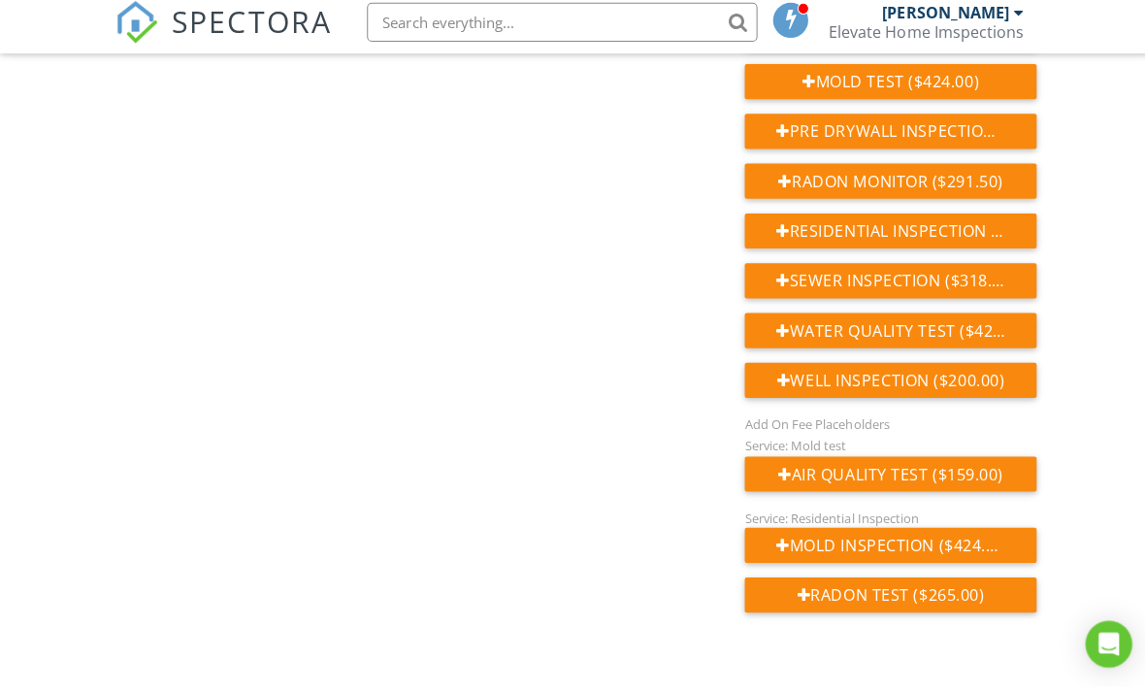
scroll to position [1226, 0]
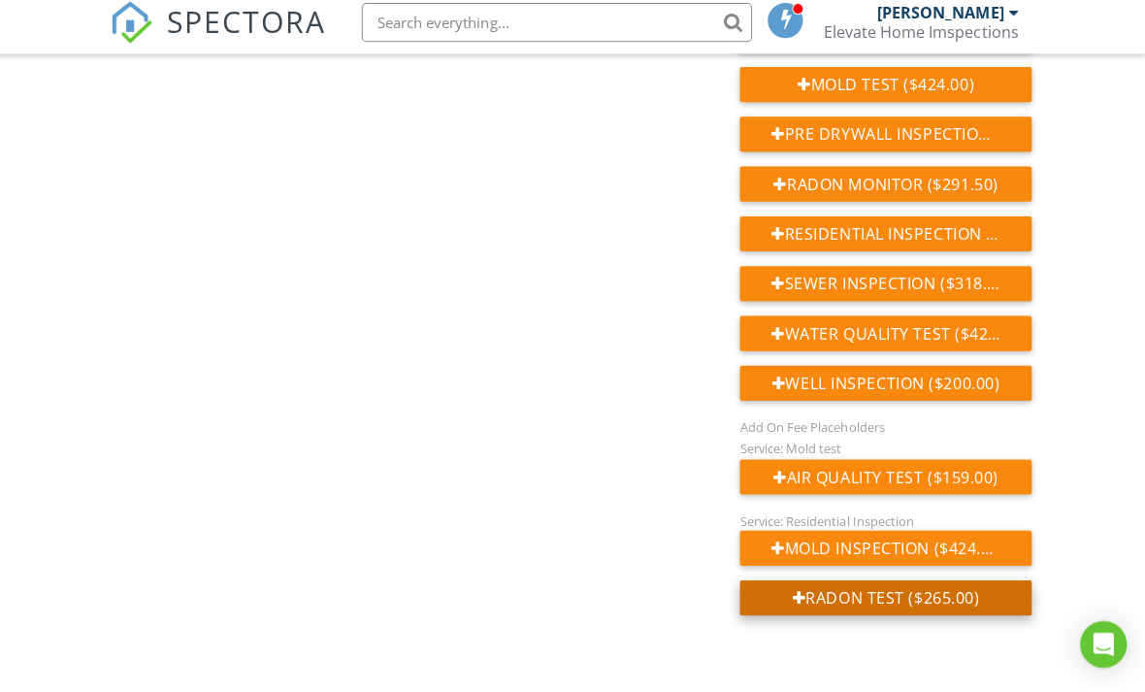
click at [816, 586] on div "Radon test ($265.00)" at bounding box center [886, 603] width 290 height 35
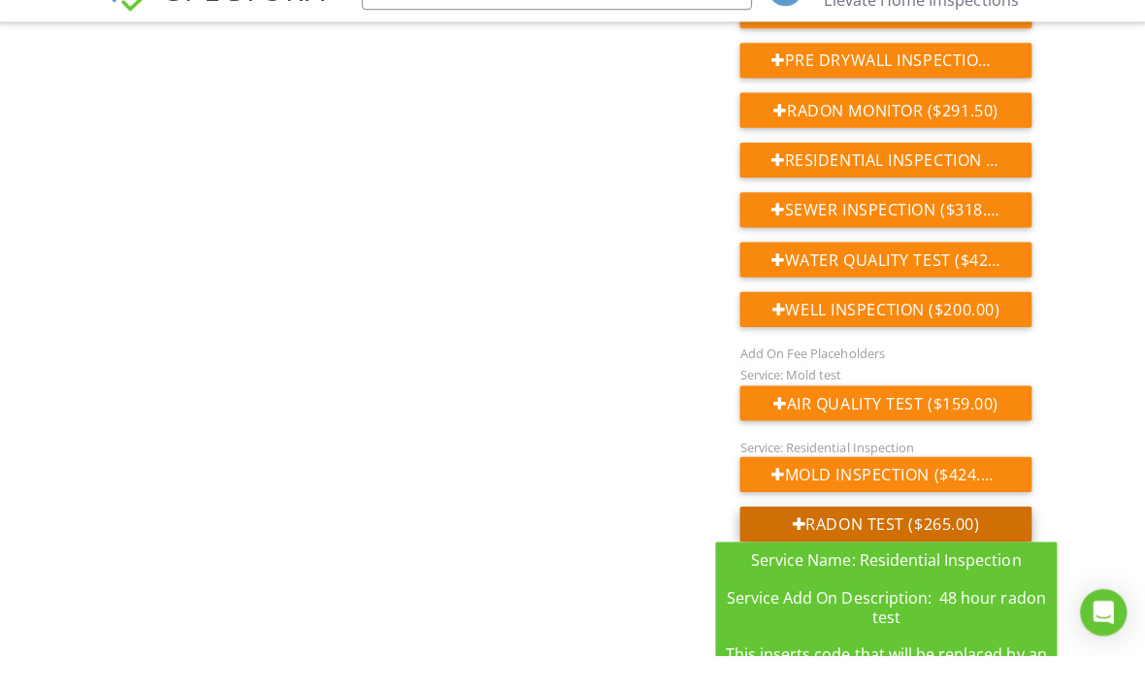
scroll to position [1340, 0]
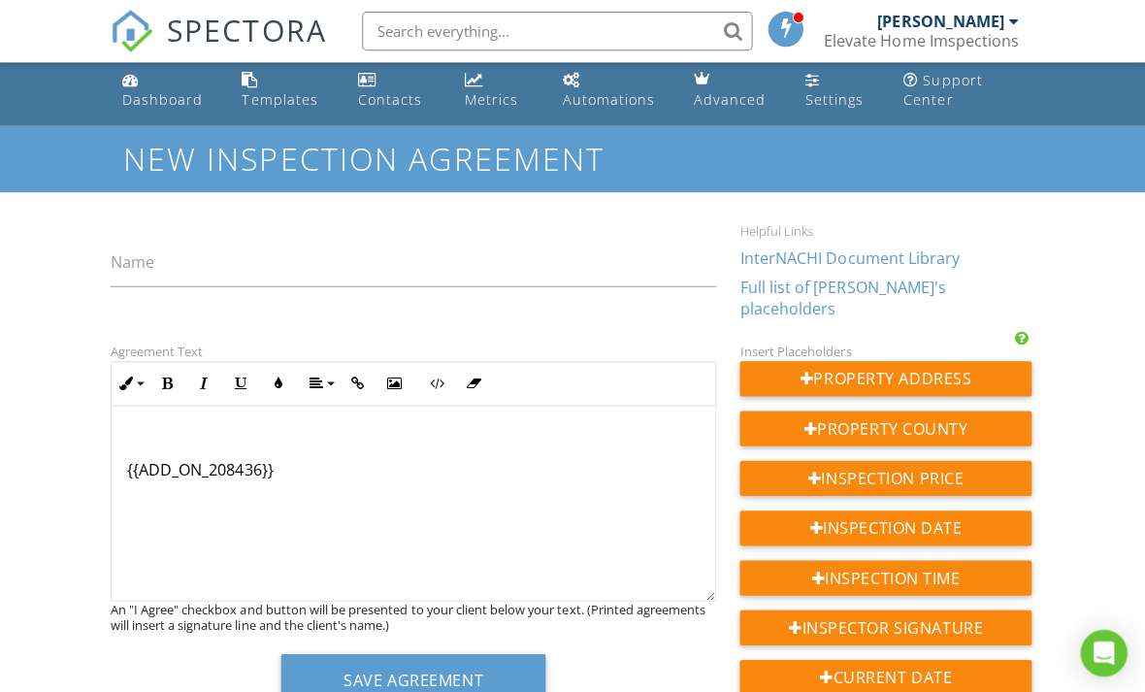
scroll to position [40, 0]
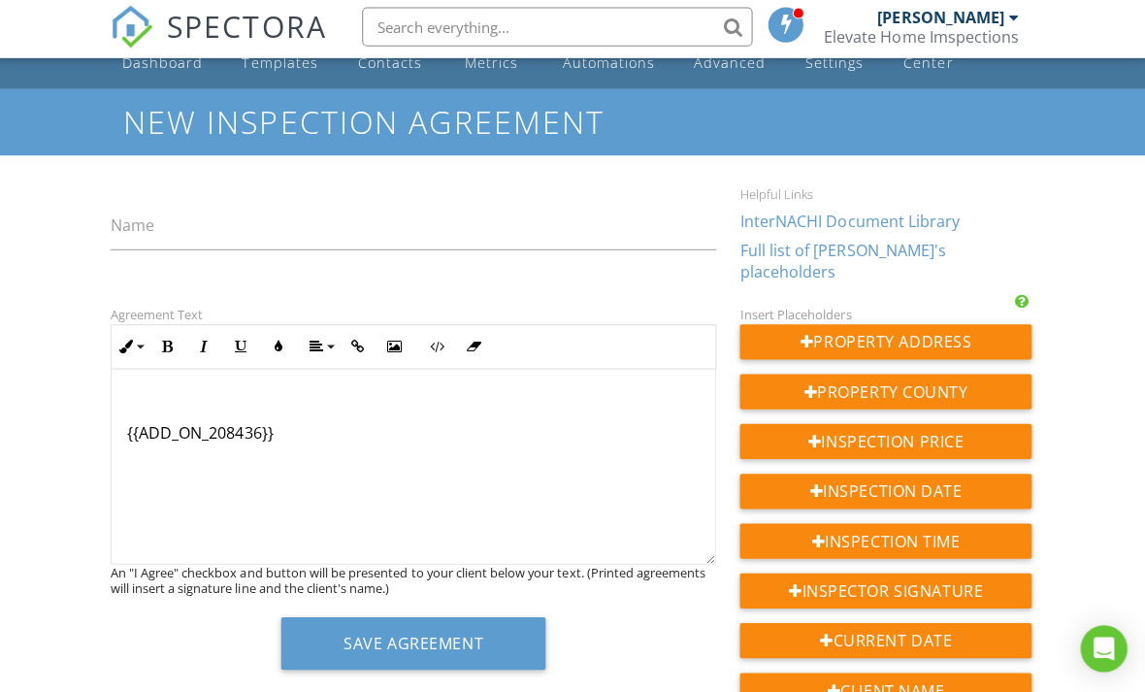
click at [171, 424] on p "{{ADD_ON_208436}}" at bounding box center [416, 434] width 570 height 21
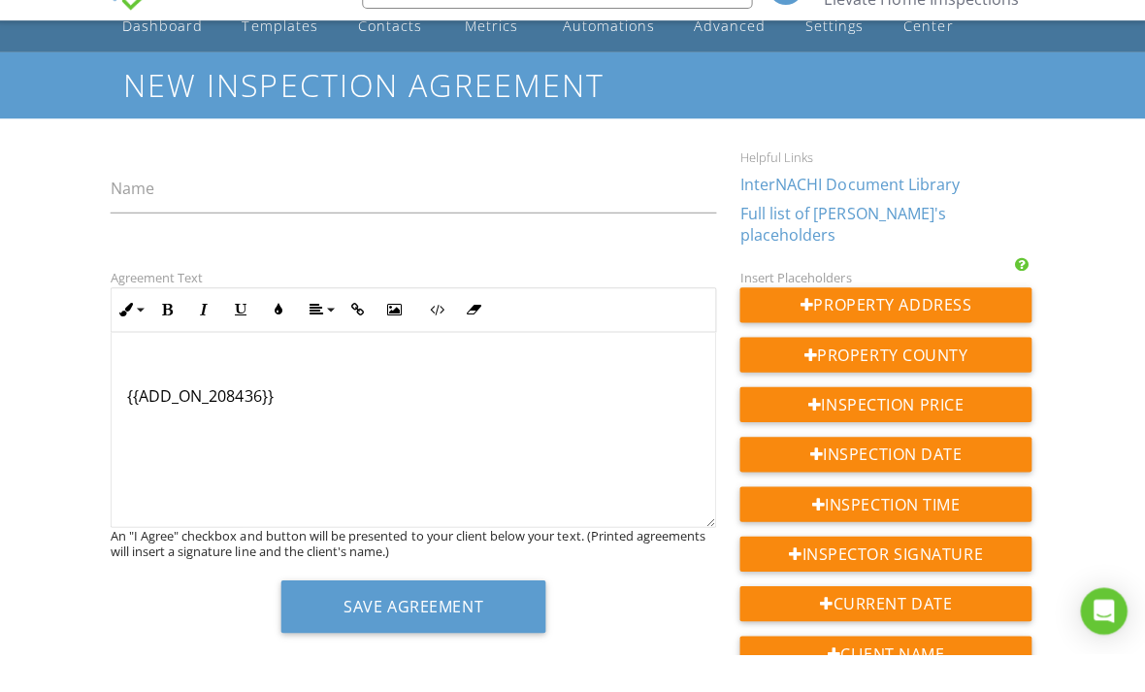
click at [108, 592] on div "Agreement Text Ordered List Unordered List Insert Video Insert Table Inline Sty…" at bounding box center [416, 496] width 626 height 380
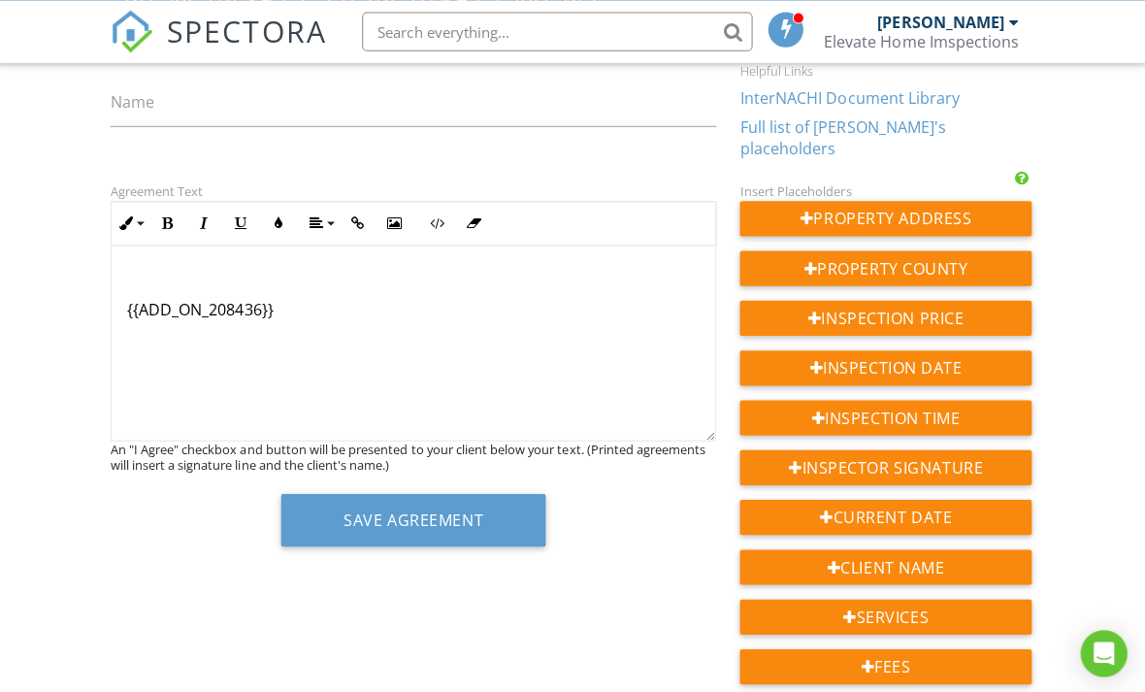
scroll to position [153, 0]
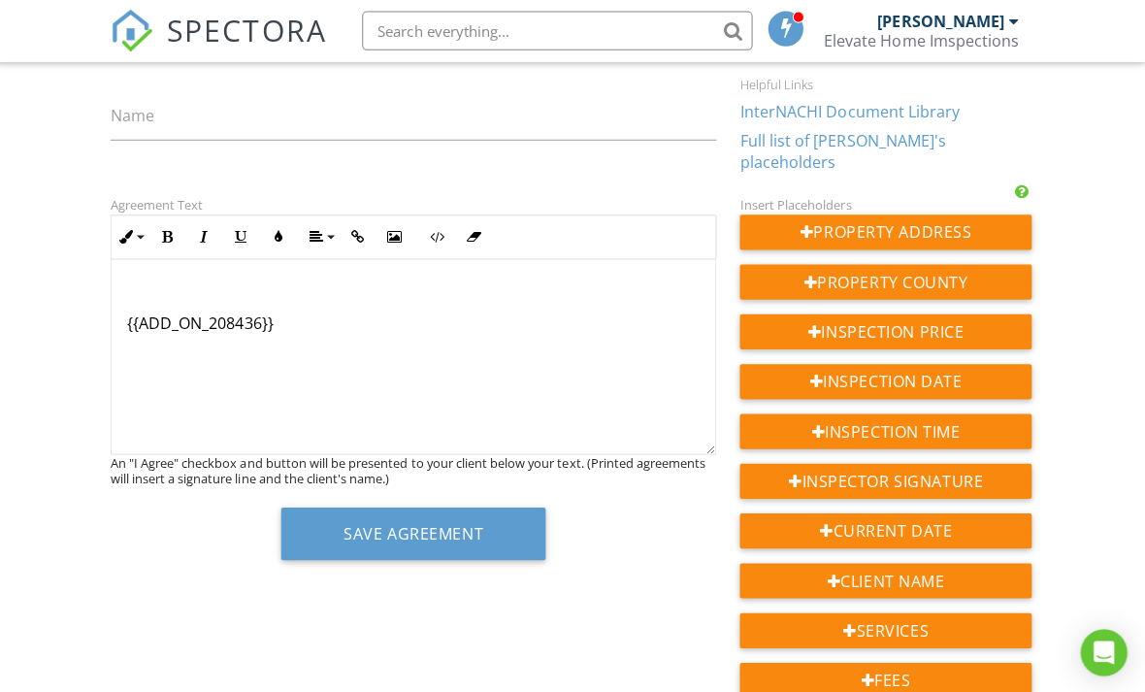
click at [293, 311] on p "{{ADD_ON_208436}}" at bounding box center [416, 321] width 570 height 21
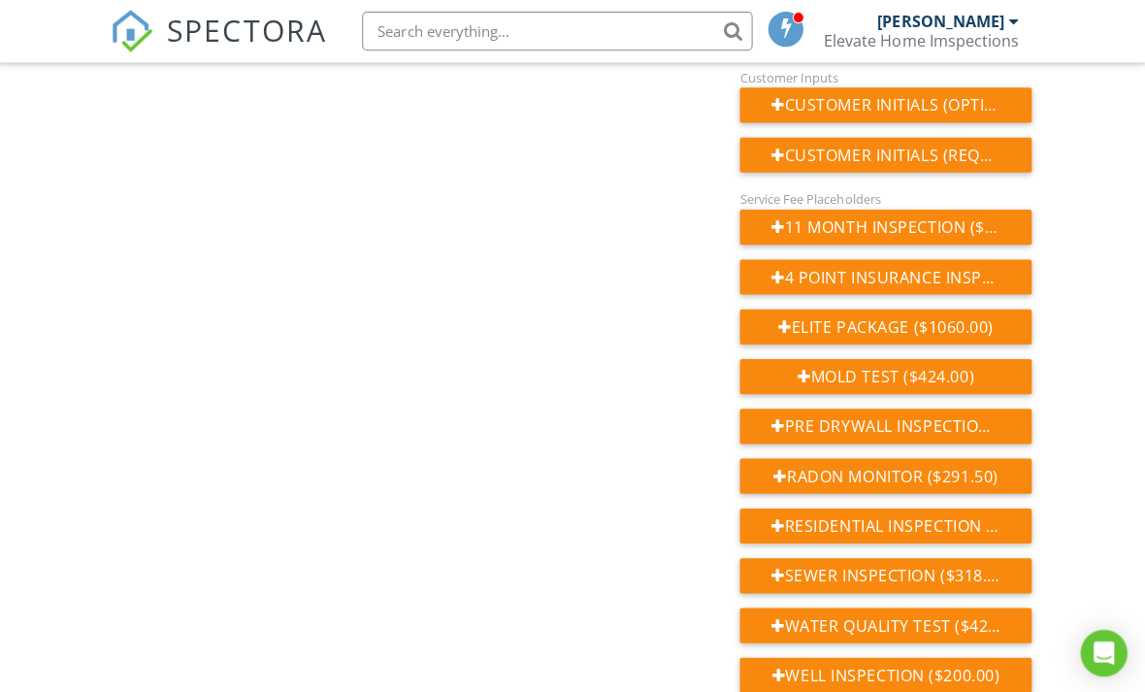
scroll to position [941, 0]
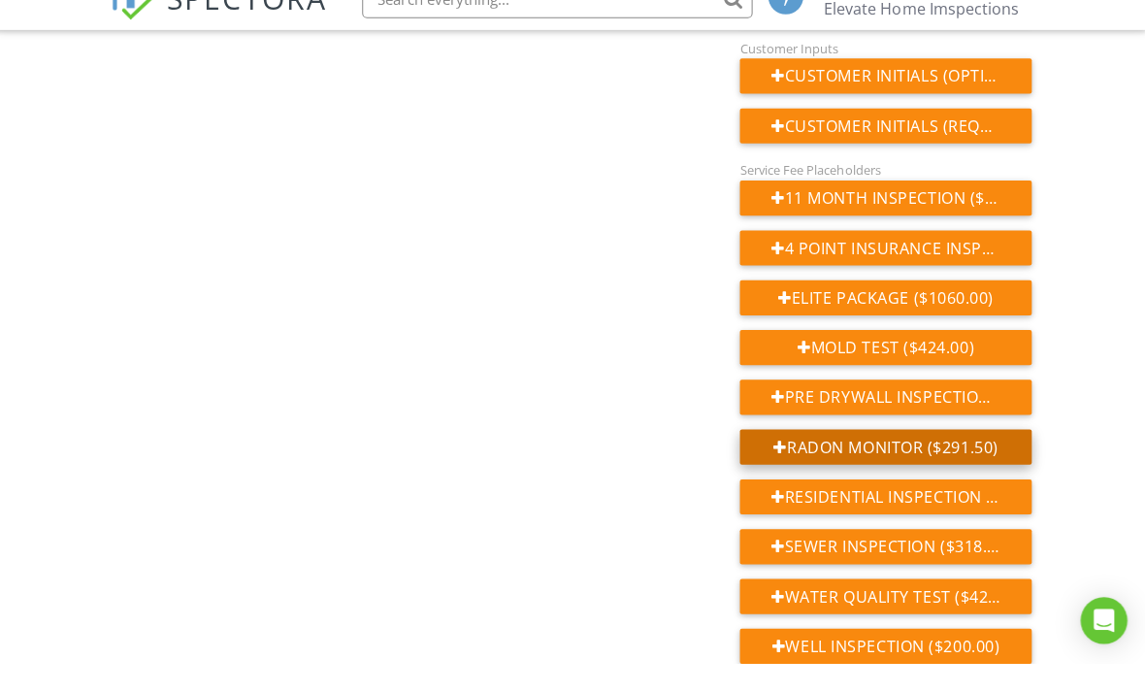
click at [960, 459] on div "Radon monitor ($291.50)" at bounding box center [886, 476] width 290 height 35
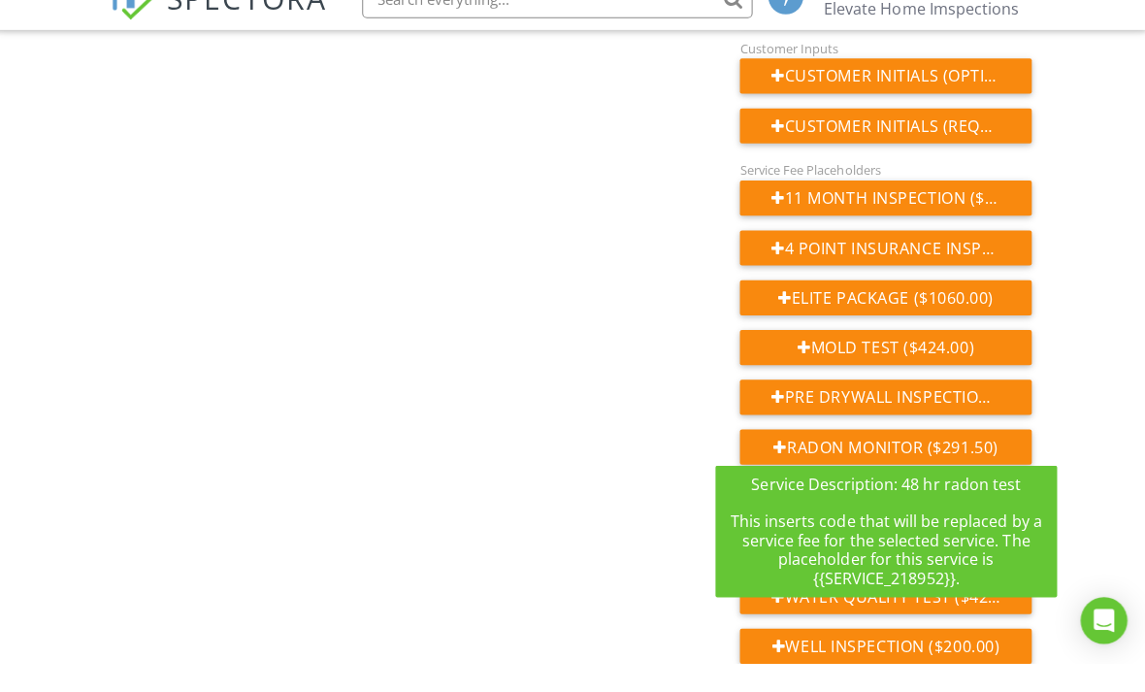
click at [1086, 410] on div "Dashboard Templates Contacts Metrics Automations Advanced Settings Support Cent…" at bounding box center [572, 56] width 1145 height 1870
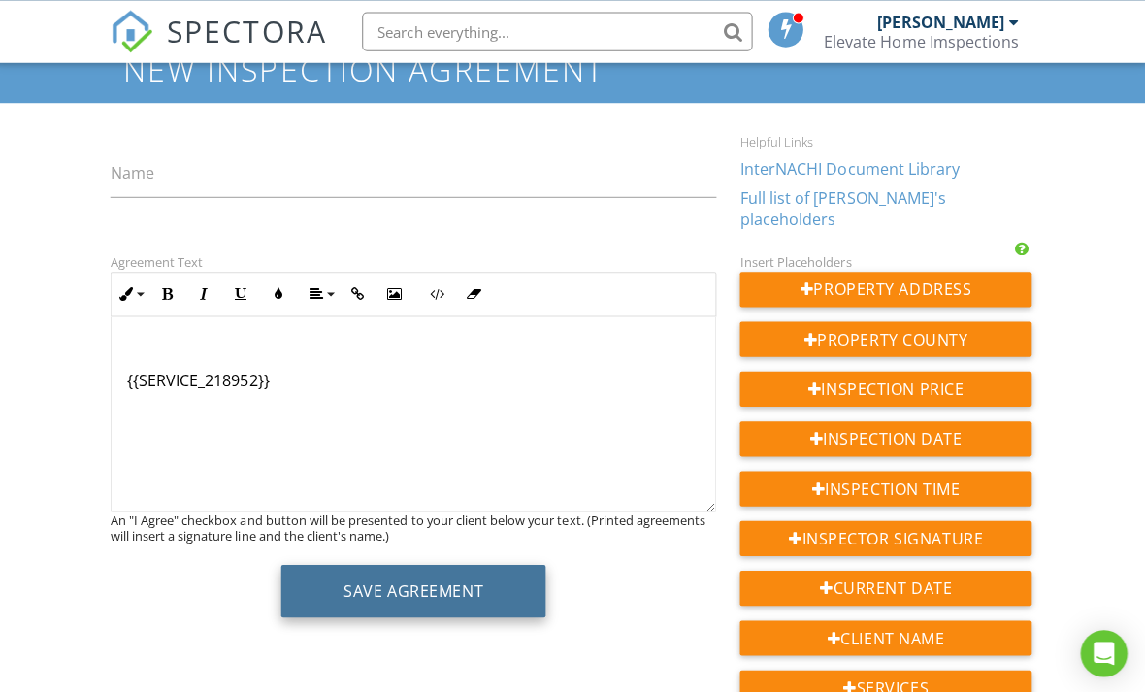
click at [308, 577] on button "Save Agreement" at bounding box center [415, 587] width 263 height 52
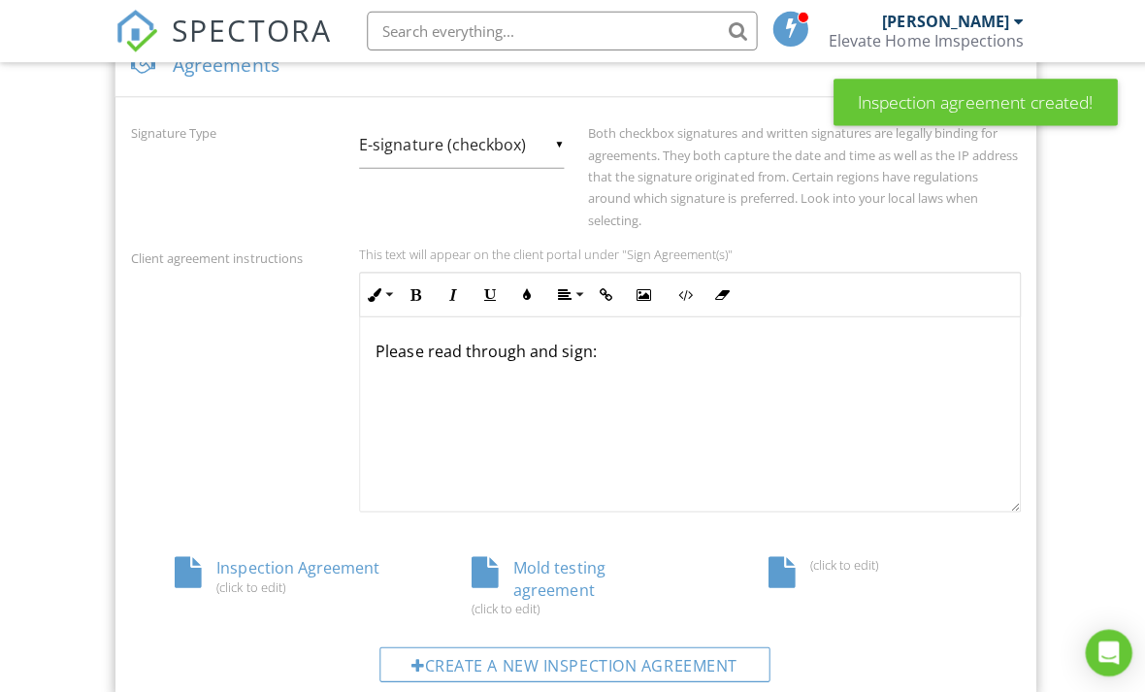
scroll to position [767, 0]
click at [845, 553] on div "(click to edit)" at bounding box center [868, 561] width 208 height 16
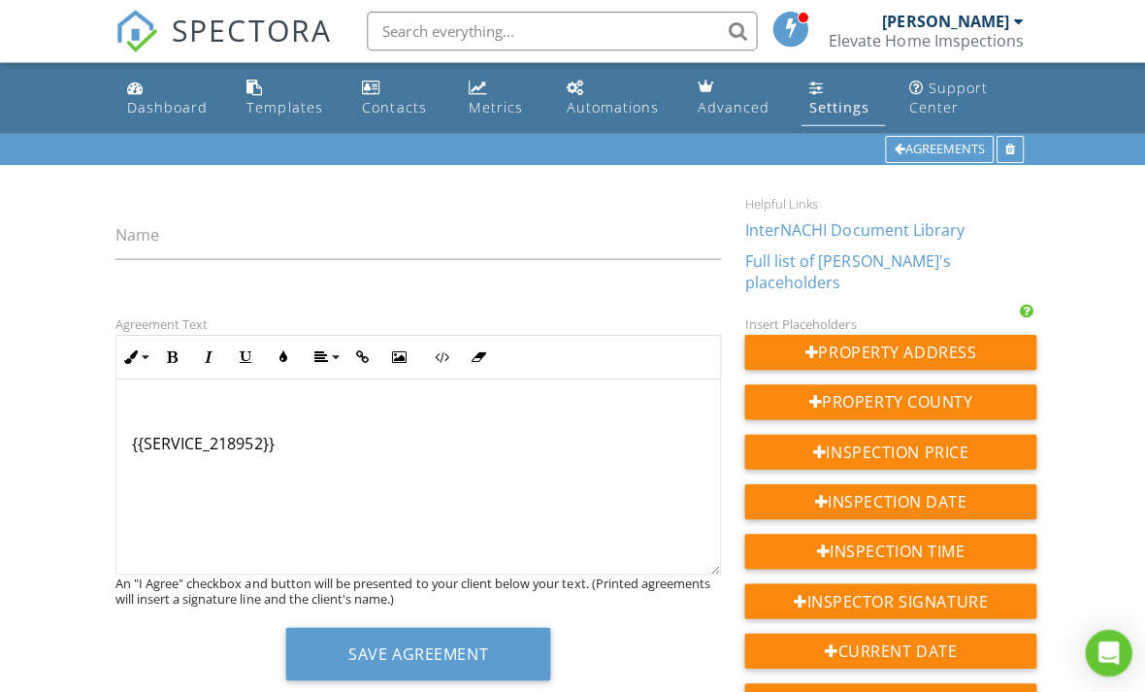
click at [167, 430] on p "{{SERVICE_218952}}" at bounding box center [416, 440] width 570 height 21
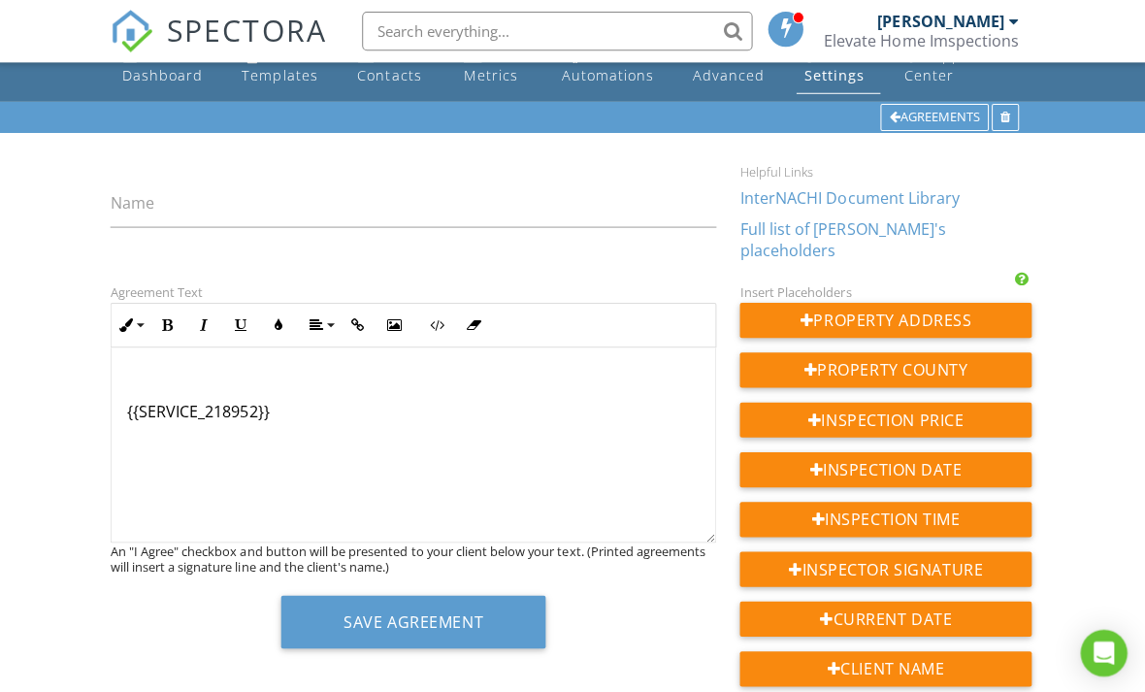
scroll to position [49, 0]
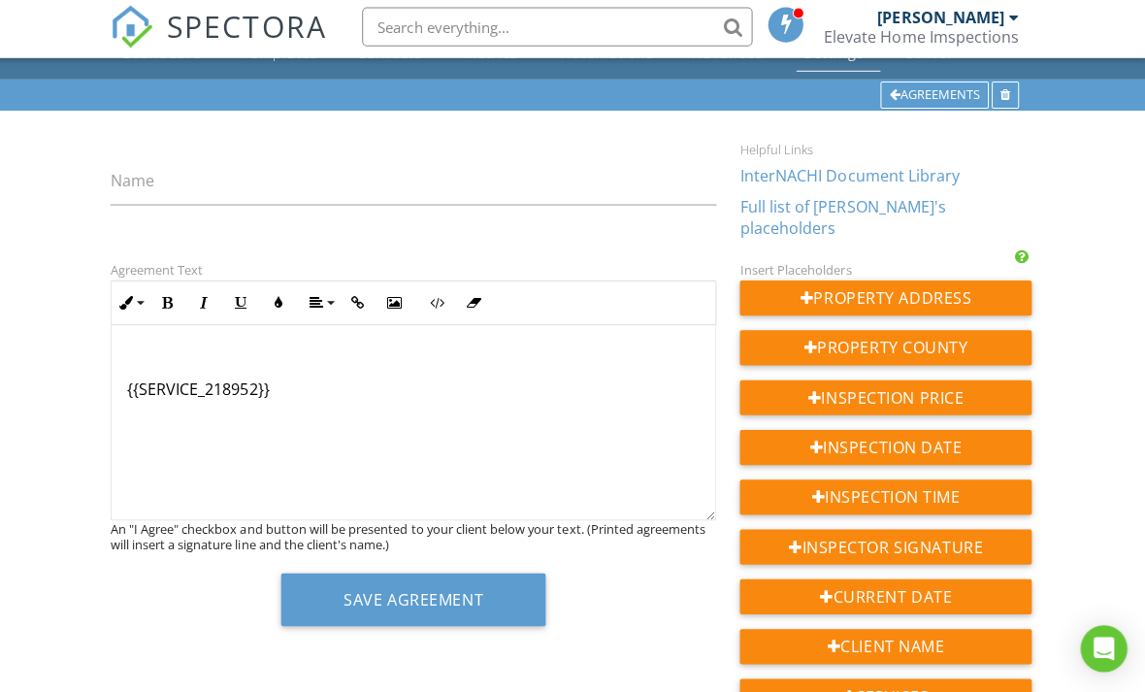
click at [143, 174] on label "Name" at bounding box center [137, 184] width 44 height 21
click at [143, 168] on input "Name" at bounding box center [416, 185] width 603 height 48
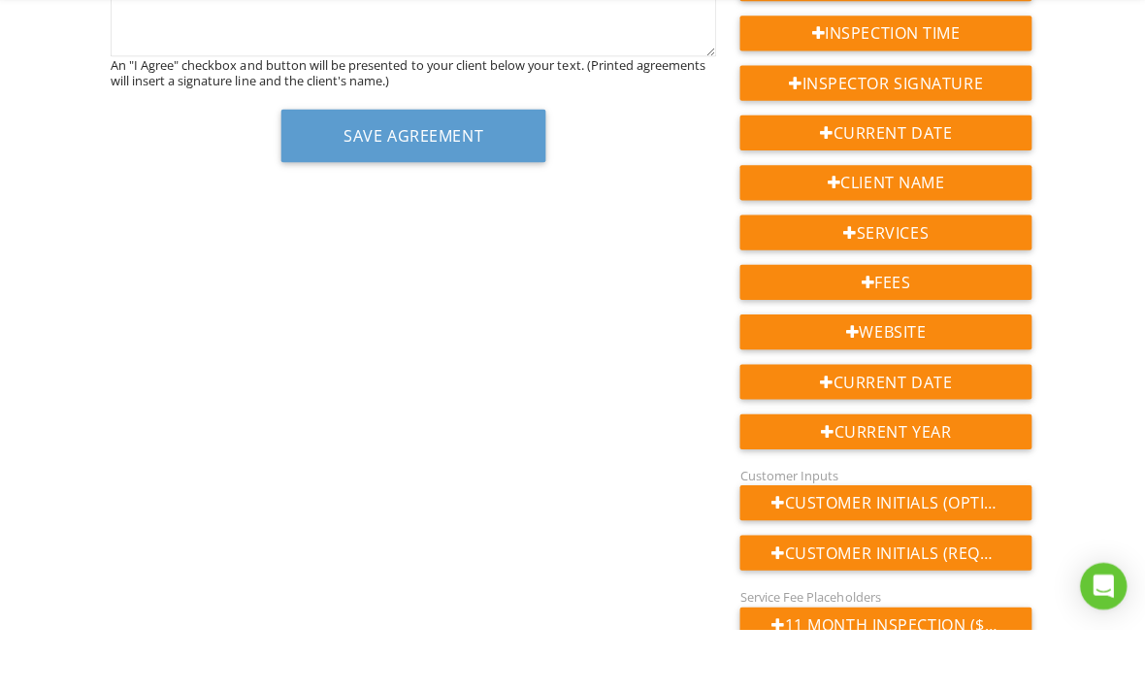
scroll to position [546, 0]
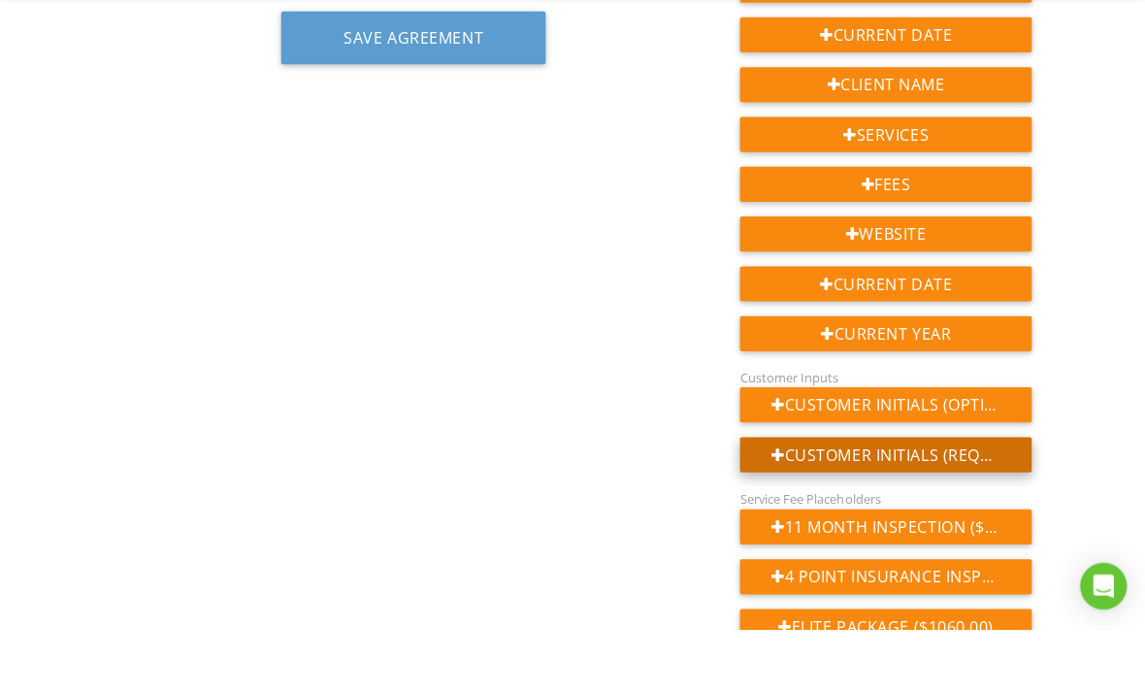
type input "Radon monitor"
click at [901, 501] on div "Customer Initials (Required)" at bounding box center [886, 518] width 290 height 35
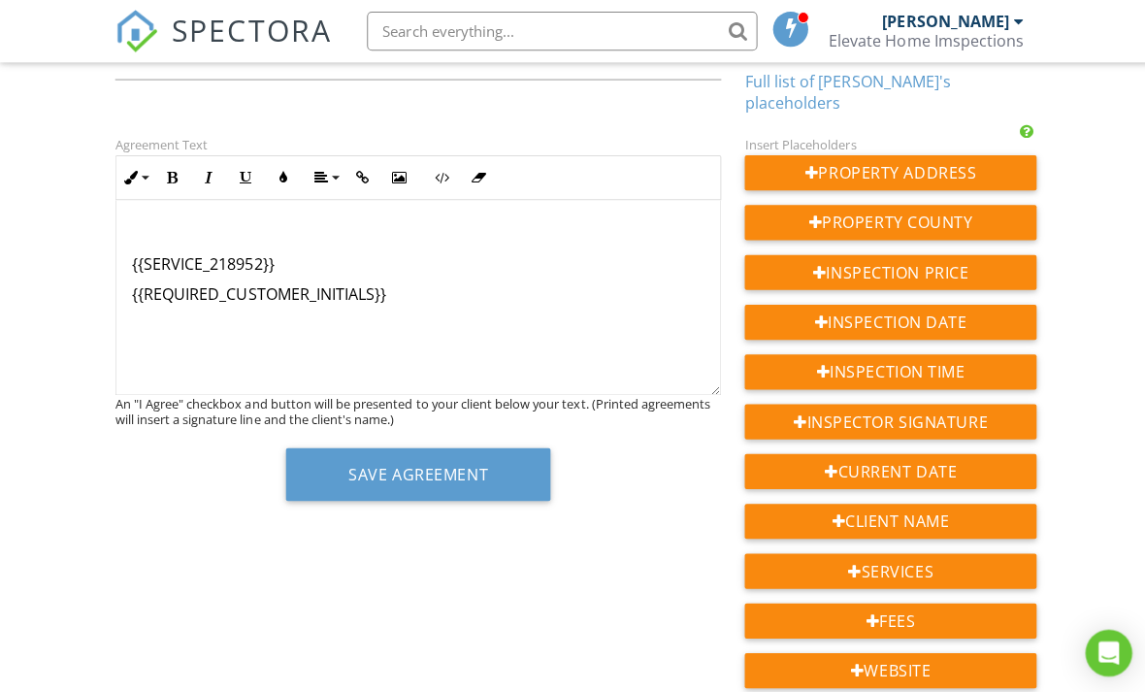
scroll to position [178, 0]
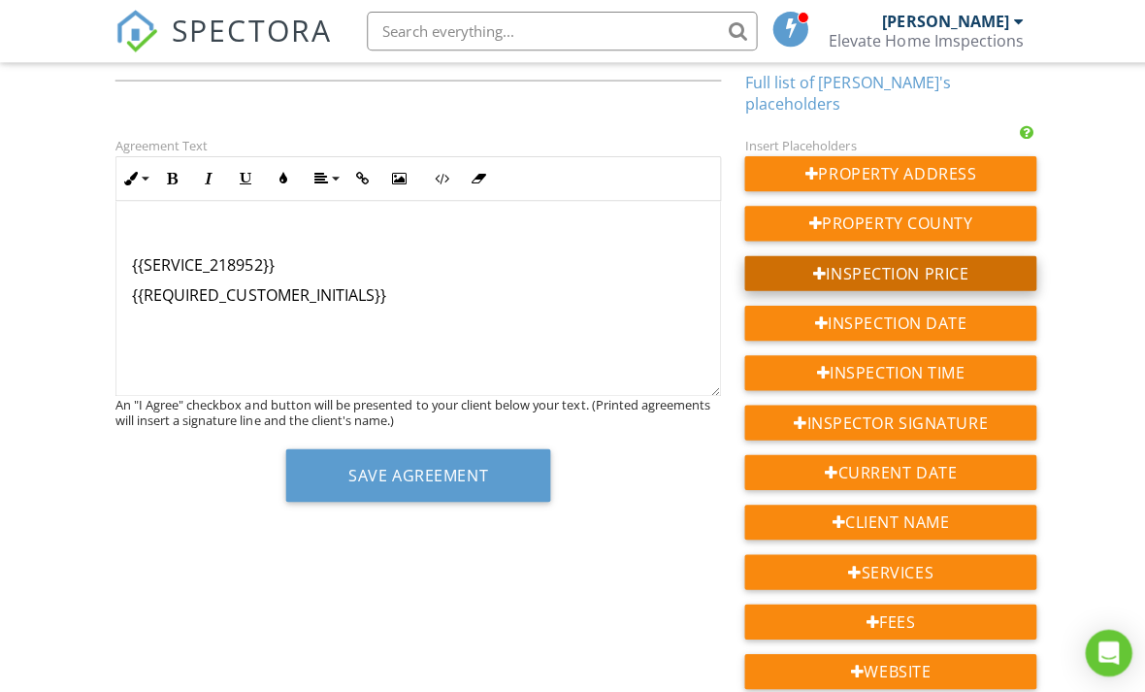
click at [983, 254] on div "Inspection Price" at bounding box center [886, 271] width 290 height 35
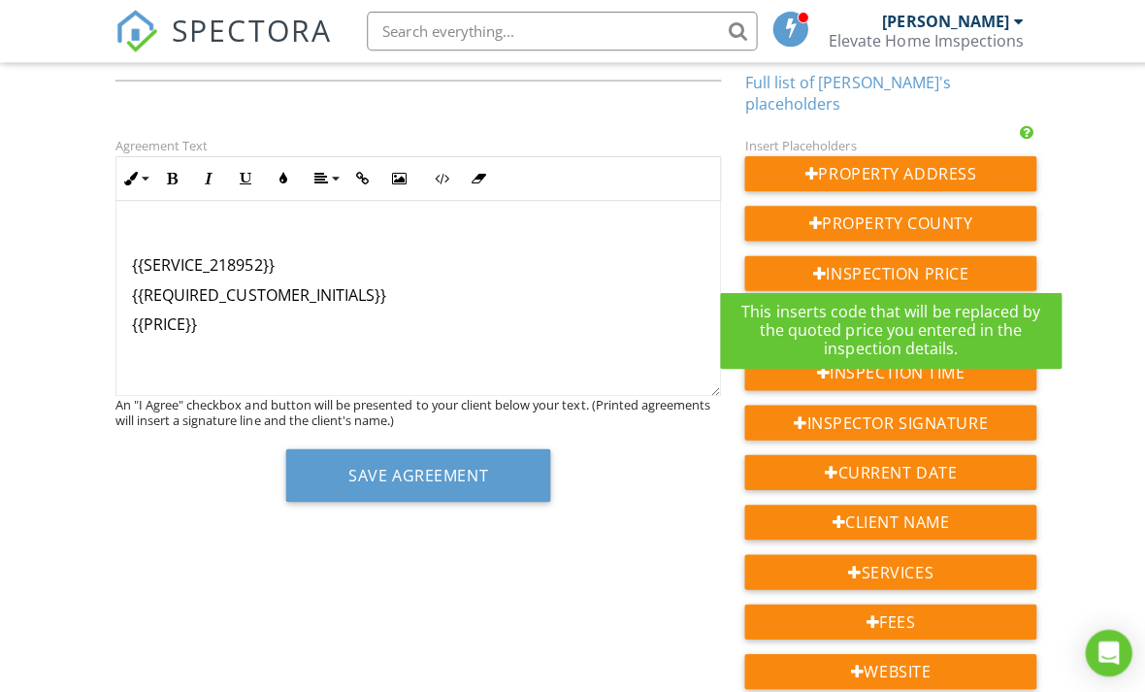
click at [195, 313] on p "{{PRICE}}" at bounding box center [416, 322] width 570 height 21
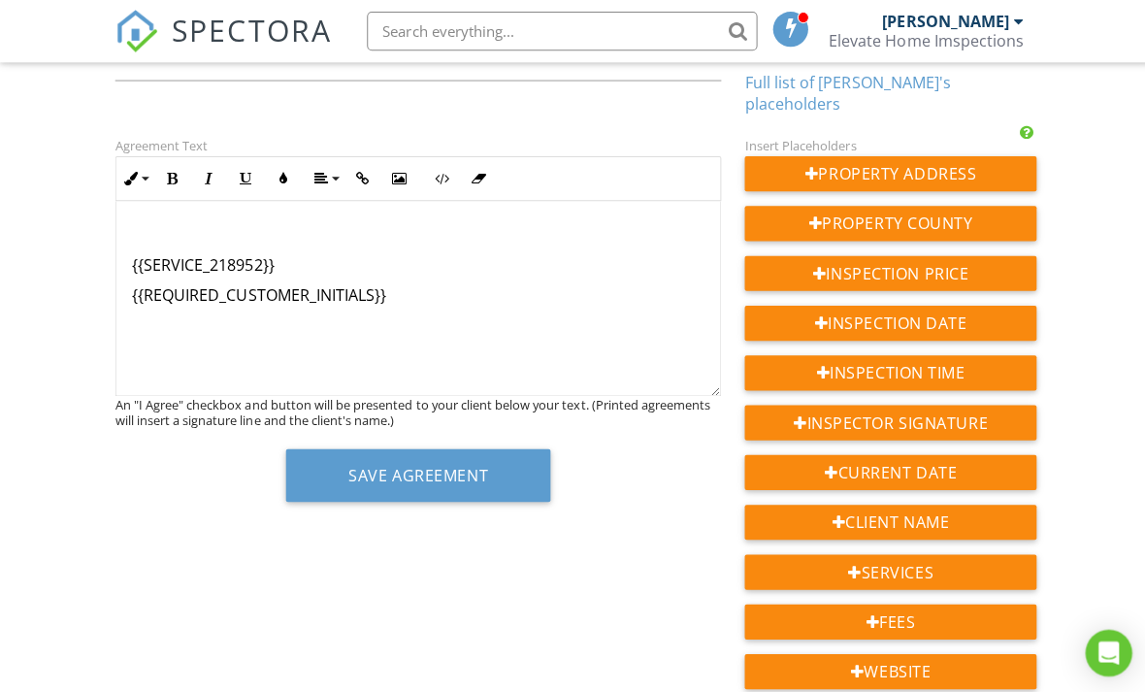
click at [136, 257] on p "{{SERVICE_218952}}" at bounding box center [416, 262] width 570 height 21
click at [137, 265] on div "{{SERVICE_218952}} {{REQUIRED_CUSTOMER_INITIALS}}" at bounding box center [415, 297] width 601 height 194
click at [193, 340] on div "{{SERVICE_218952}} {{REQUIRED_CUSTOMER_INITIALS}}" at bounding box center [415, 297] width 601 height 194
click at [288, 259] on p "{{SERVICE_218952}}" at bounding box center [416, 262] width 570 height 21
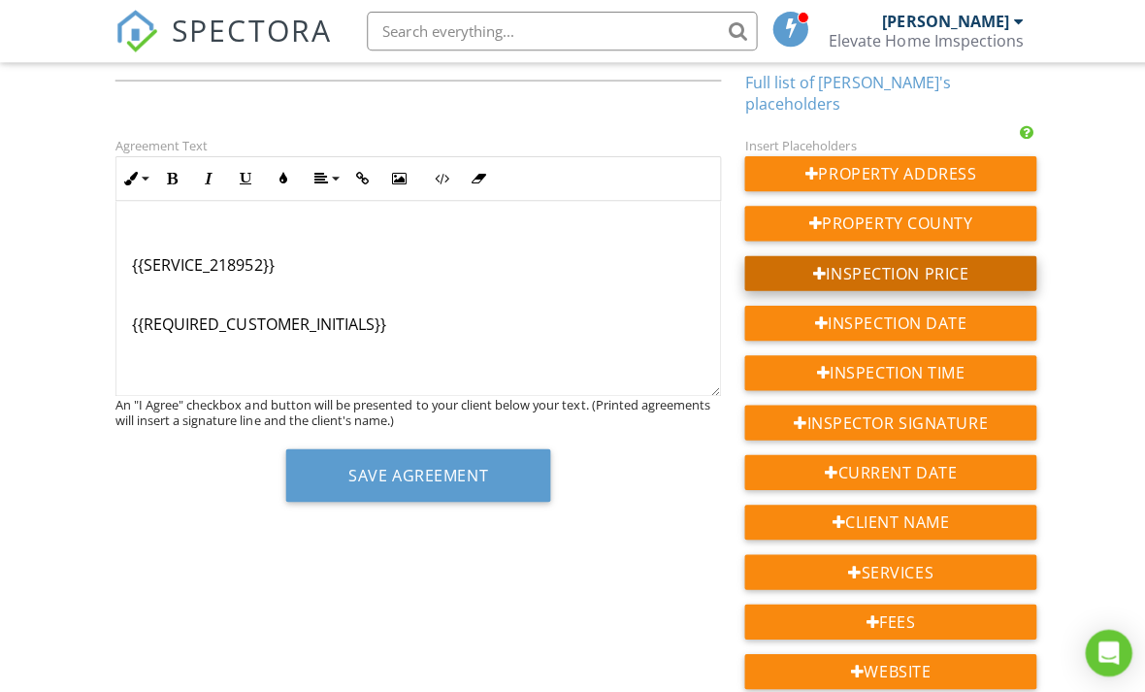
click at [983, 262] on div "Inspection Price" at bounding box center [886, 271] width 290 height 35
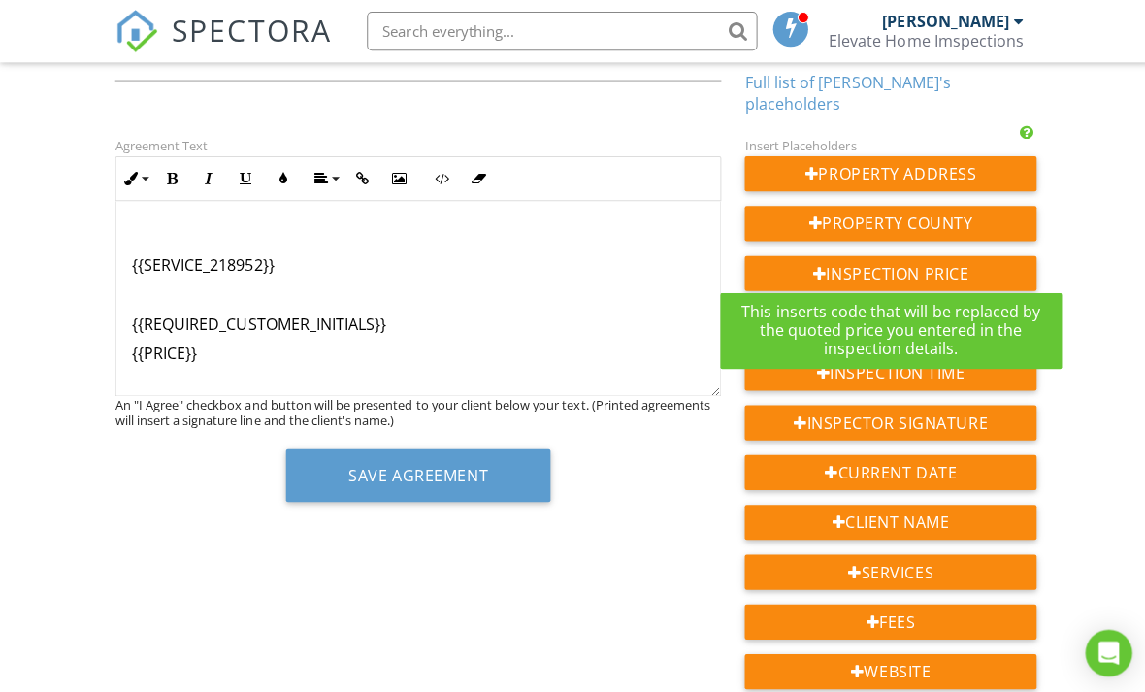
click at [297, 252] on p "{{SERVICE_218952}}" at bounding box center [416, 262] width 570 height 21
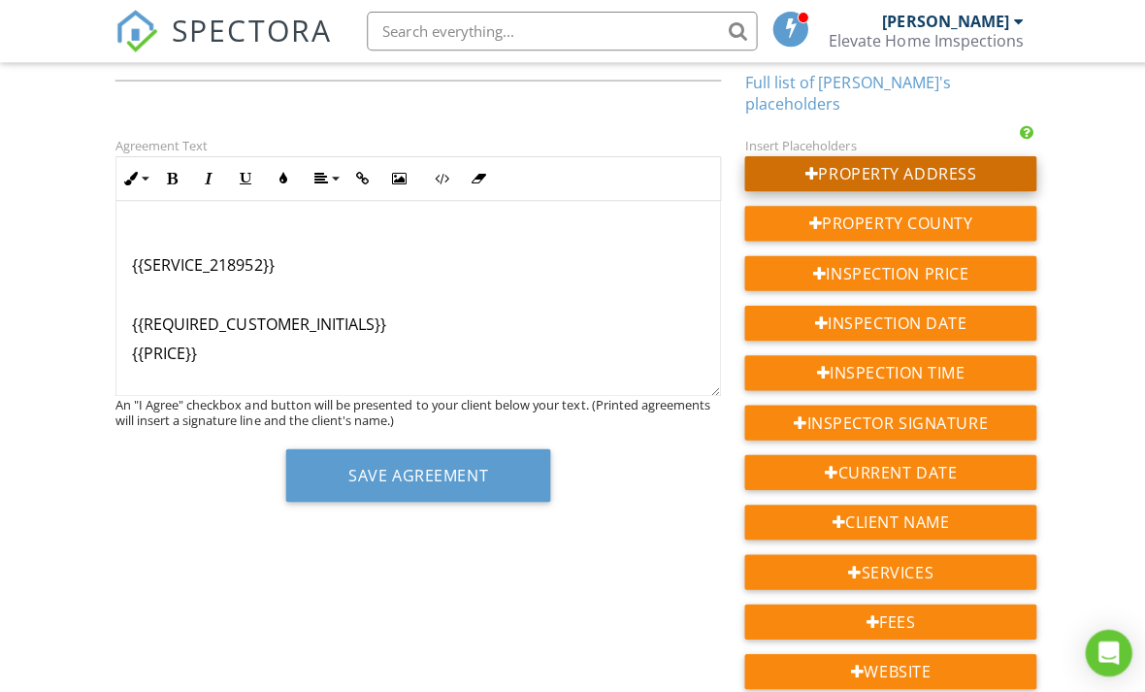
click at [985, 162] on div "Property Address" at bounding box center [886, 172] width 290 height 35
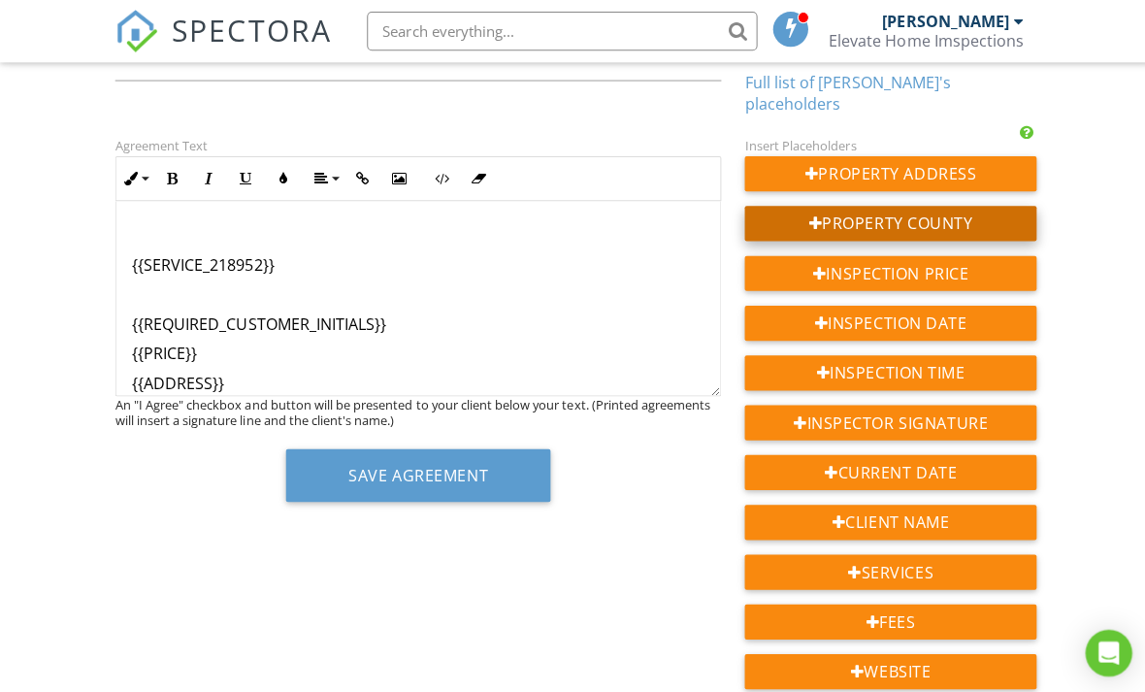
click at [980, 207] on div "Property County" at bounding box center [886, 222] width 290 height 35
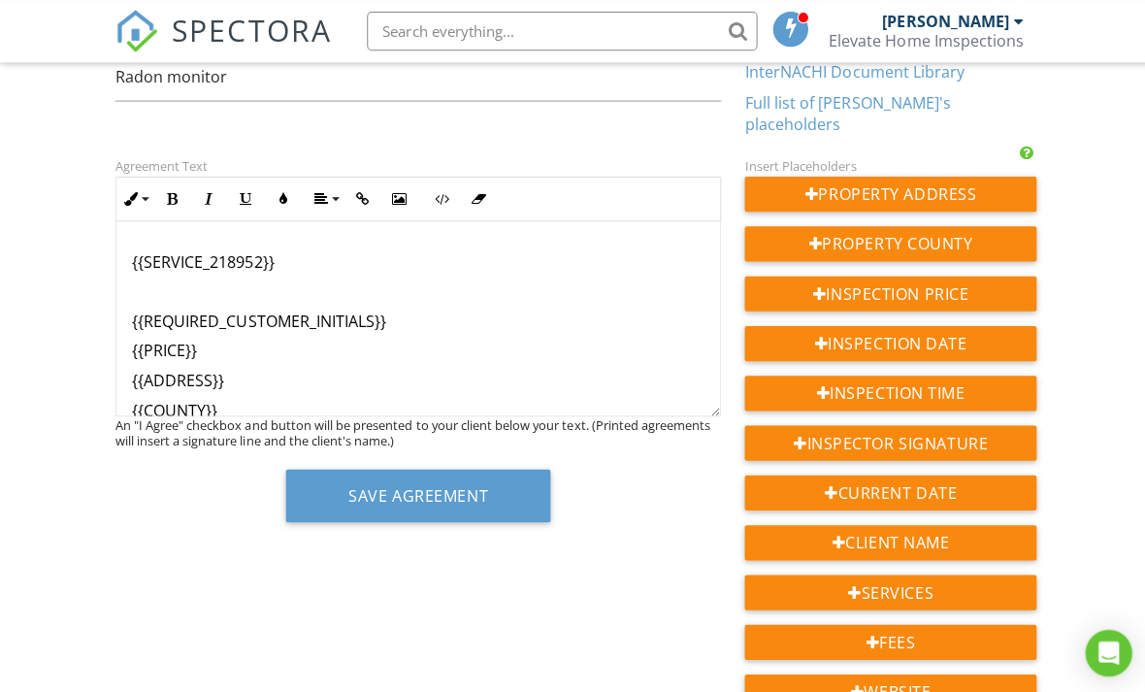
scroll to position [167, 0]
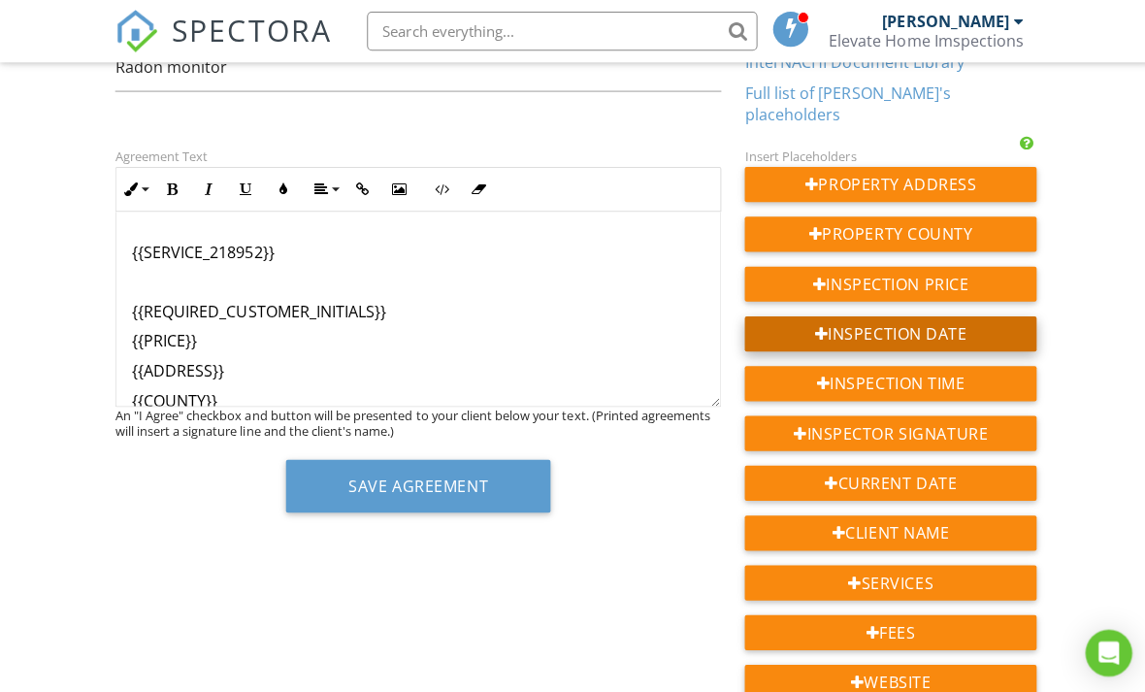
click at [989, 320] on div "Inspection Date" at bounding box center [886, 331] width 290 height 35
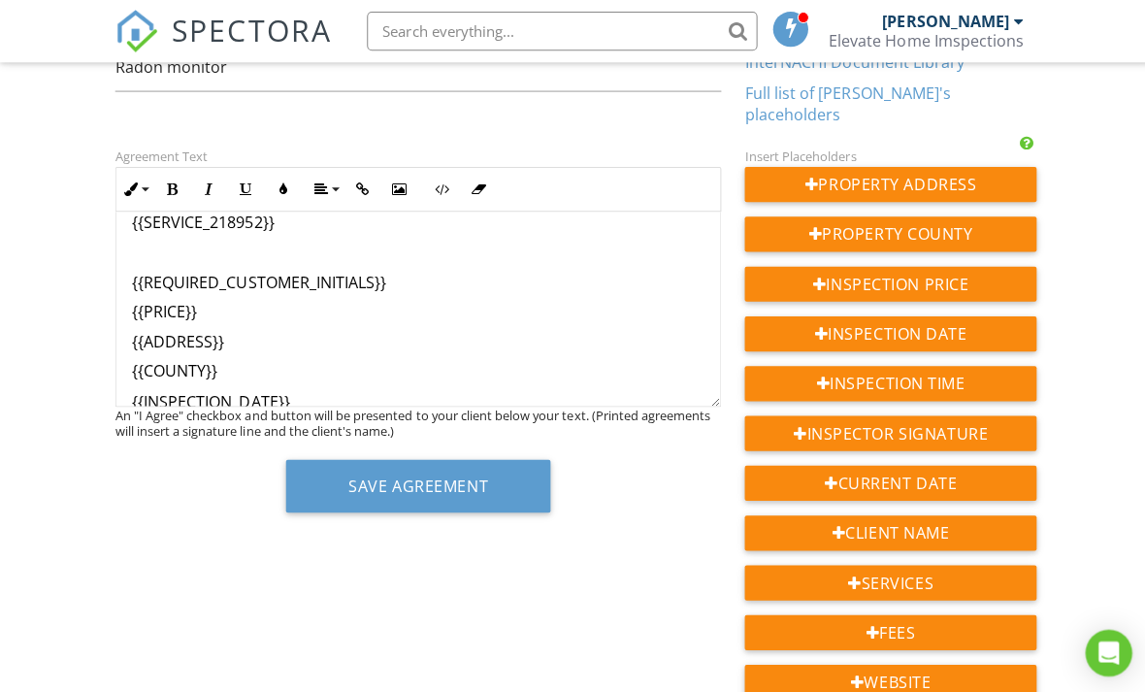
click at [313, 368] on div "{{SERVICE_218952}} {{REQUIRED_CUSTOMER_INITIALS}} {{PRICE}} {{ADDRESS}} {{COUNT…" at bounding box center [415, 295] width 601 height 275
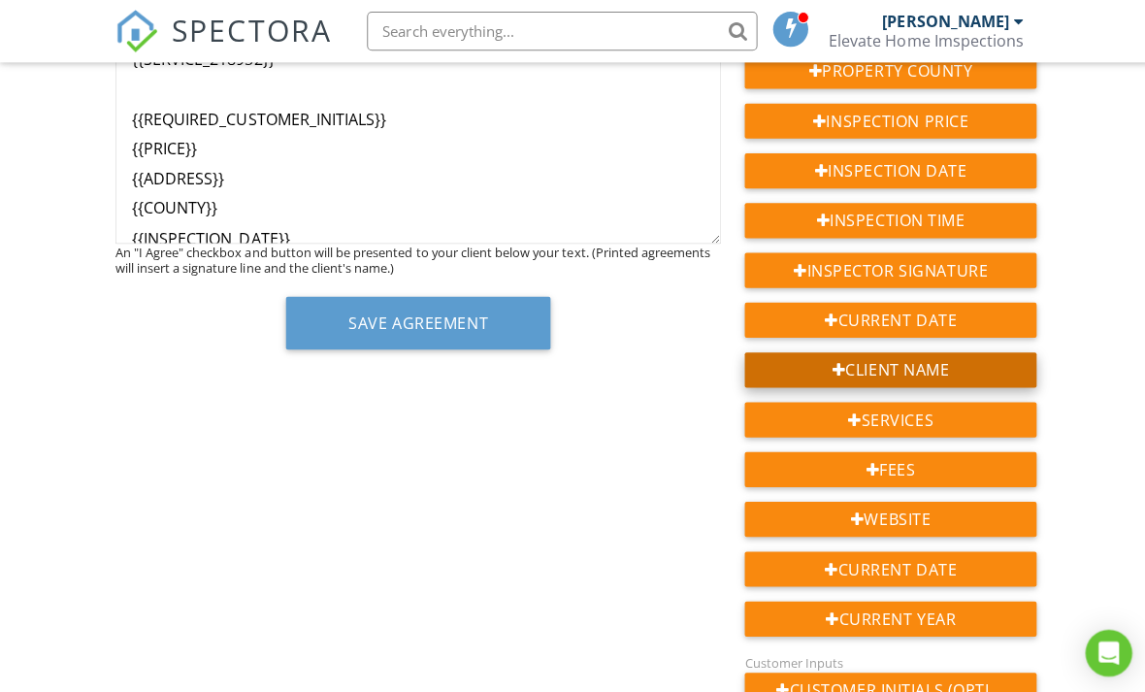
click at [978, 355] on div "Client Name" at bounding box center [886, 367] width 290 height 35
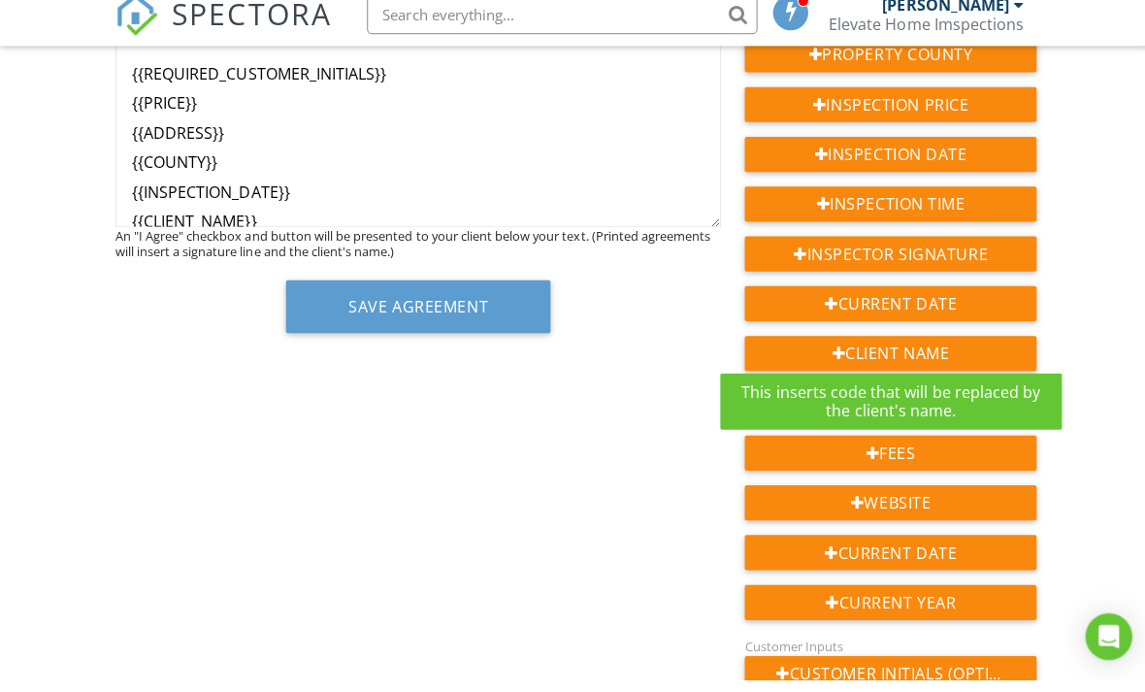
click at [1097, 486] on div "Dashboard Templates Contacts Metrics Automations Advanced Settings Support Cent…" at bounding box center [572, 651] width 1145 height 1836
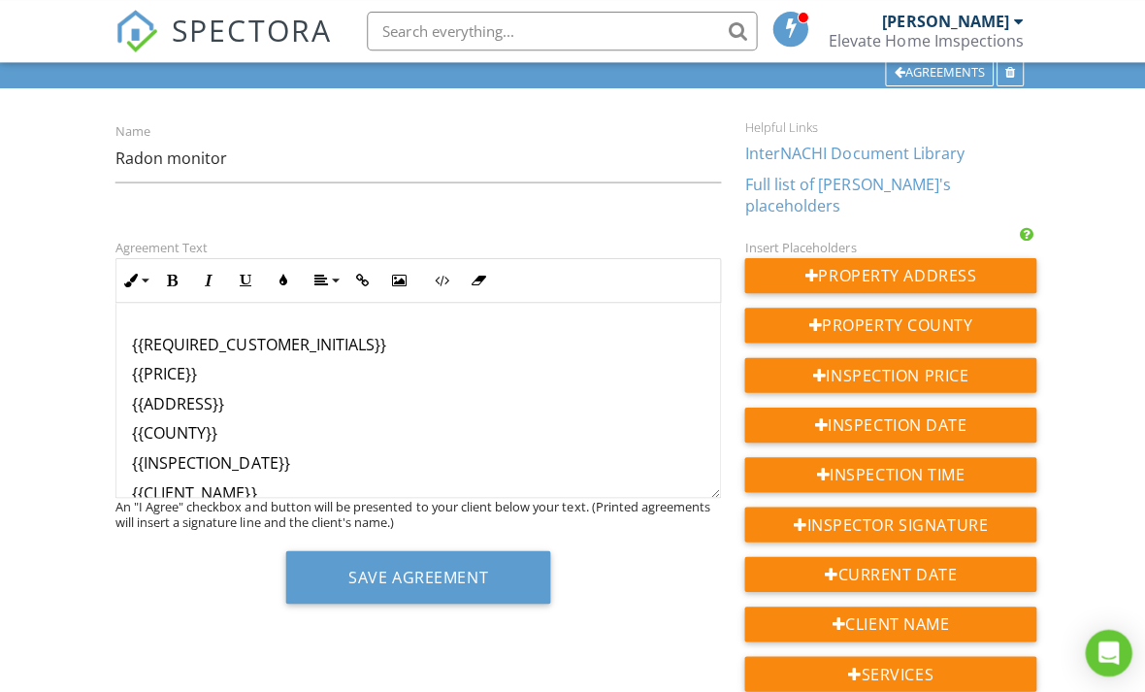
scroll to position [76, 0]
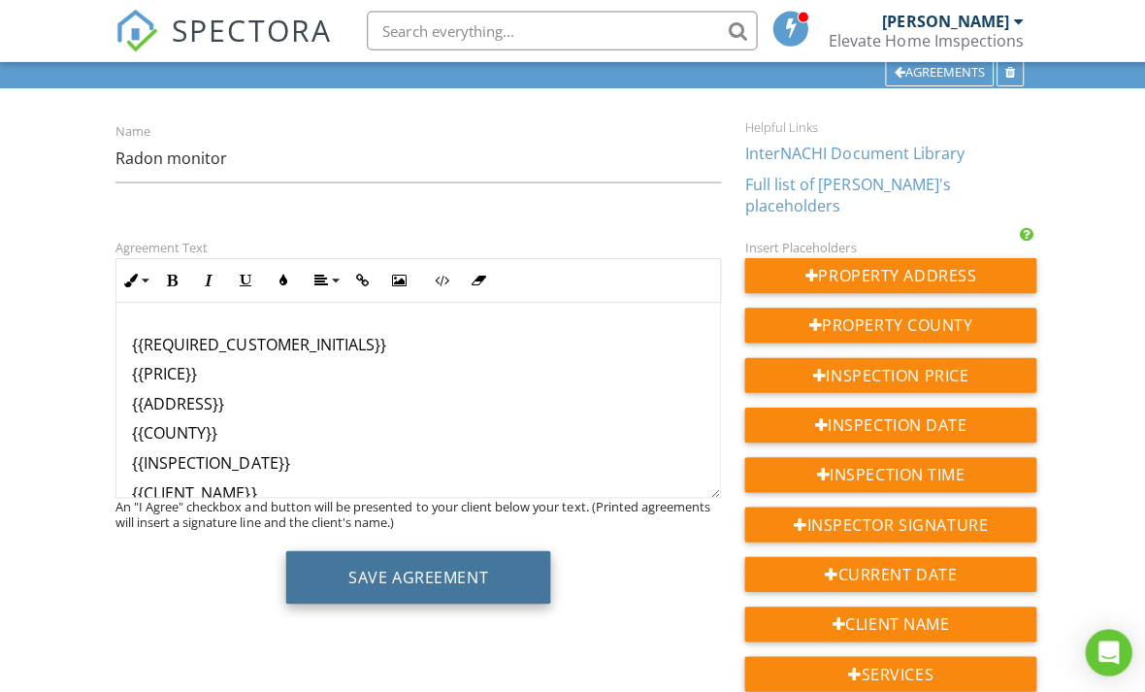
click at [345, 572] on button "Save Agreement" at bounding box center [415, 574] width 263 height 52
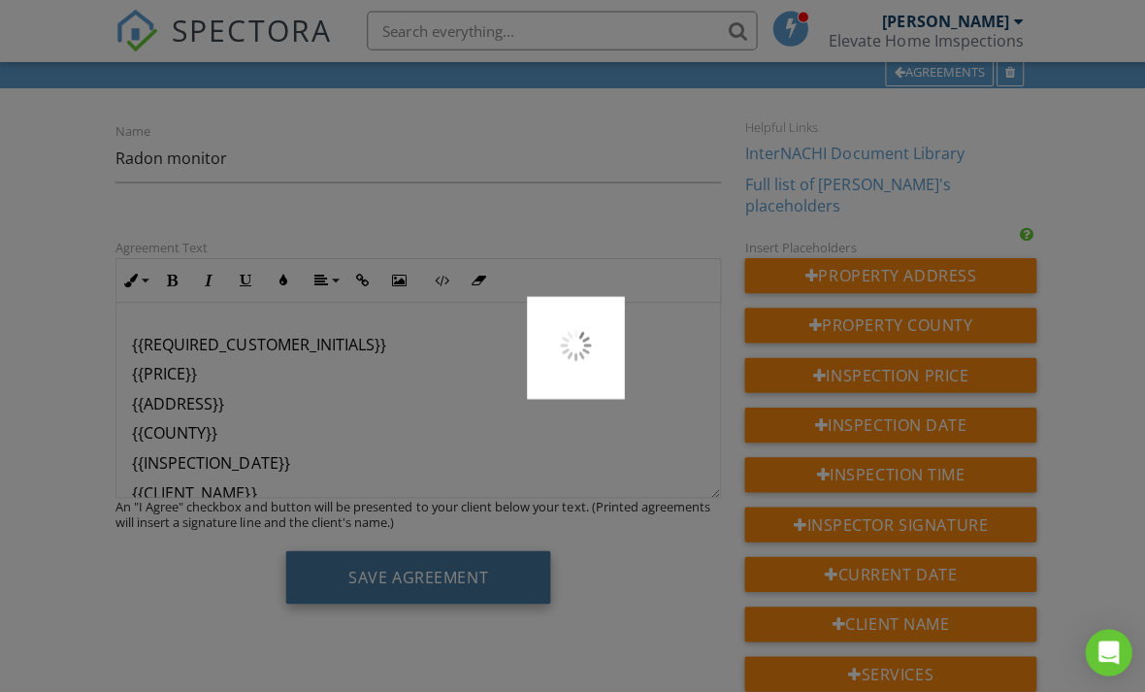
scroll to position [73, 0]
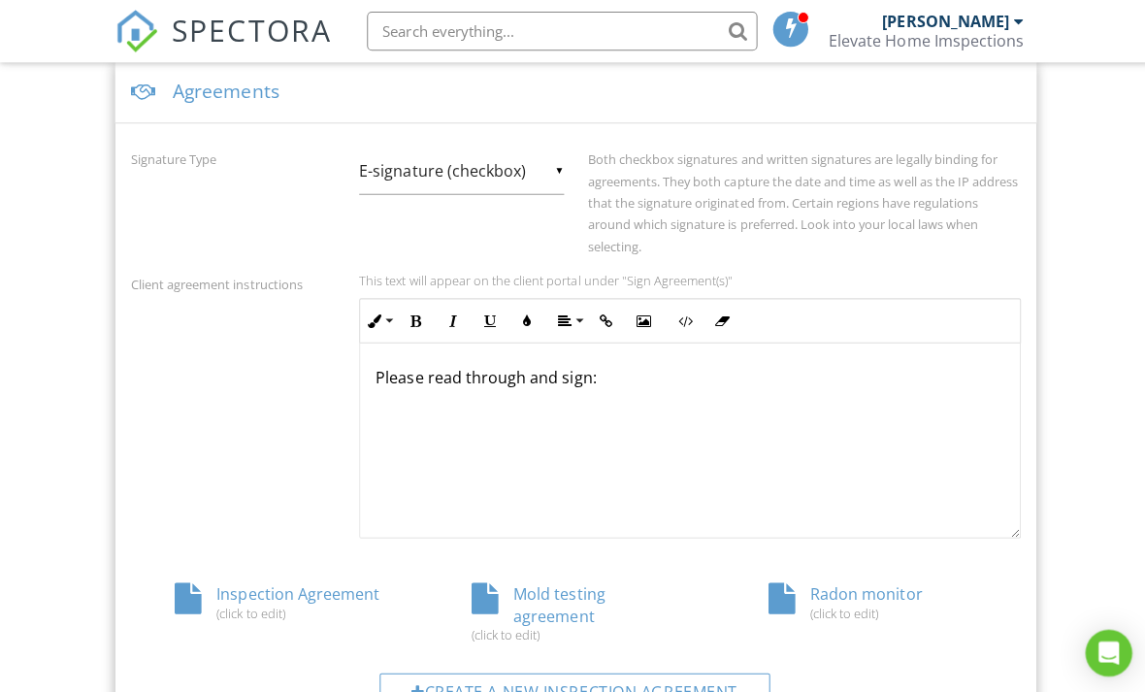
scroll to position [821, 0]
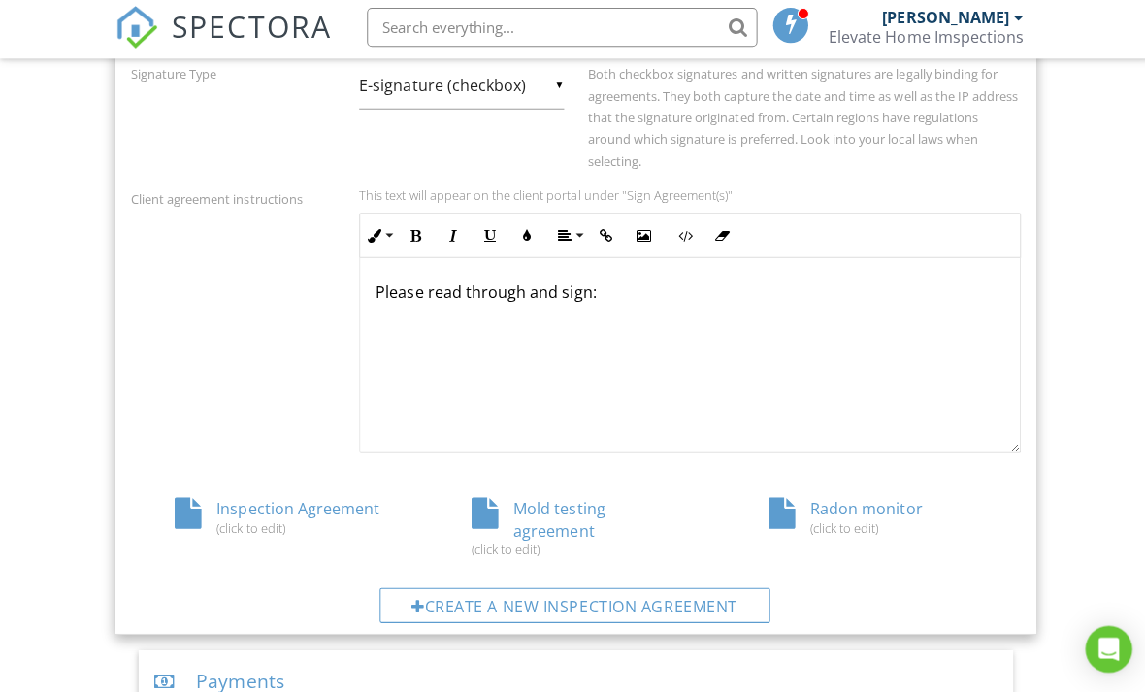
click at [949, 358] on div "Please read through and sign:" at bounding box center [686, 357] width 656 height 194
click at [513, 292] on p "Please read through and sign:" at bounding box center [686, 294] width 625 height 21
click at [574, 383] on div "Please read through and sign:" at bounding box center [686, 358] width 656 height 194
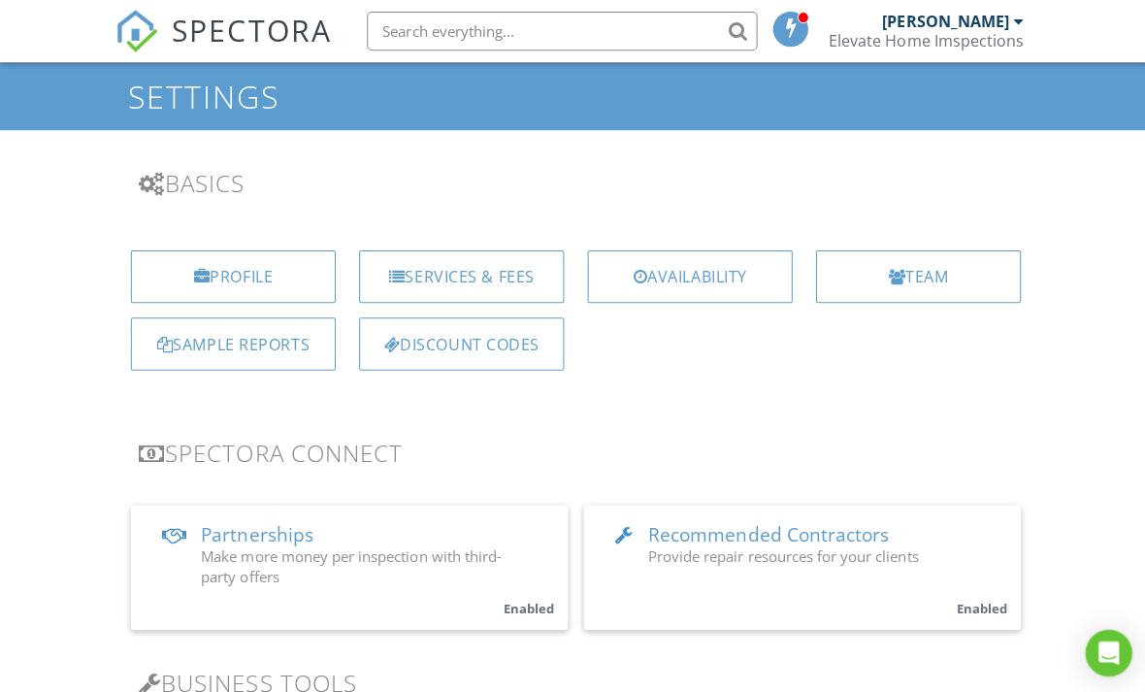
scroll to position [0, 0]
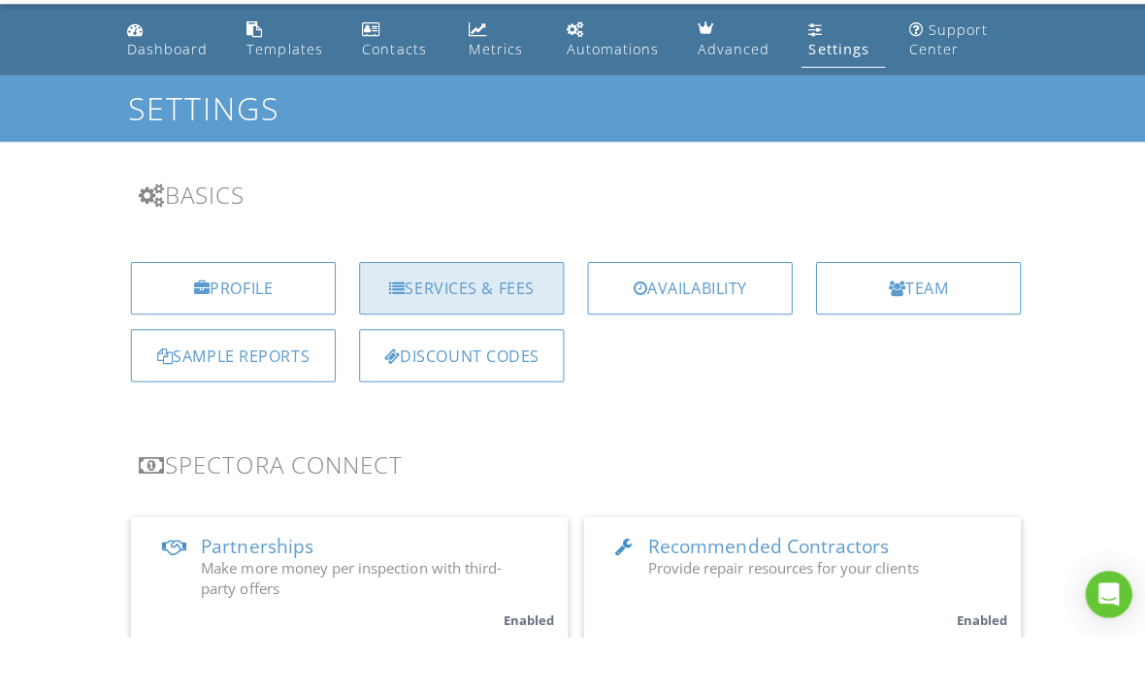
click at [515, 318] on div "Services & Fees" at bounding box center [459, 344] width 204 height 52
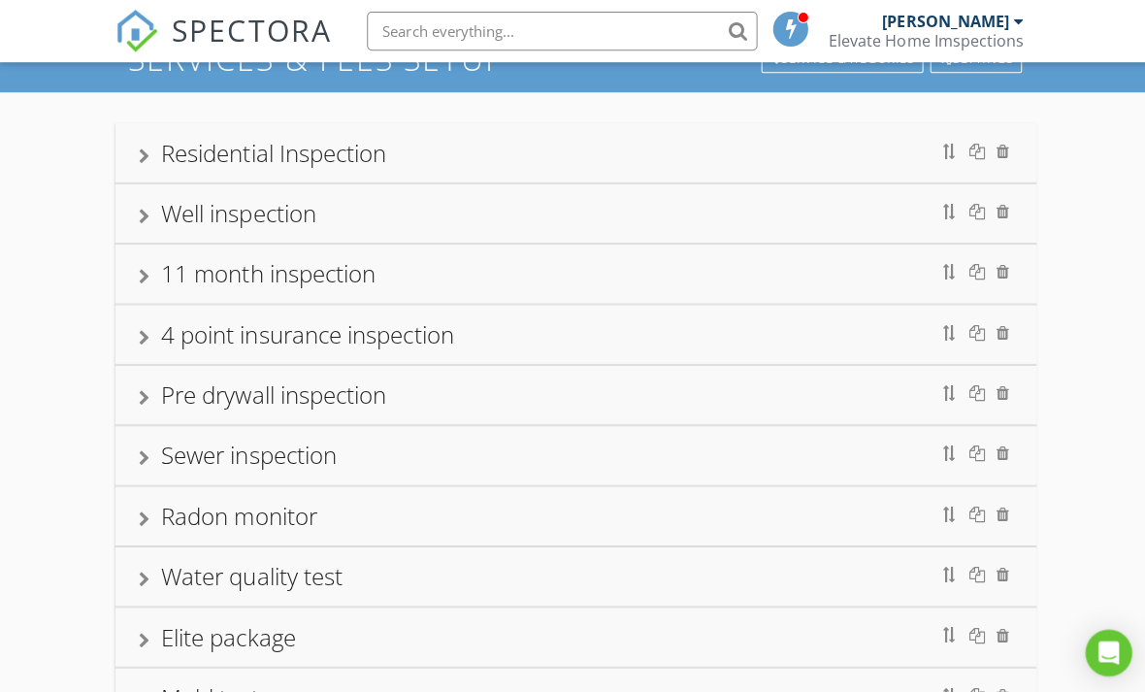
scroll to position [111, 0]
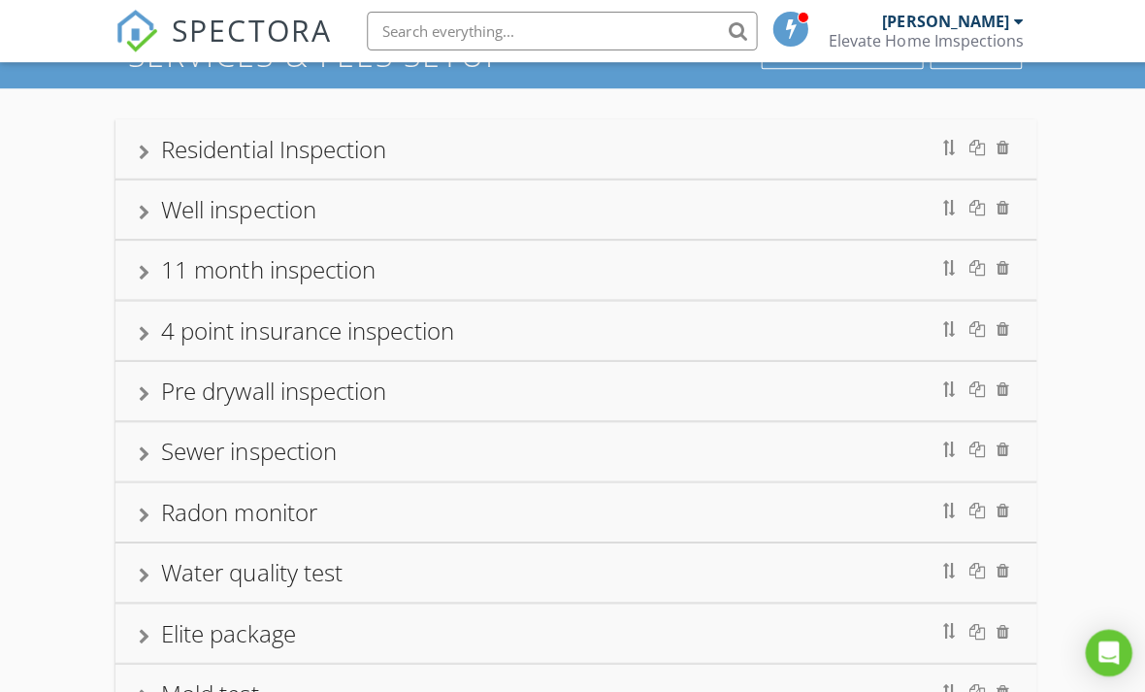
click at [196, 493] on div "Radon monitor" at bounding box center [237, 509] width 155 height 32
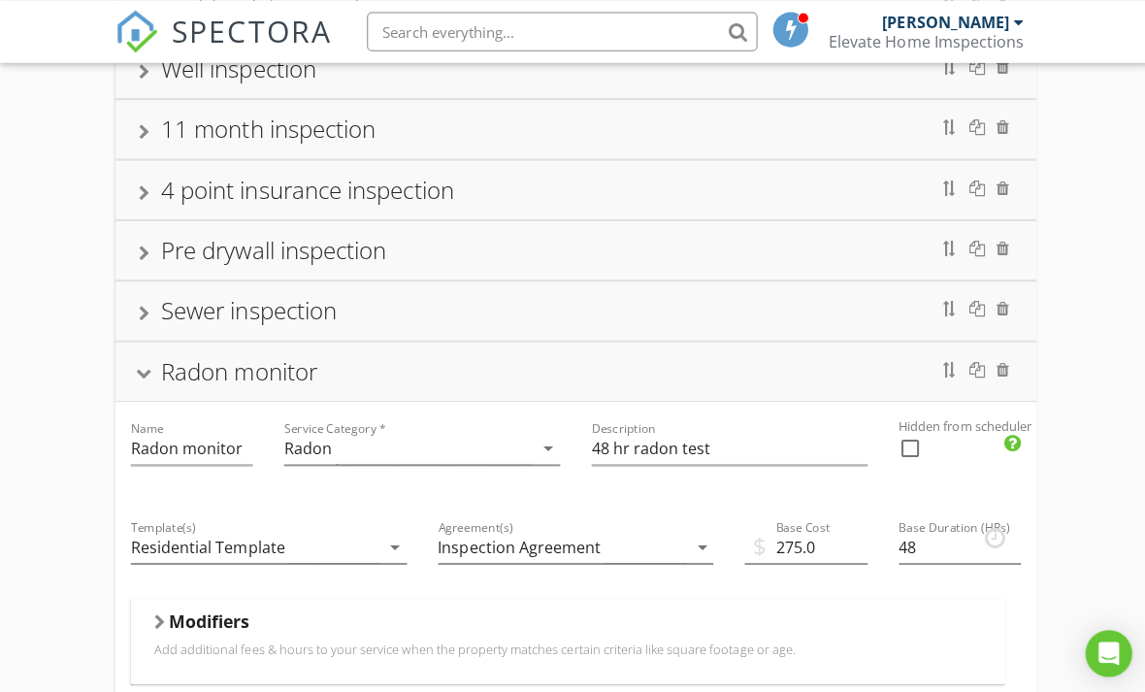
scroll to position [259, 0]
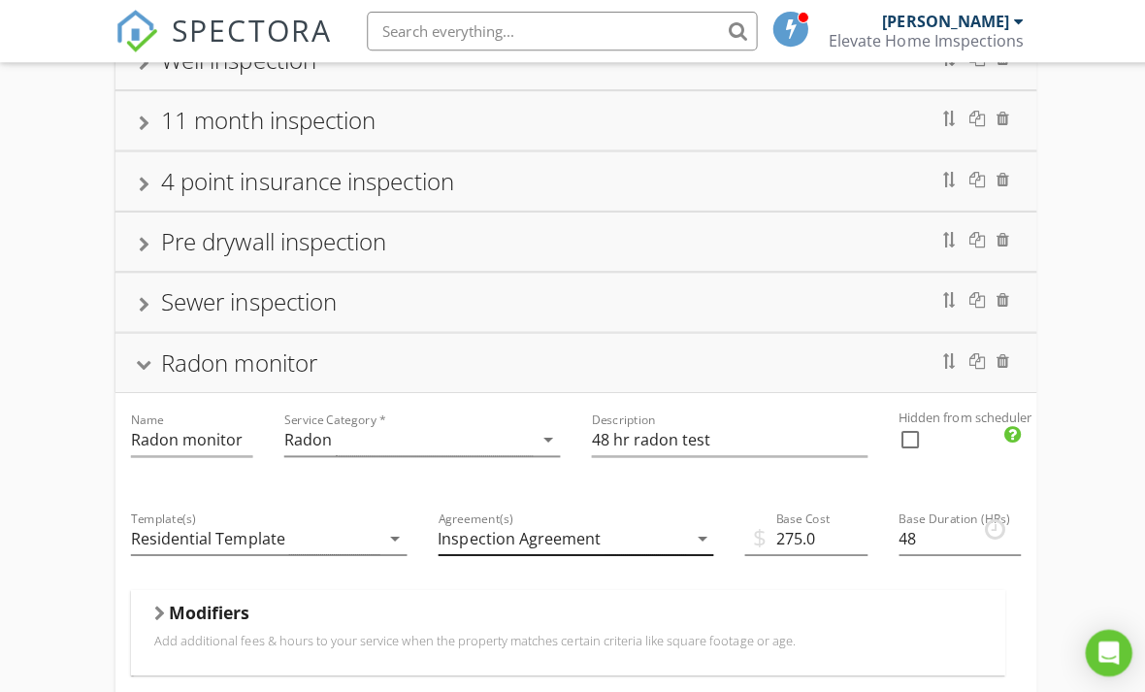
click at [650, 530] on div "Inspection Agreement" at bounding box center [559, 536] width 247 height 32
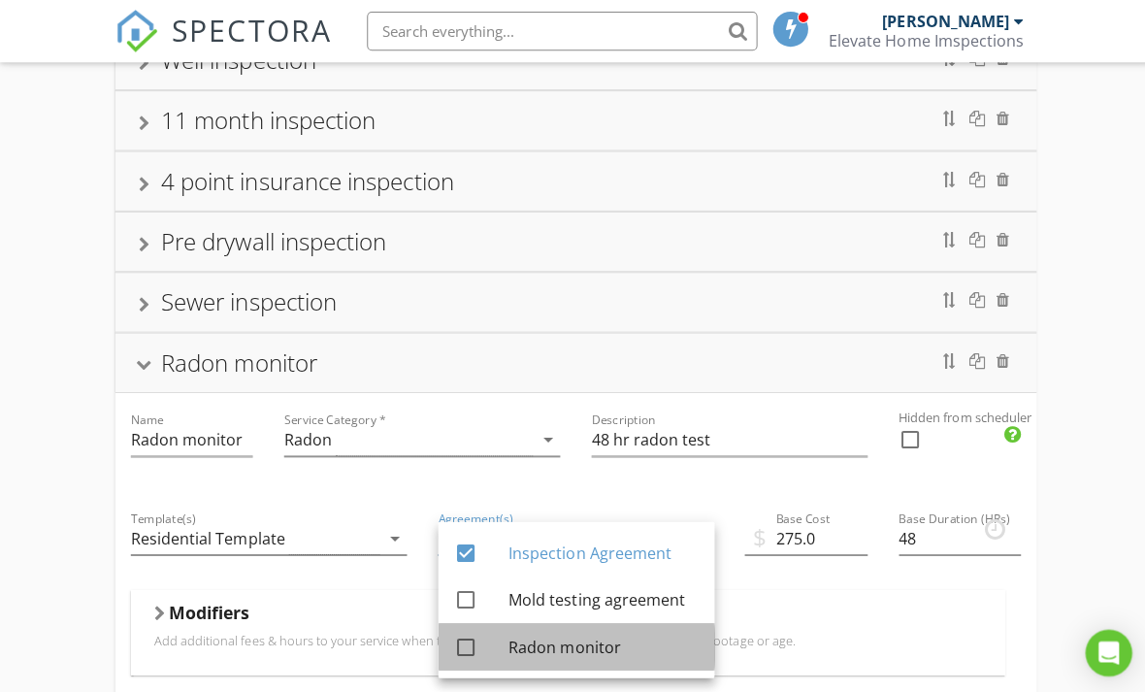
click at [605, 653] on div "Radon monitor" at bounding box center [600, 643] width 189 height 23
checkbox input "true"
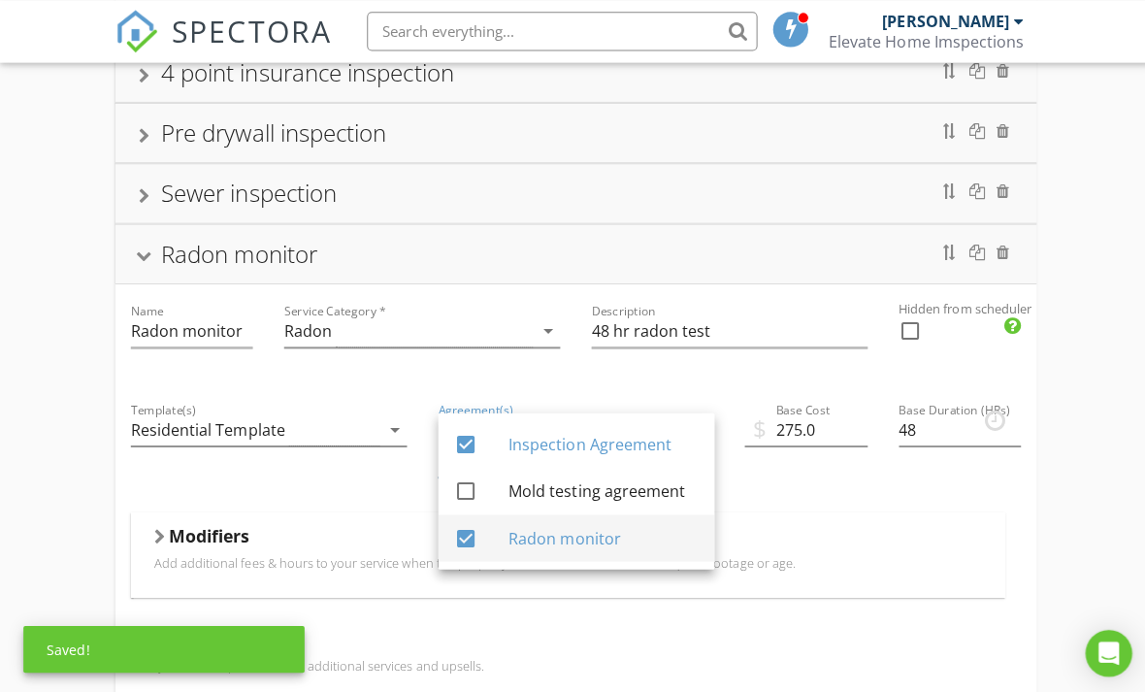
scroll to position [369, 0]
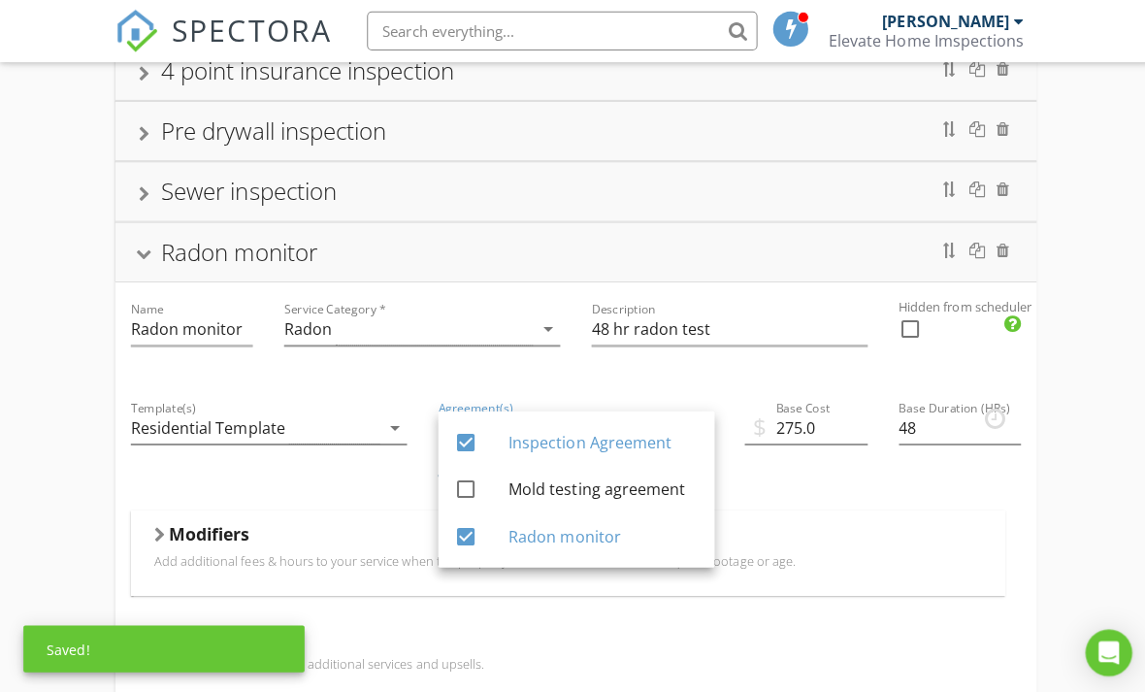
click at [1069, 497] on div "Residential Inspection Well inspection 11 month inspection 4 point insurance in…" at bounding box center [572, 662] width 1145 height 1664
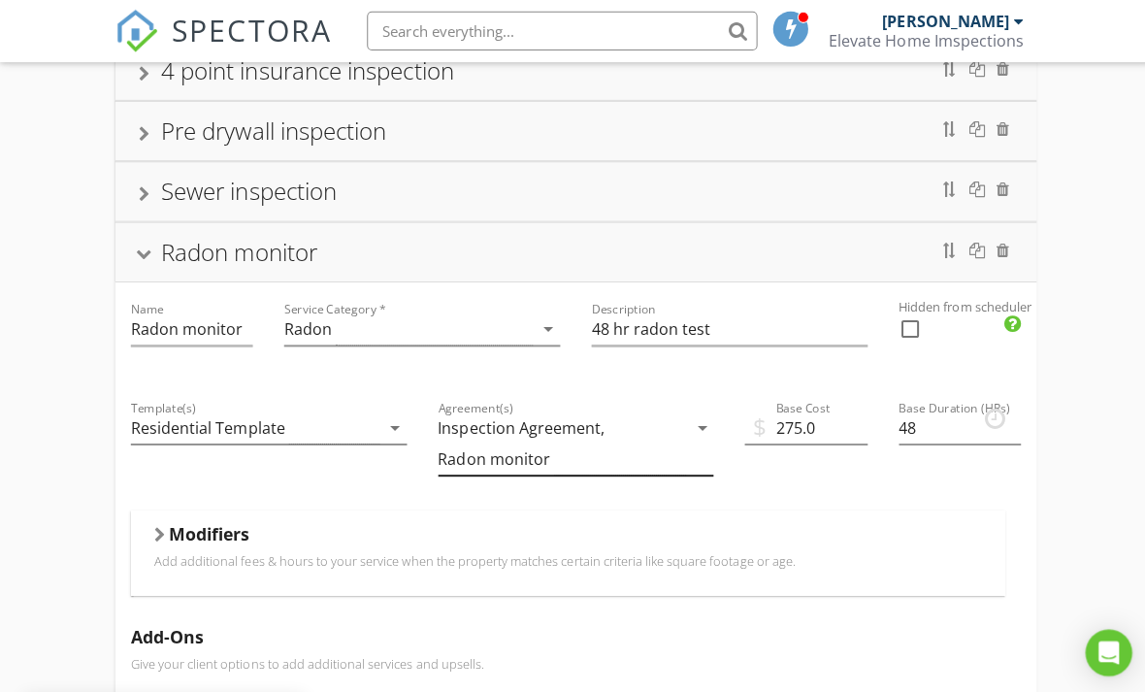
click at [514, 469] on div "Inspection Agreement, Radon monitor" at bounding box center [559, 442] width 247 height 63
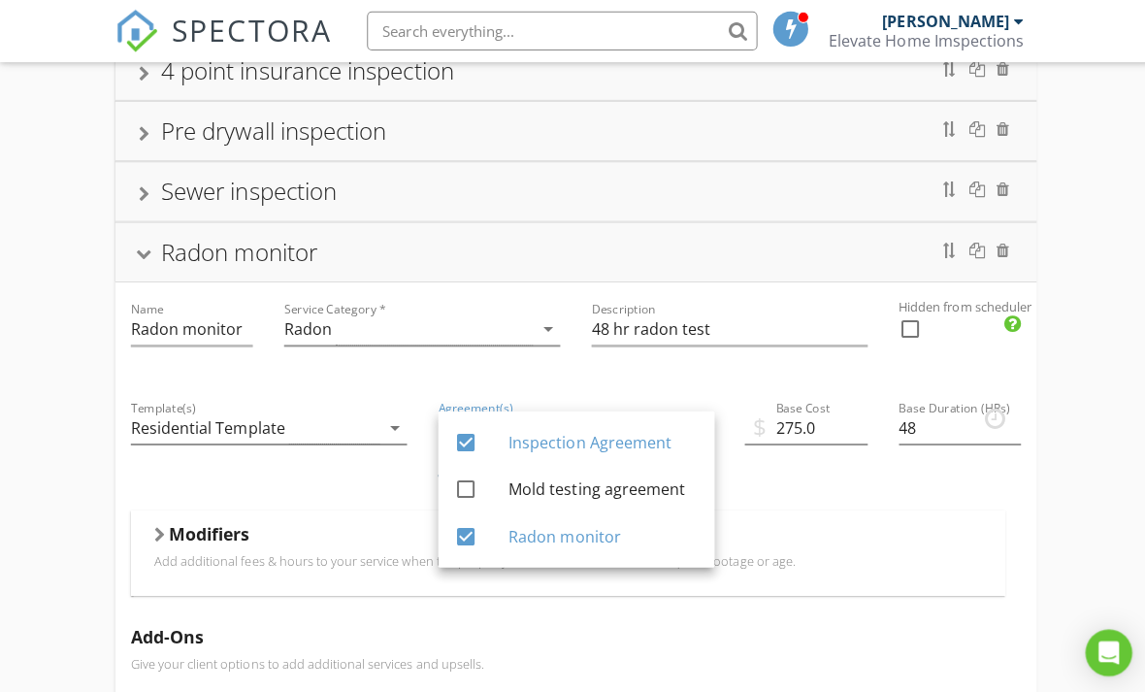
click at [82, 461] on div "Residential Inspection Well inspection 11 month inspection 4 point insurance in…" at bounding box center [572, 662] width 1145 height 1664
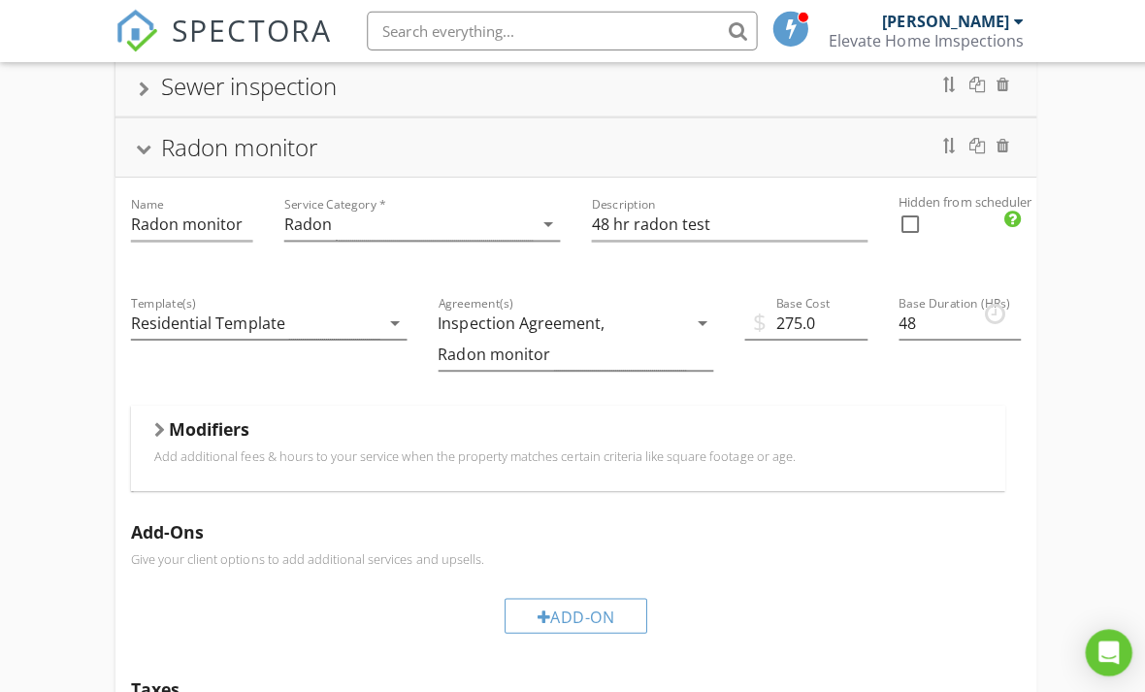
scroll to position [470, 0]
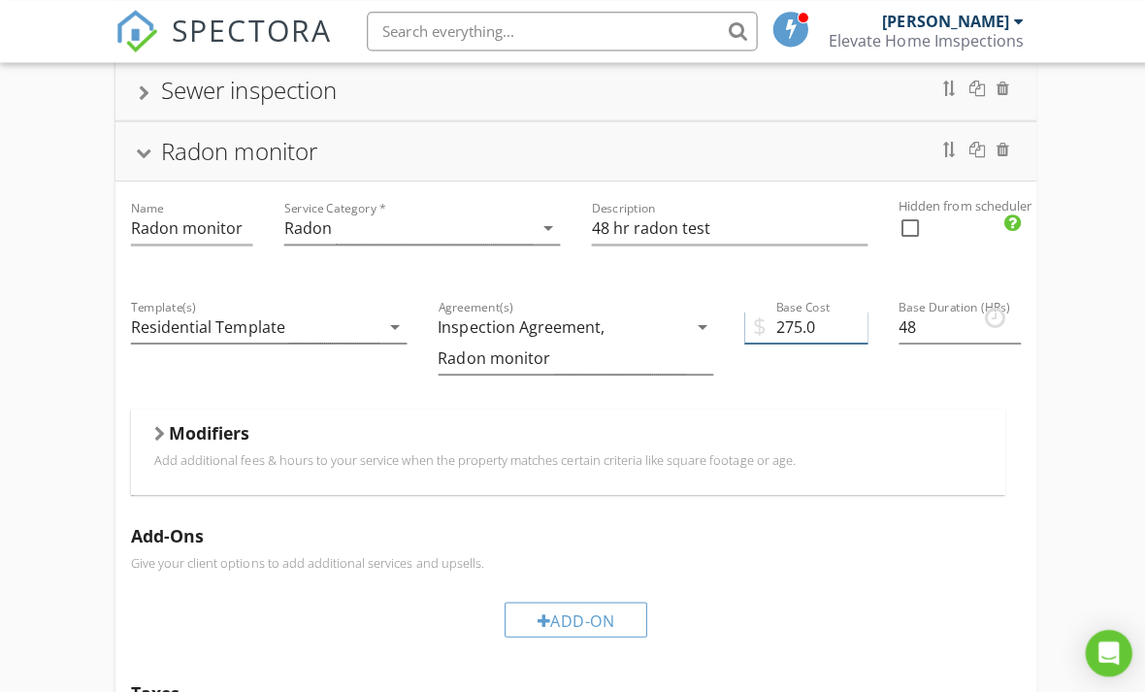
click at [824, 323] on input "275.0" at bounding box center [801, 326] width 121 height 32
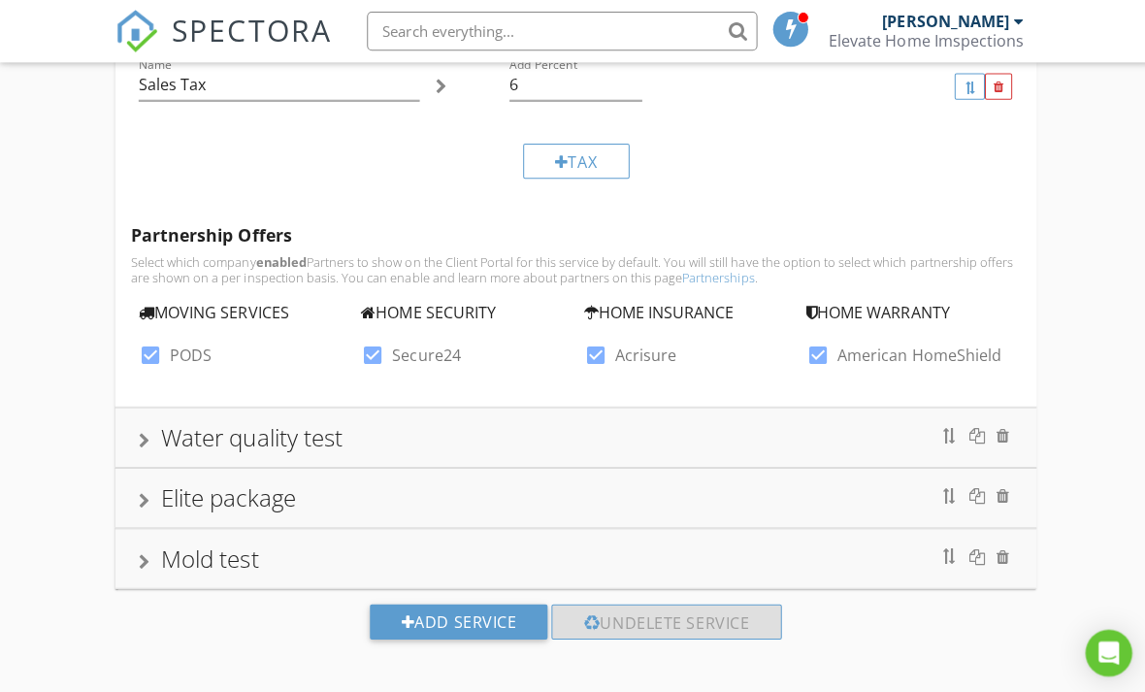
scroll to position [1162, 0]
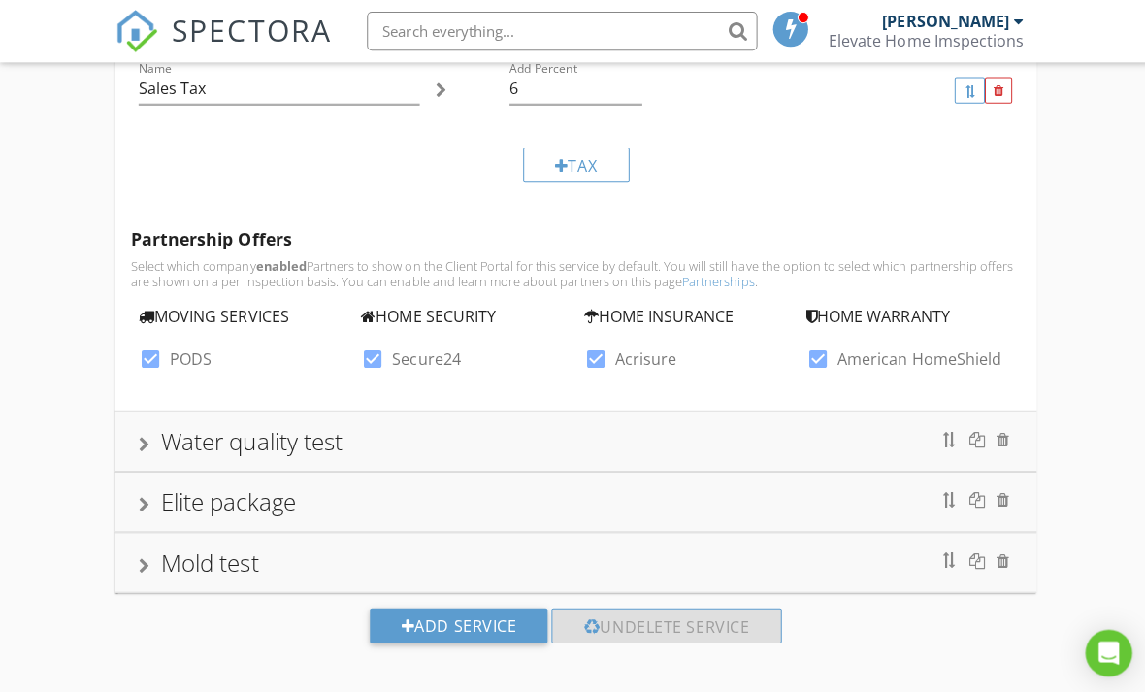
click at [211, 502] on div "Elite package" at bounding box center [227, 498] width 134 height 32
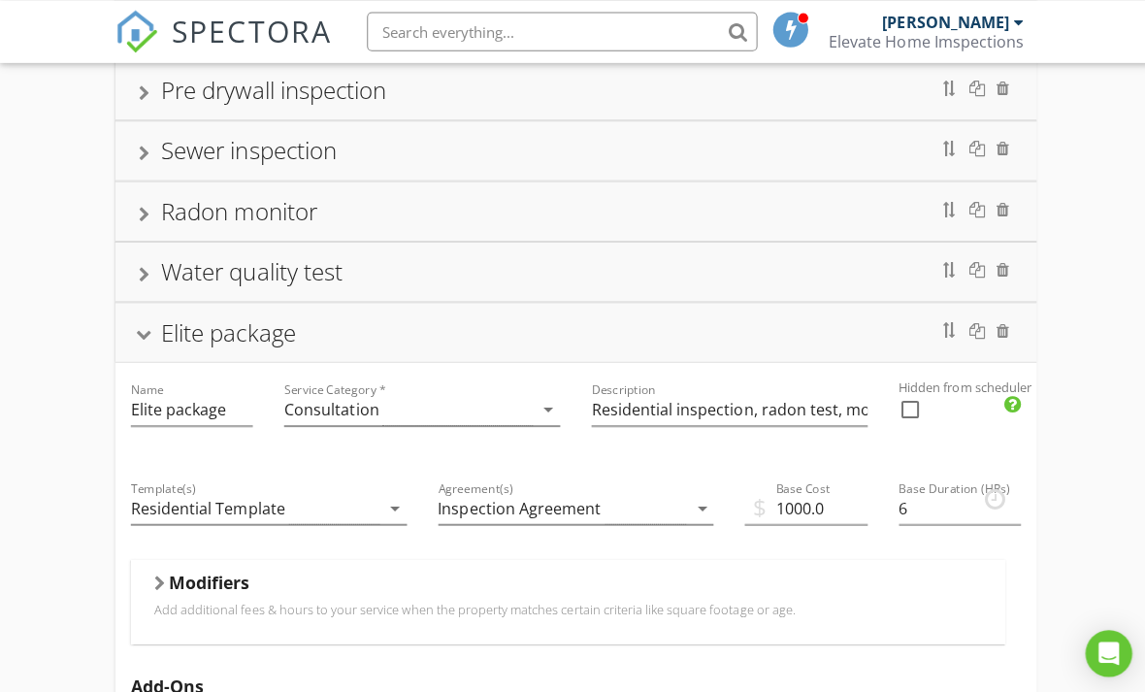
scroll to position [412, 0]
click at [320, 403] on div "Consultation" at bounding box center [329, 405] width 94 height 17
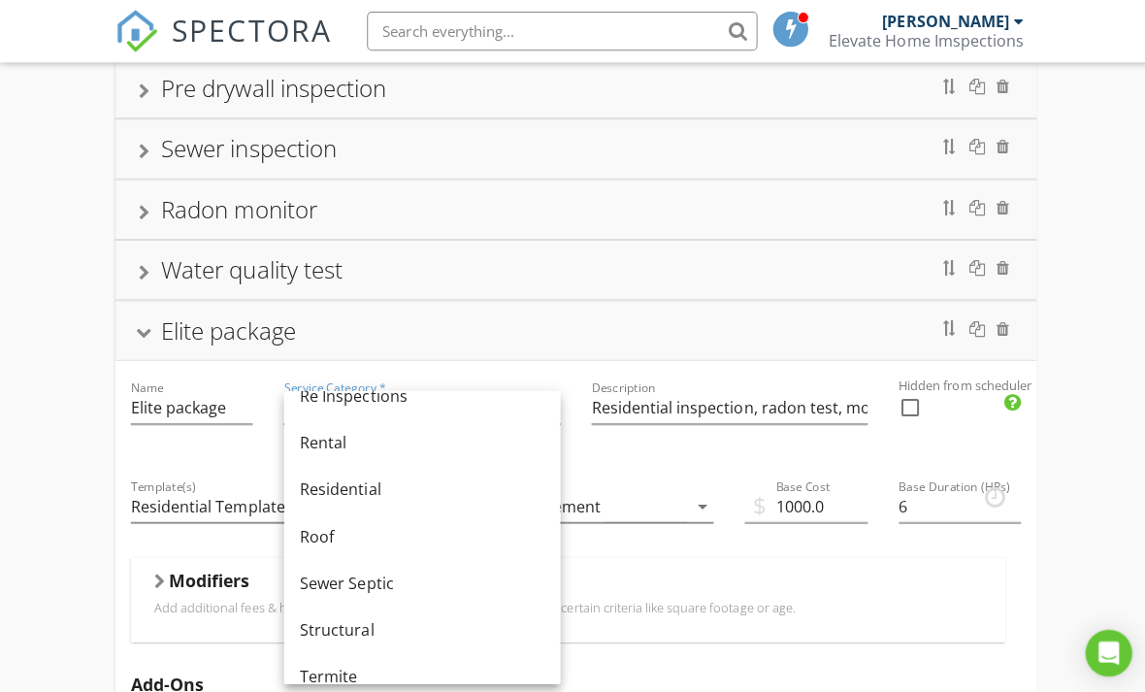
scroll to position [912, 0]
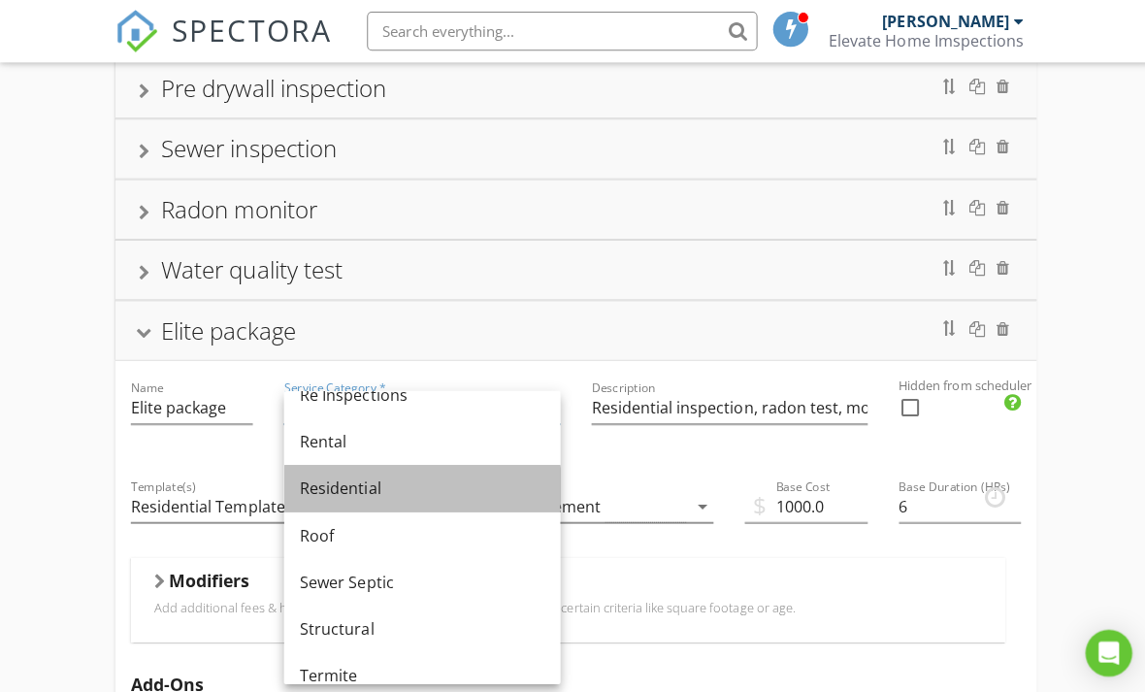
click at [386, 472] on div "Residential" at bounding box center [420, 486] width 244 height 47
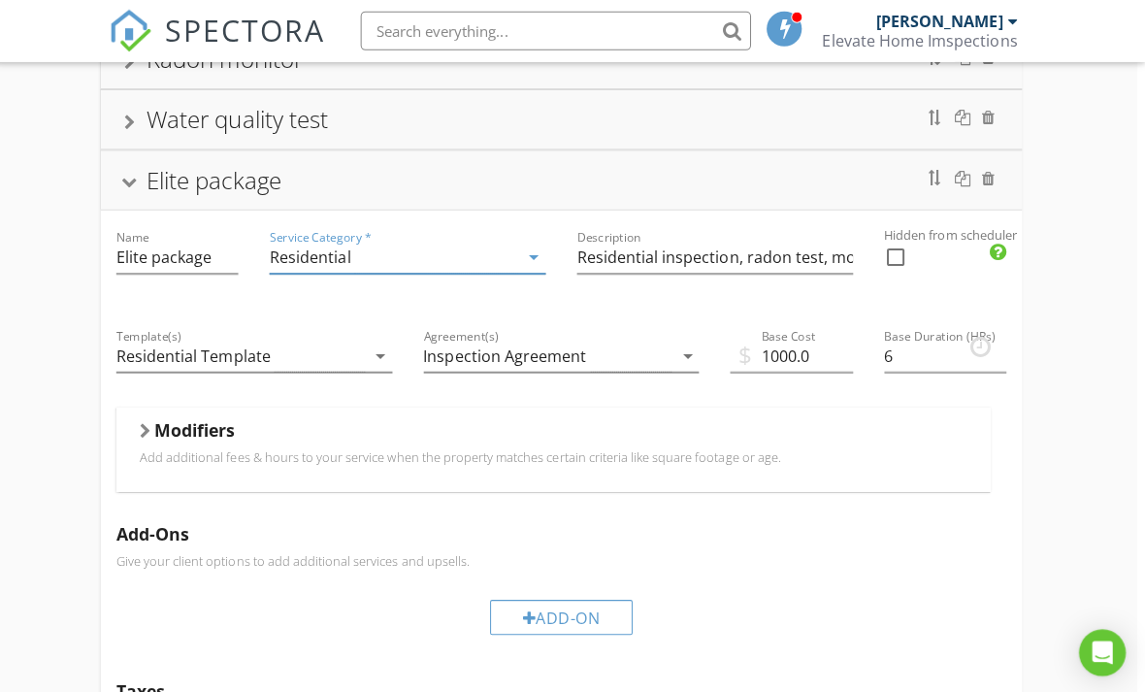
scroll to position [565, 8]
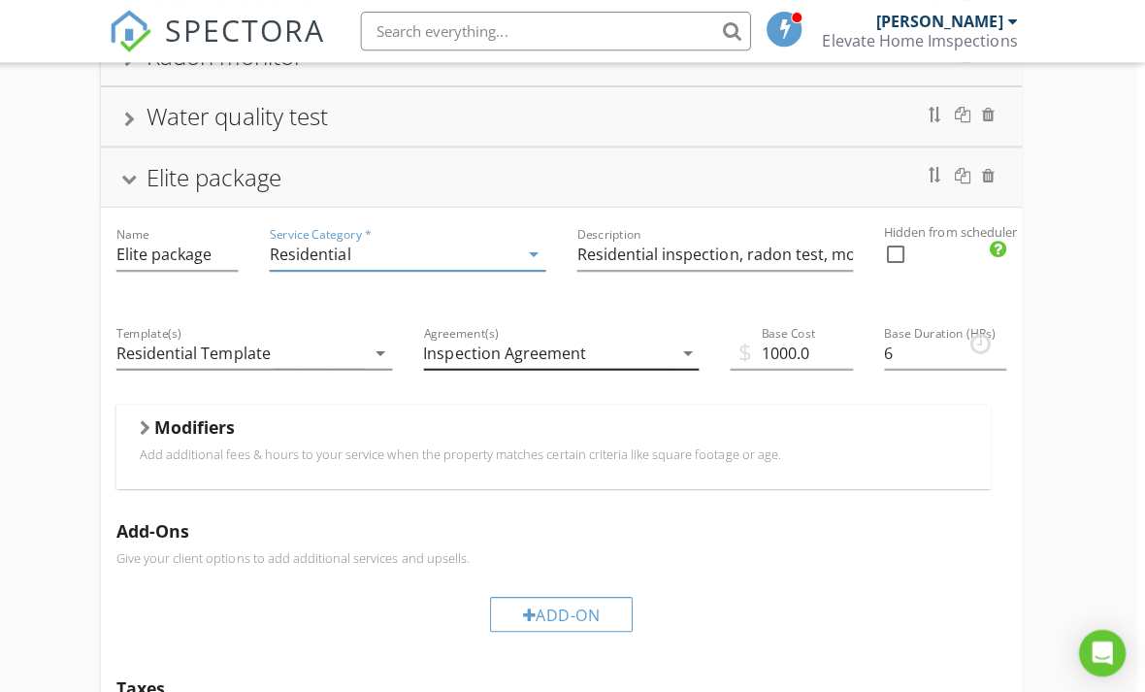
click at [595, 343] on div "Inspection Agreement" at bounding box center [551, 351] width 247 height 32
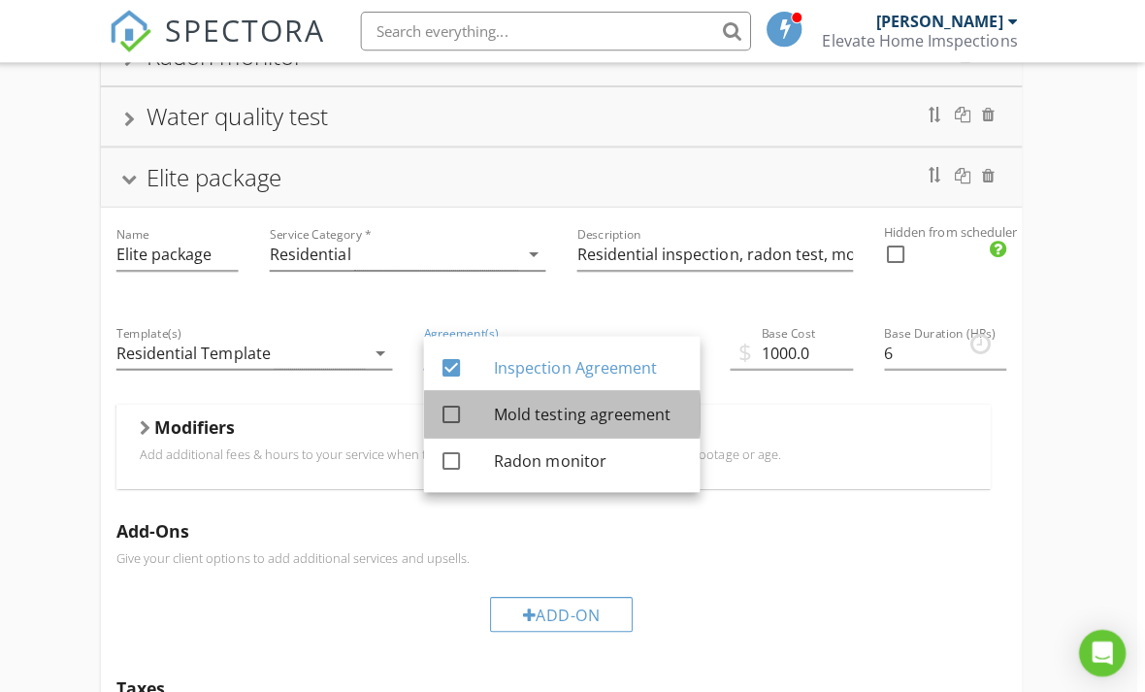
click at [594, 421] on div "Mold testing agreement" at bounding box center [592, 411] width 189 height 23
checkbox input "true"
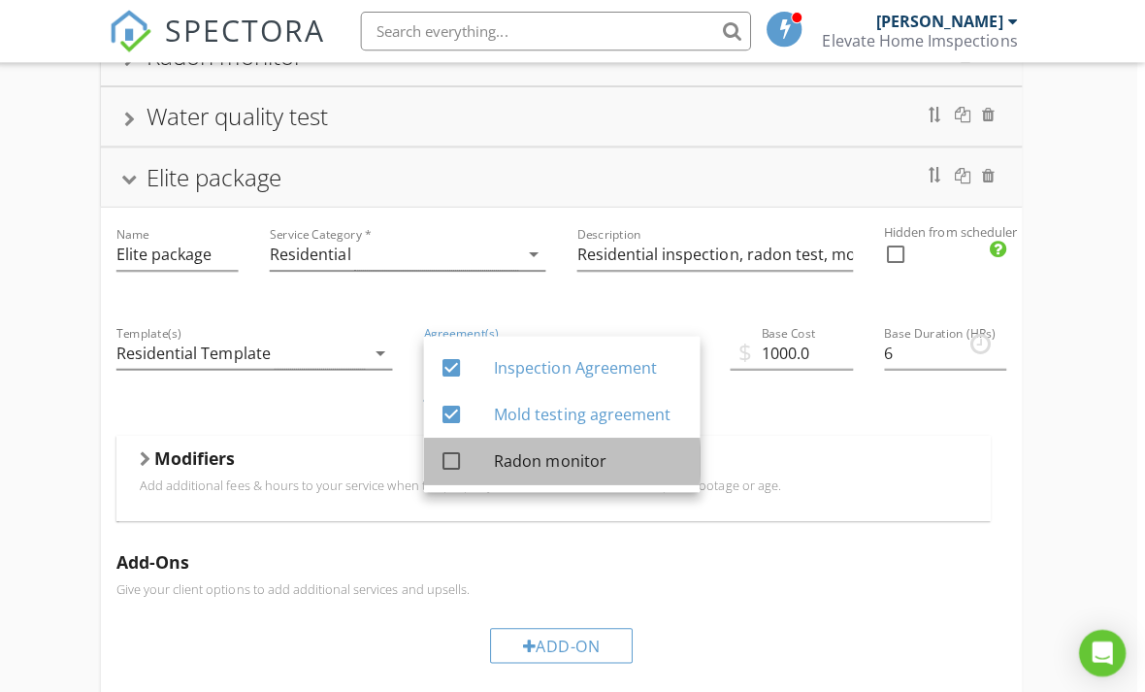
click at [577, 461] on div "Radon monitor" at bounding box center [592, 457] width 189 height 23
checkbox input "true"
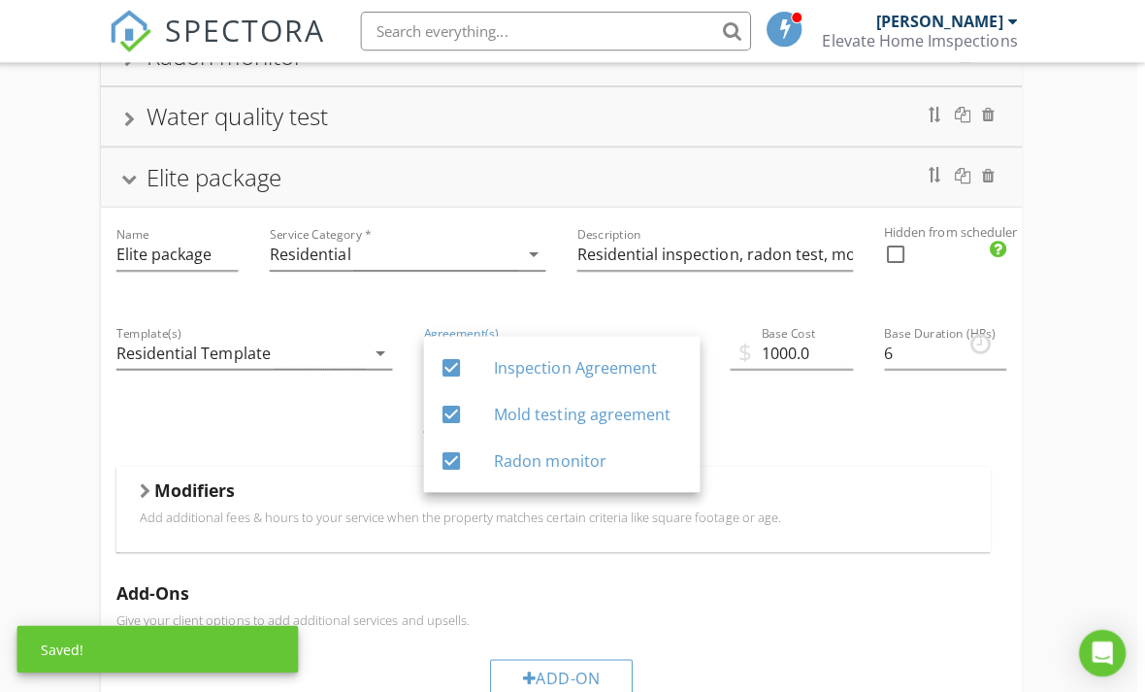
click at [42, 412] on div "Residential Inspection Well inspection 11 month inspection 4 point insurance in…" at bounding box center [564, 482] width 1145 height 1696
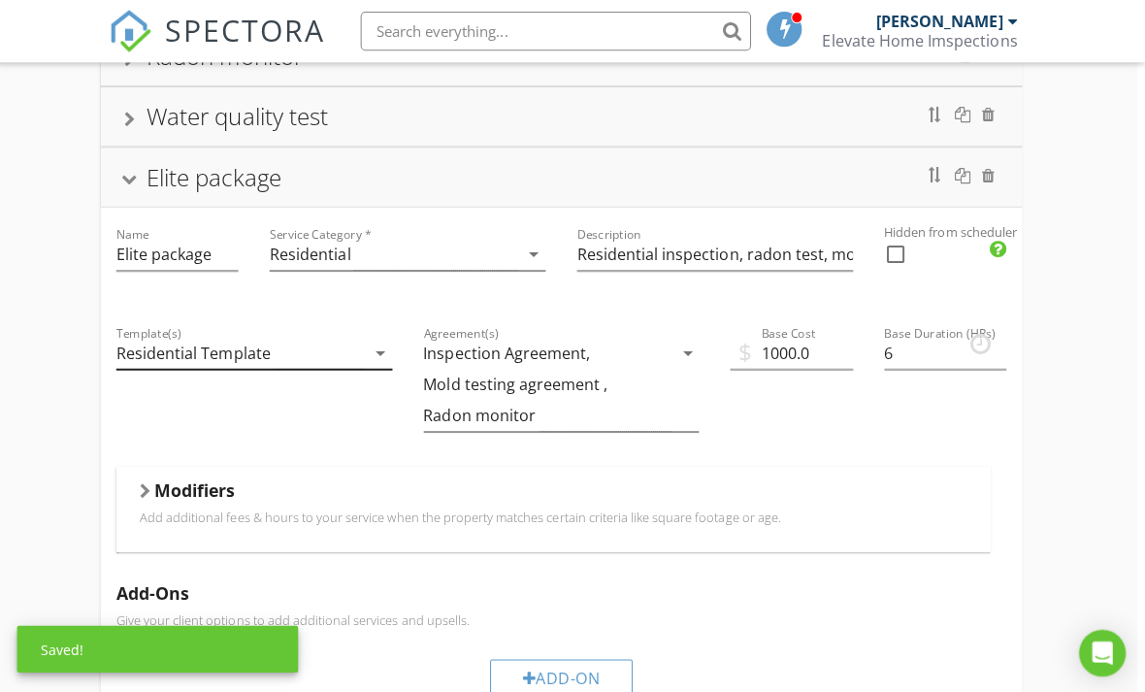
click at [198, 354] on div "Residential Template" at bounding box center [198, 350] width 153 height 17
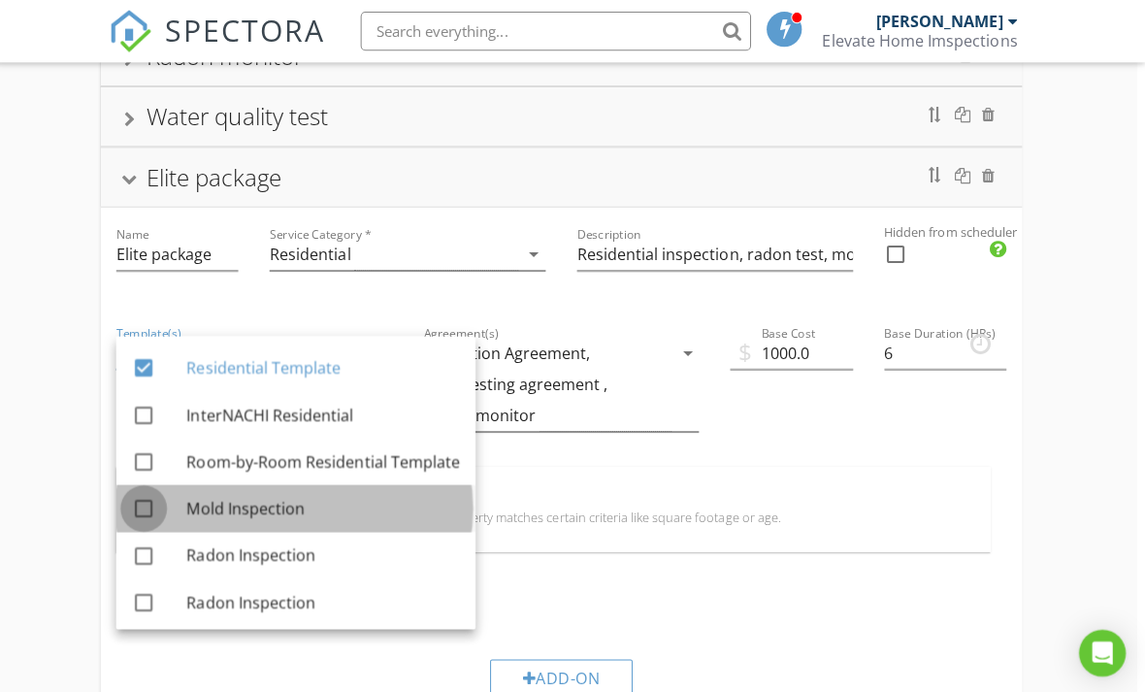
click at [140, 497] on div at bounding box center [149, 504] width 33 height 33
checkbox input "true"
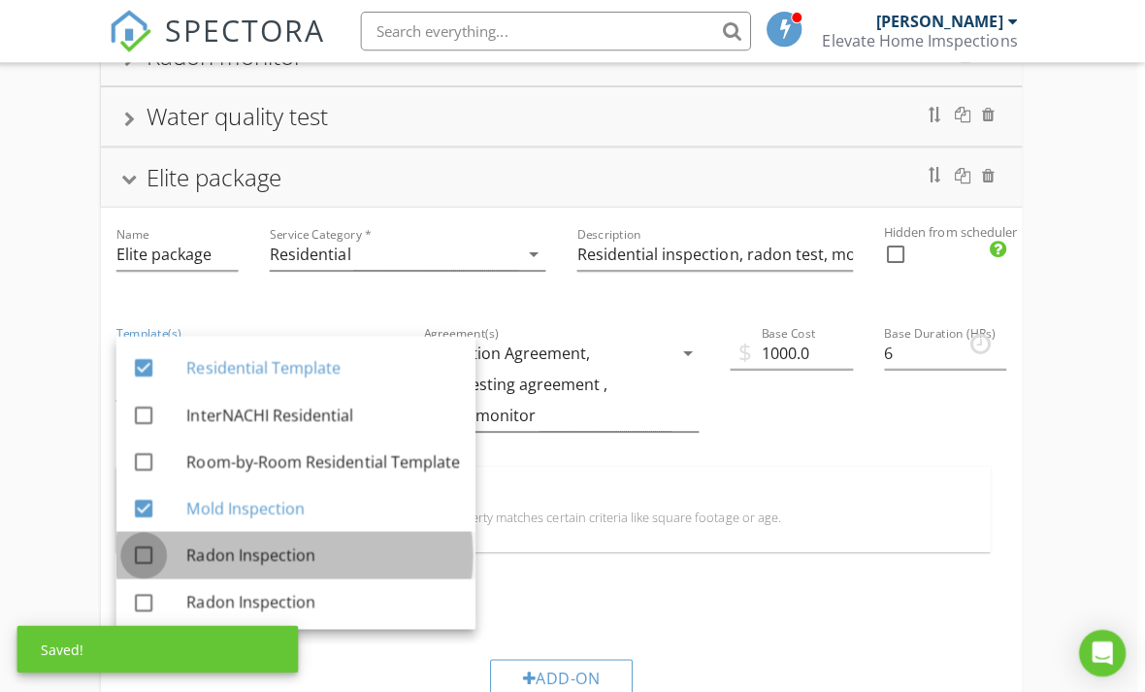
click at [143, 550] on div at bounding box center [149, 551] width 33 height 33
checkbox input "true"
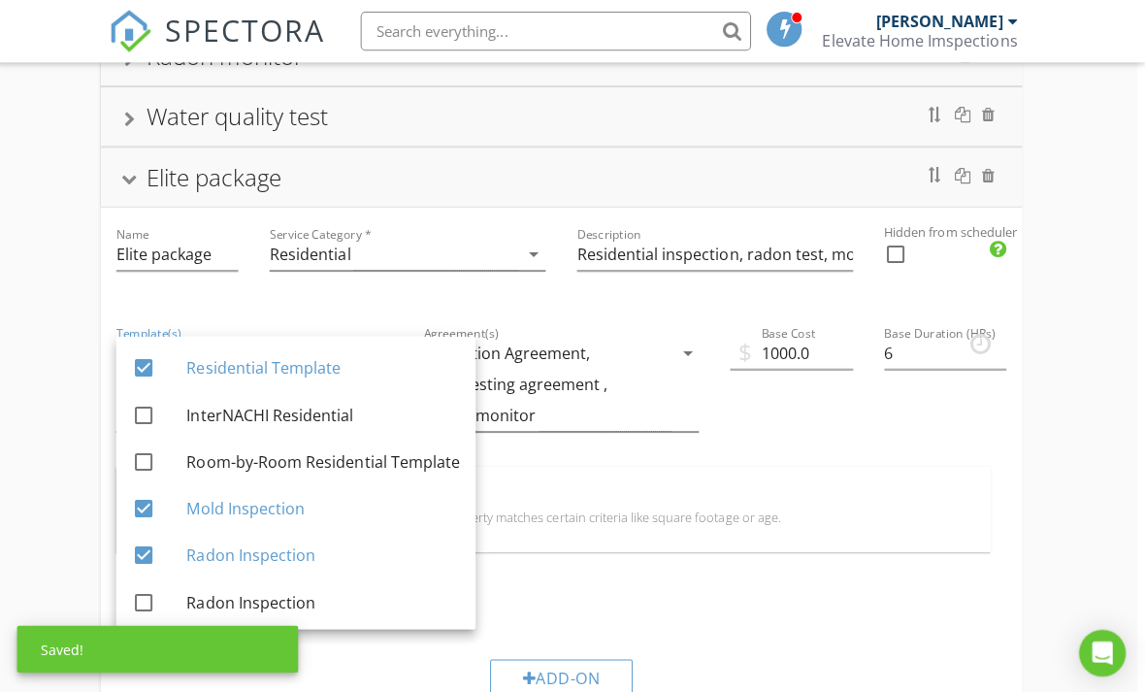
click at [58, 476] on div "Residential Inspection Well inspection 11 month inspection 4 point insurance in…" at bounding box center [564, 482] width 1145 height 1696
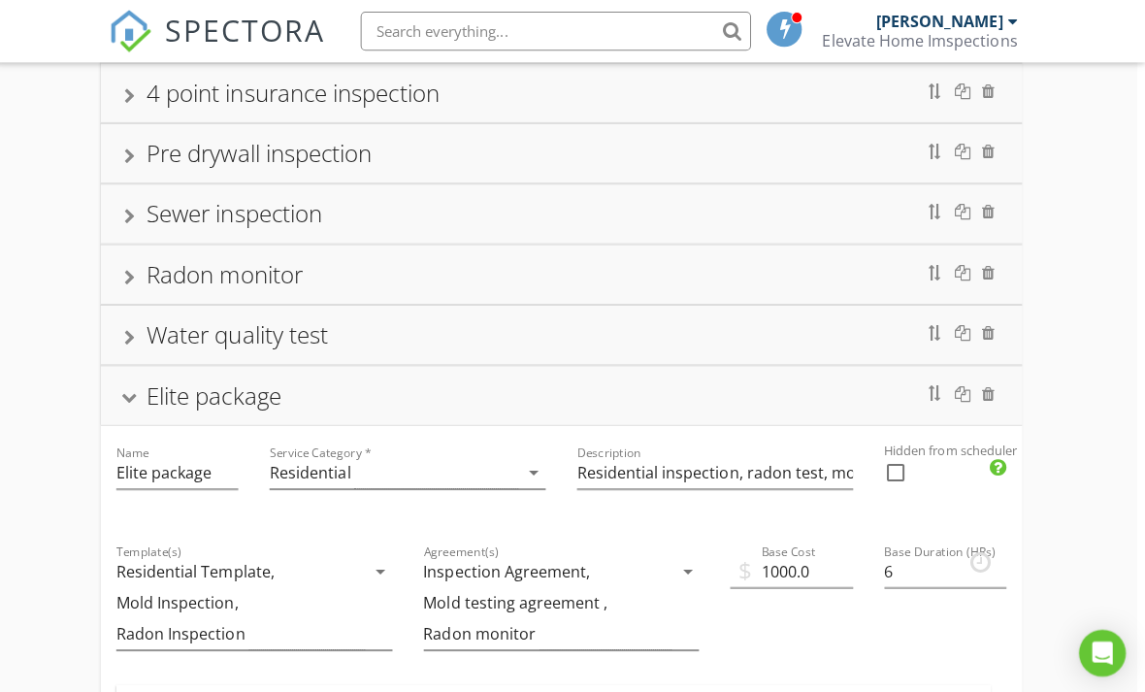
scroll to position [346, 8]
click at [790, 462] on input "Residential inspection, radon test, mold test, well inspection, sewer scope" at bounding box center [717, 471] width 275 height 32
click at [1071, 472] on div "Residential Inspection Well inspection 11 month inspection 4 point insurance in…" at bounding box center [564, 700] width 1145 height 1696
